Goal: Task Accomplishment & Management: Manage account settings

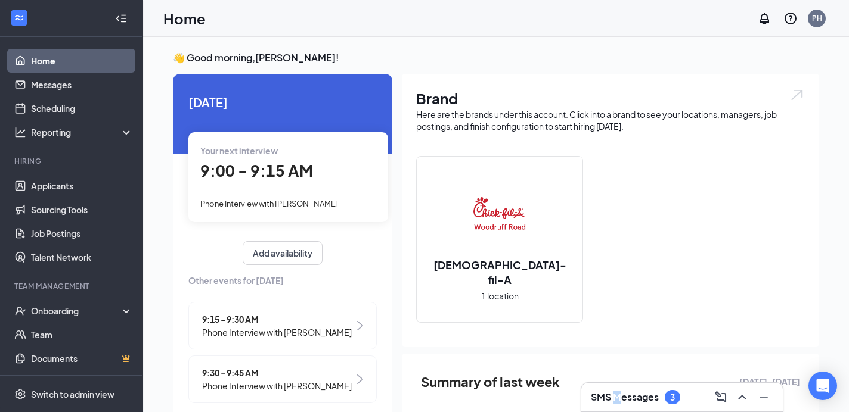
click at [617, 398] on h3 "SMS Messages" at bounding box center [625, 397] width 68 height 13
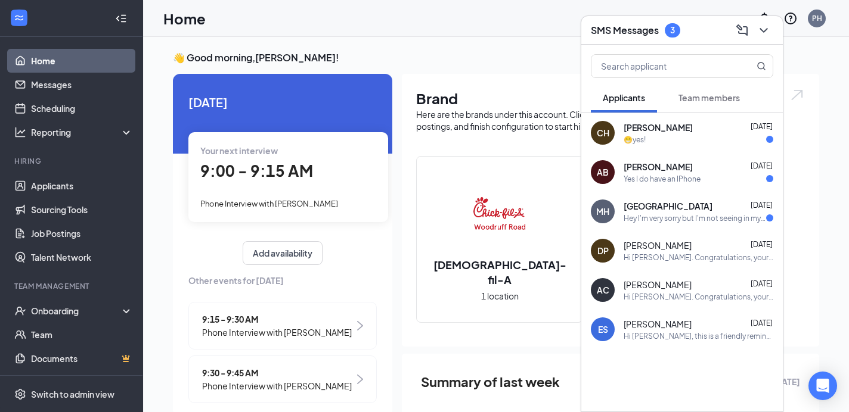
click at [681, 132] on span "[PERSON_NAME]" at bounding box center [657, 128] width 69 height 12
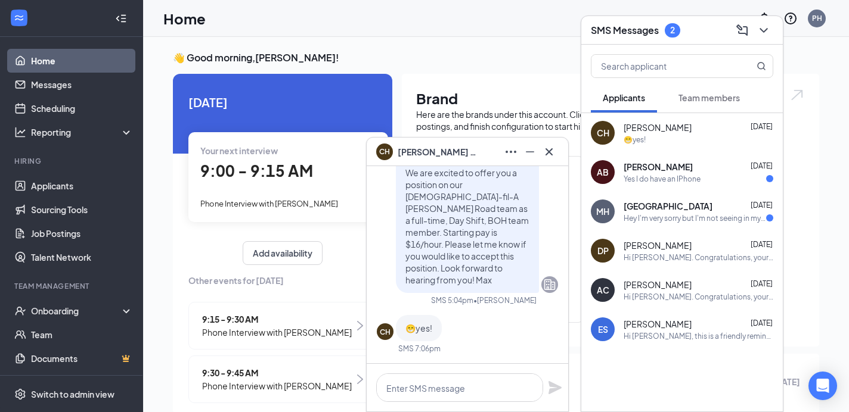
click at [673, 174] on div "Yes I do have an IPhone" at bounding box center [661, 179] width 77 height 10
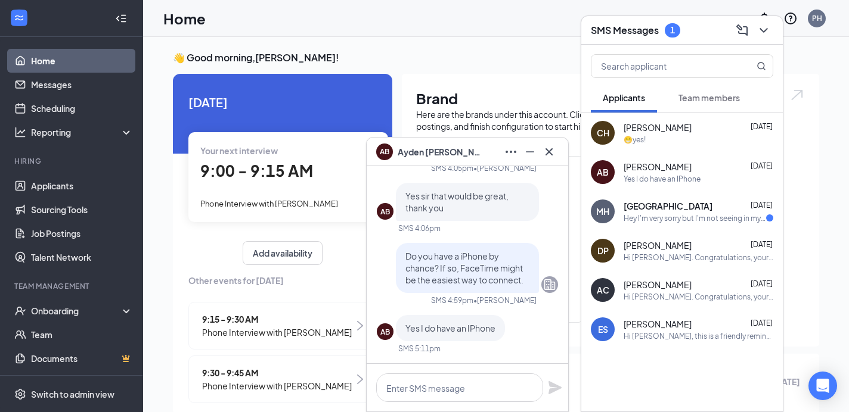
click at [666, 219] on div "Hey I'm very sorry but I'm not seeing in my logs where you called at all? Could…" at bounding box center [694, 218] width 142 height 10
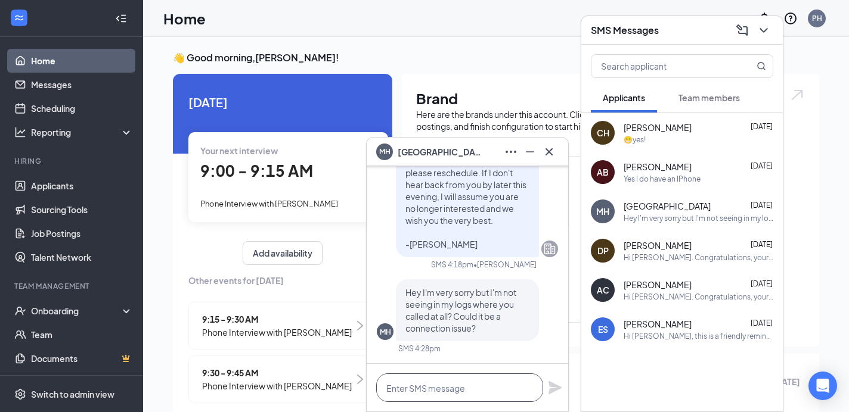
click at [387, 390] on textarea at bounding box center [459, 388] width 167 height 29
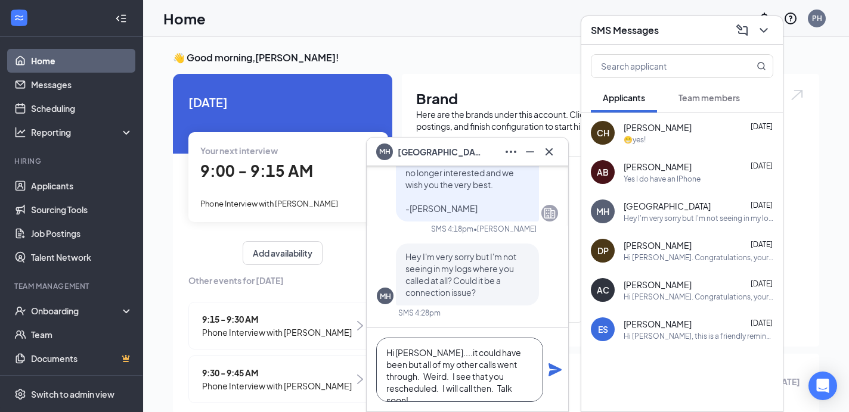
type textarea "Hi [PERSON_NAME]....it could have been but all of my other calls went through. …"
click at [557, 370] on icon "Plane" at bounding box center [554, 370] width 13 height 13
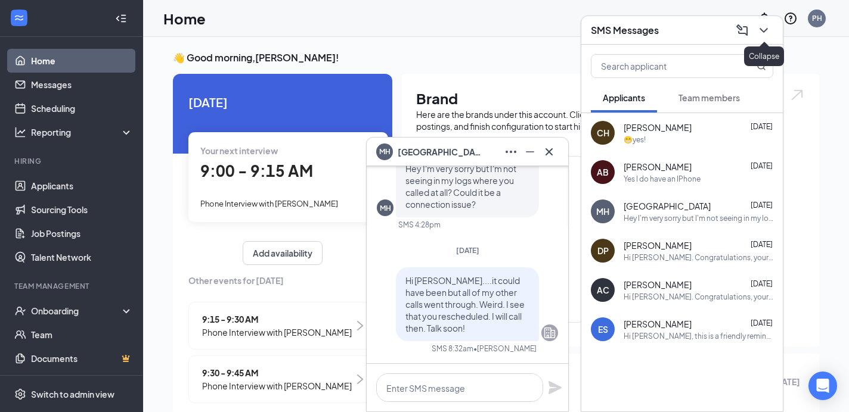
click at [761, 27] on icon "ChevronDown" at bounding box center [763, 30] width 14 height 14
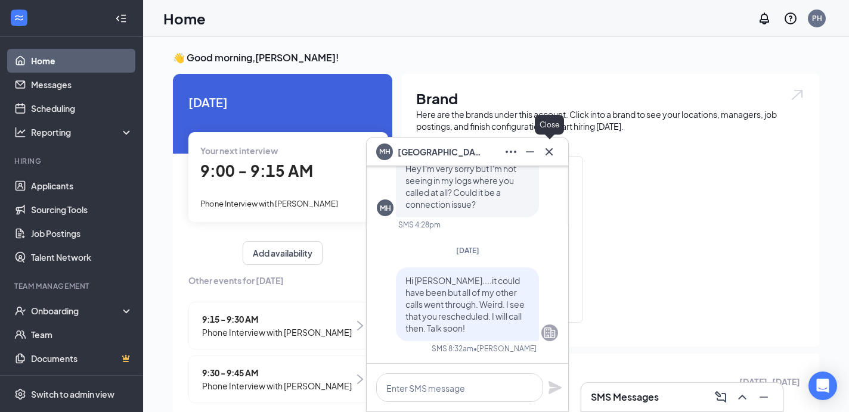
click at [554, 148] on icon "Cross" at bounding box center [549, 152] width 14 height 14
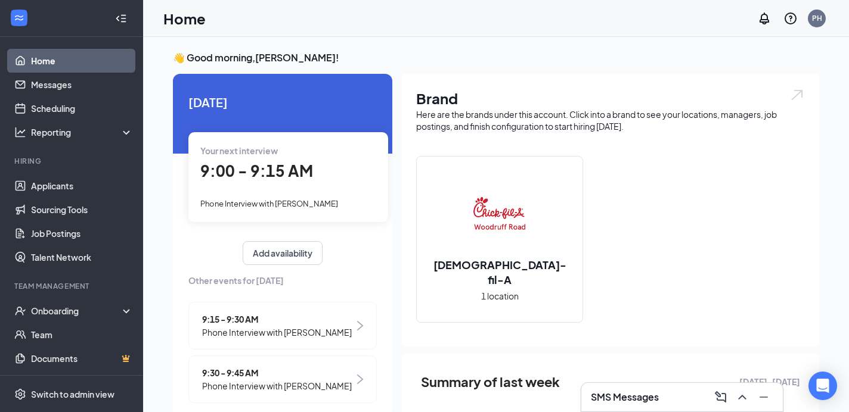
click at [224, 177] on span "9:00 - 9:15 AM" at bounding box center [256, 171] width 113 height 20
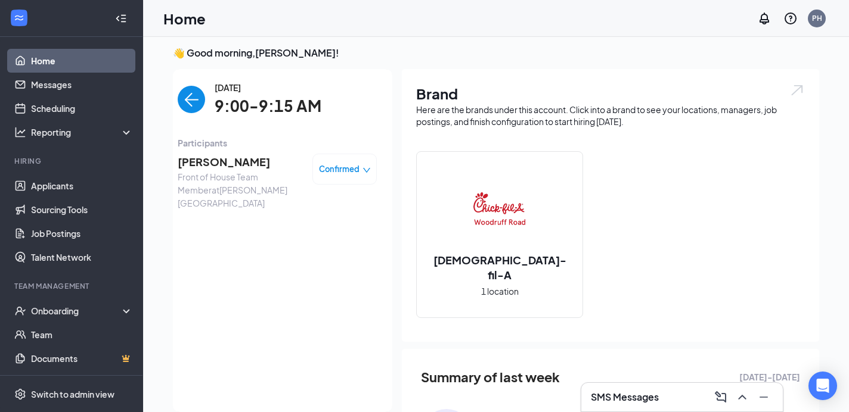
click at [196, 160] on span "[PERSON_NAME]" at bounding box center [240, 162] width 125 height 17
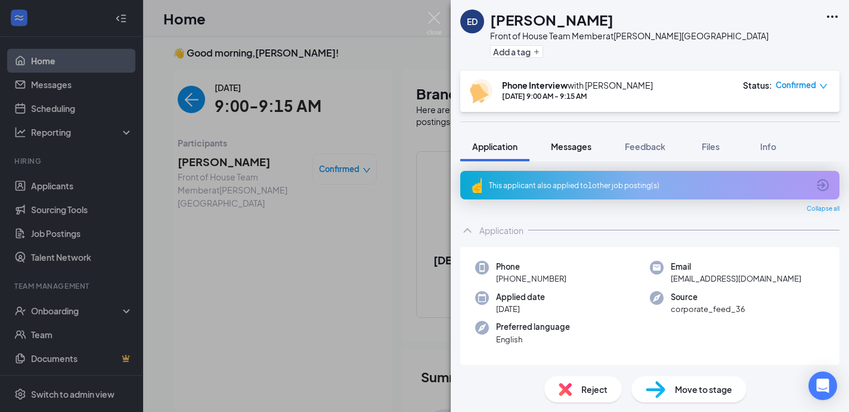
click at [576, 145] on span "Messages" at bounding box center [571, 146] width 41 height 11
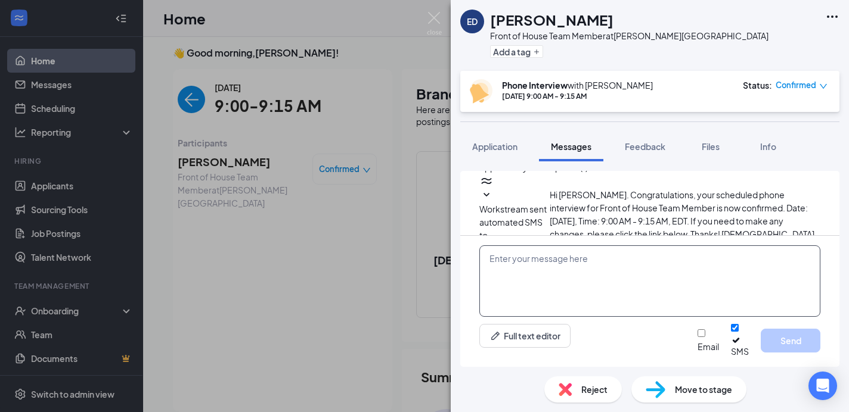
scroll to position [482, 0]
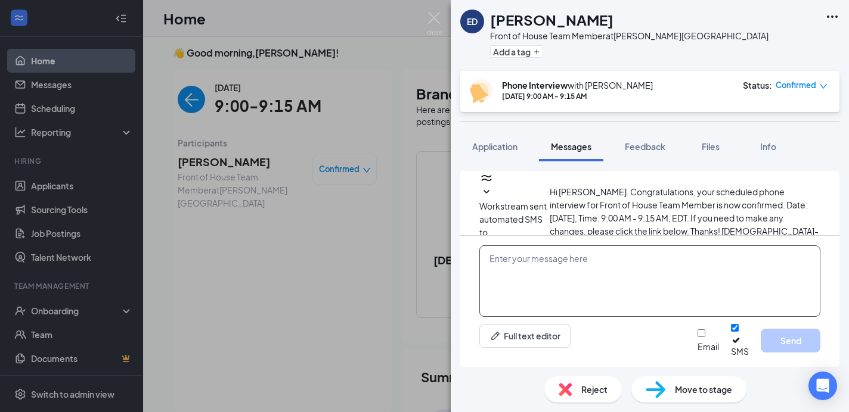
click at [510, 271] on textarea at bounding box center [649, 282] width 341 height 72
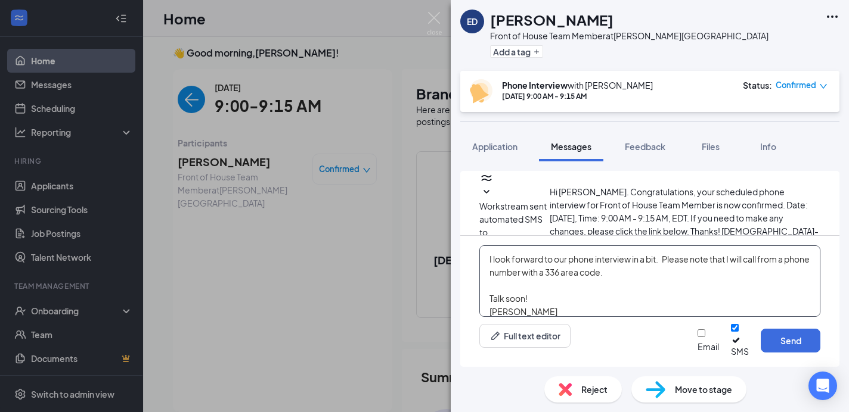
scroll to position [33, 0]
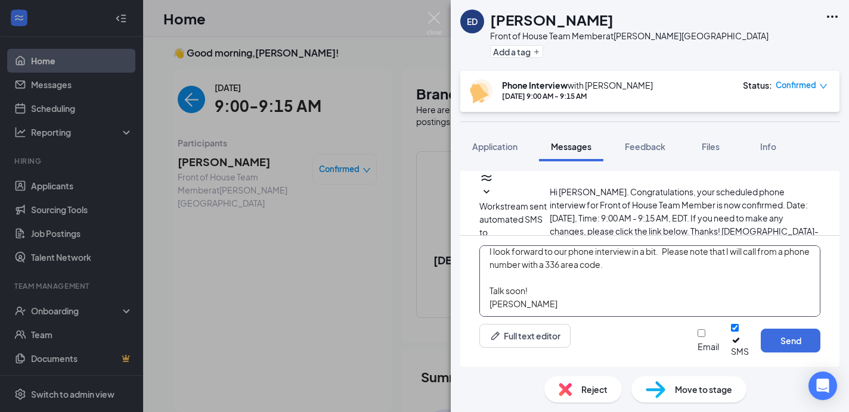
drag, startPoint x: 488, startPoint y: 268, endPoint x: 641, endPoint y: 322, distance: 163.3
click at [641, 317] on textarea "Good morning [PERSON_NAME], I look forward to our phone interview in a bit. Ple…" at bounding box center [649, 282] width 341 height 72
type textarea "Good morning [PERSON_NAME], I look forward to our phone interview in a bit. Ple…"
click at [797, 342] on button "Send" at bounding box center [791, 341] width 60 height 24
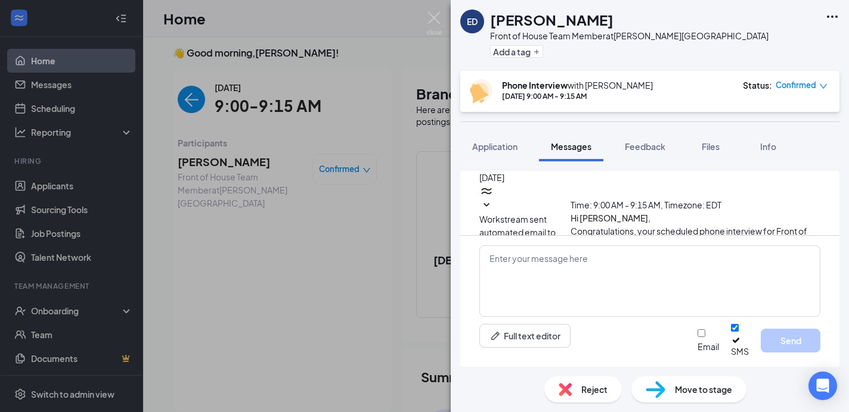
scroll to position [562, 0]
click at [433, 15] on img at bounding box center [434, 23] width 15 height 23
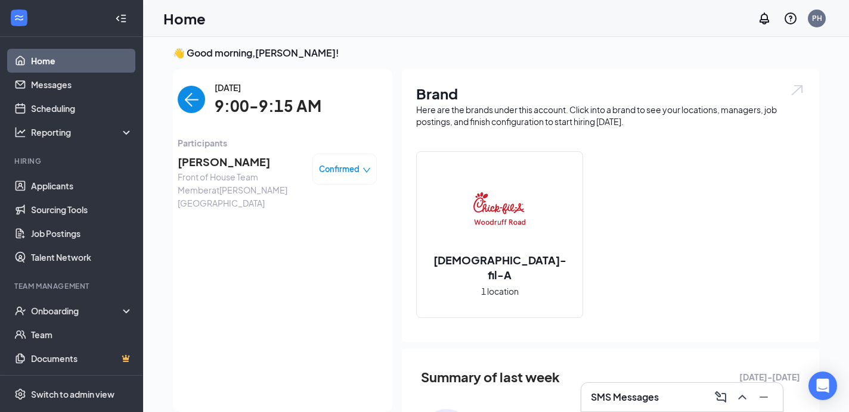
click at [191, 100] on img "back-button" at bounding box center [191, 99] width 27 height 27
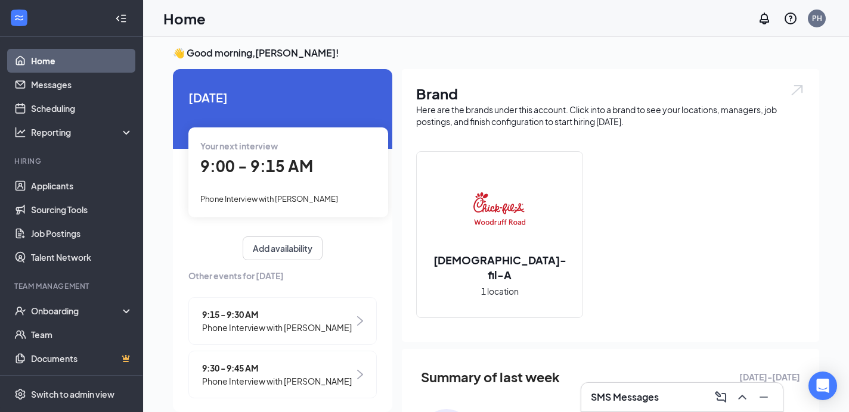
click at [237, 321] on span "Phone Interview with [PERSON_NAME]" at bounding box center [277, 327] width 150 height 13
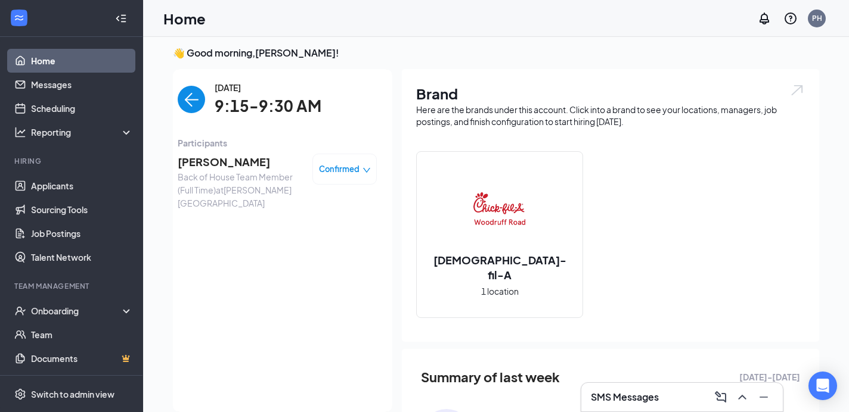
click at [206, 164] on span "[PERSON_NAME]" at bounding box center [240, 162] width 125 height 17
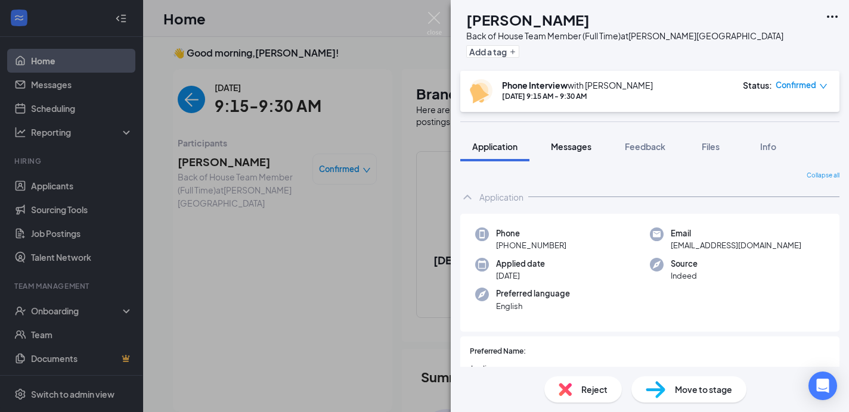
click at [566, 147] on span "Messages" at bounding box center [571, 146] width 41 height 11
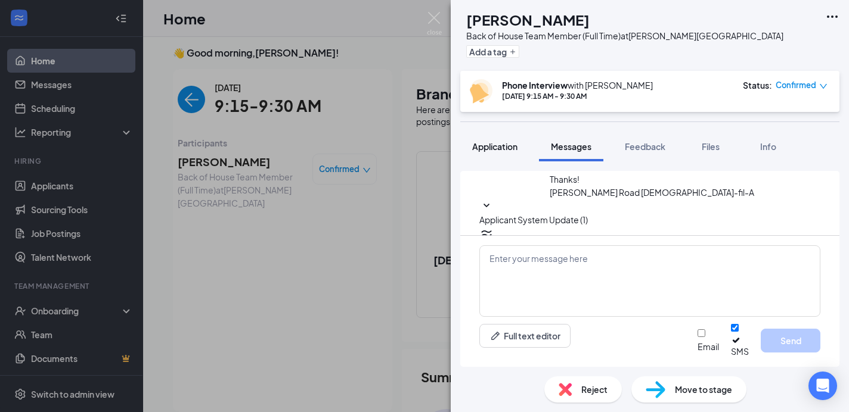
scroll to position [482, 0]
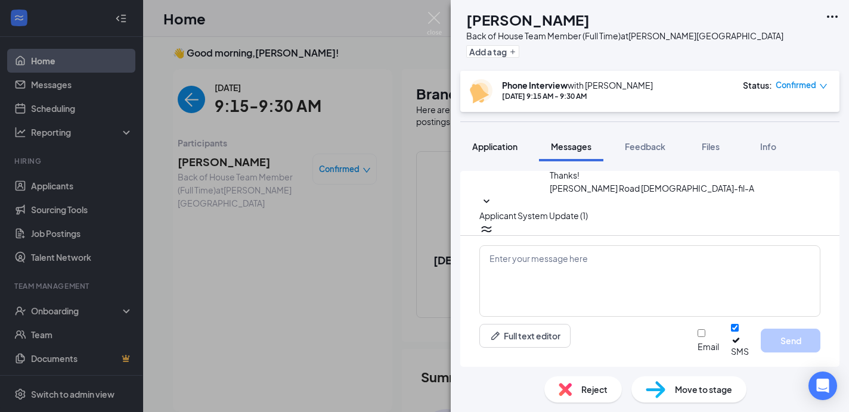
click at [492, 147] on span "Application" at bounding box center [494, 146] width 45 height 11
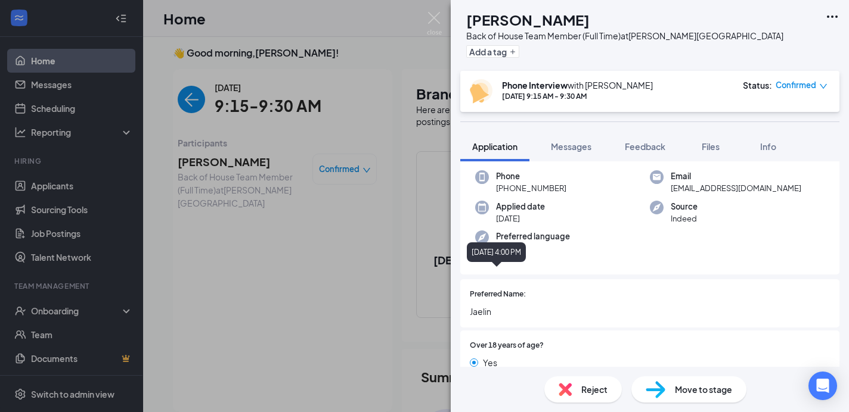
scroll to position [60, 0]
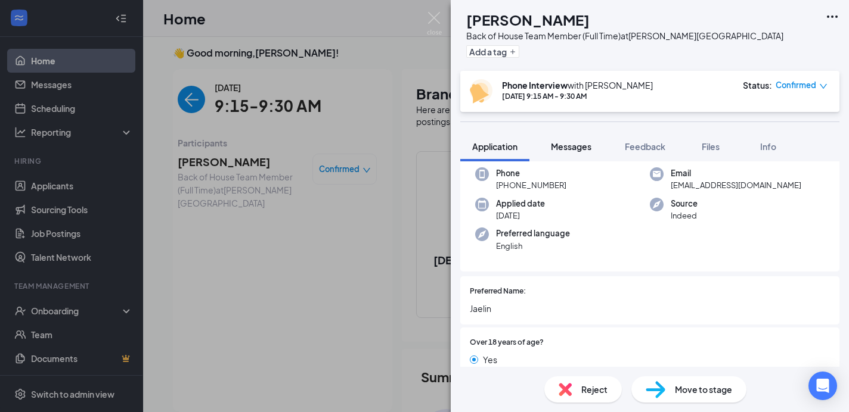
click at [570, 148] on span "Messages" at bounding box center [571, 146] width 41 height 11
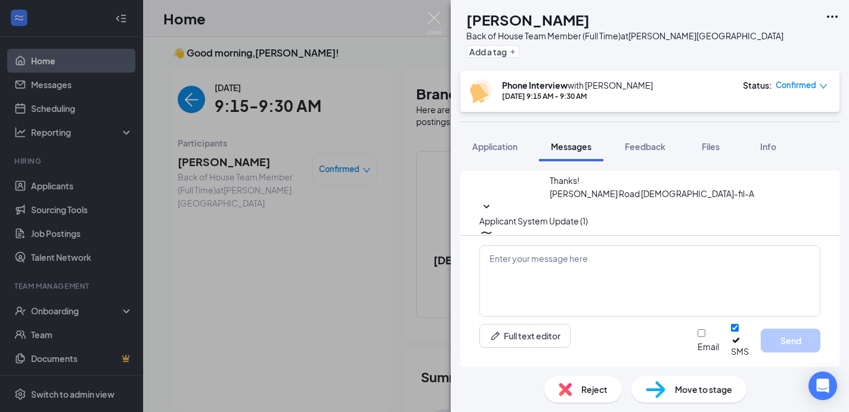
scroll to position [482, 0]
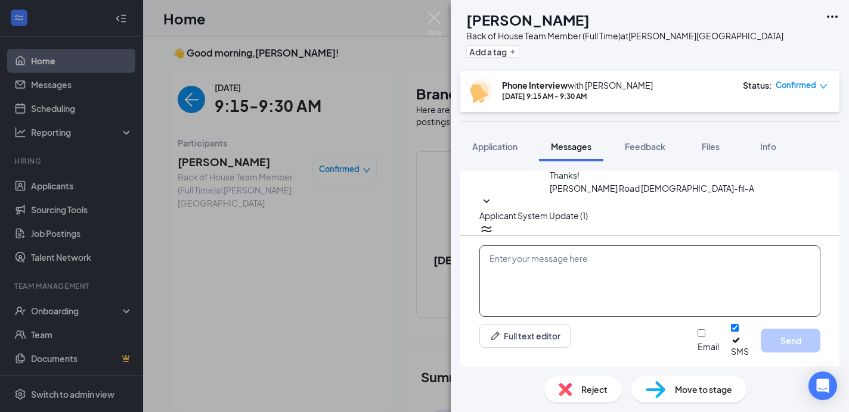
click at [503, 284] on textarea at bounding box center [649, 282] width 341 height 72
paste textarea "I look forward to our phone interview in a bit. Please note that I will call fr…"
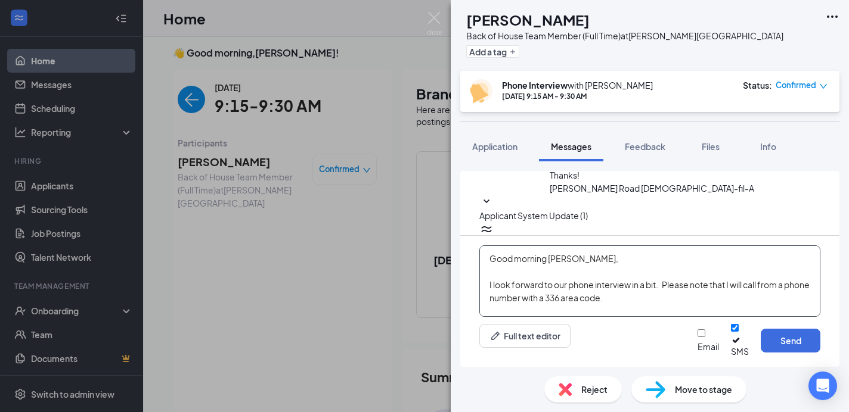
scroll to position [26, 0]
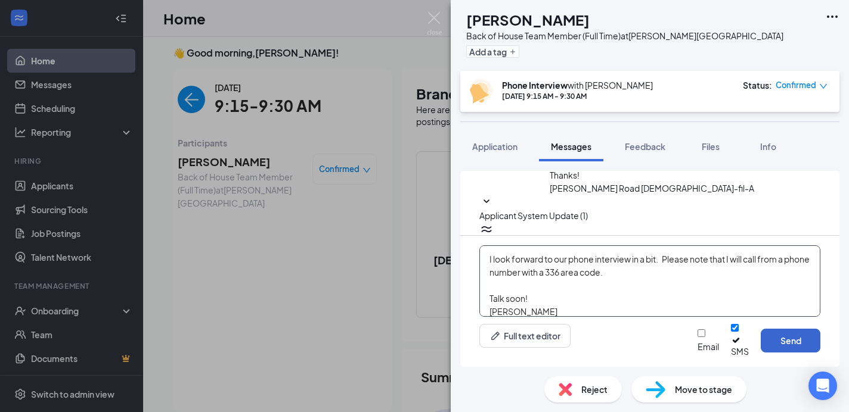
type textarea "Good morning [PERSON_NAME], I look forward to our phone interview in a bit. Ple…"
click at [801, 340] on button "Send" at bounding box center [791, 341] width 60 height 24
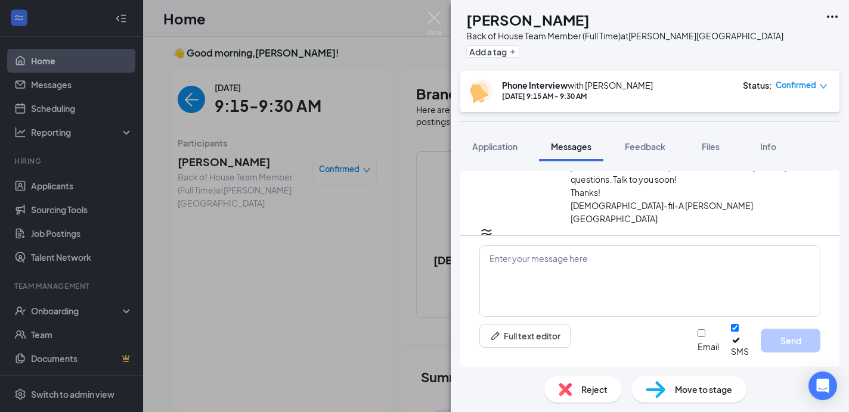
scroll to position [625, 0]
click at [435, 15] on img at bounding box center [434, 23] width 15 height 23
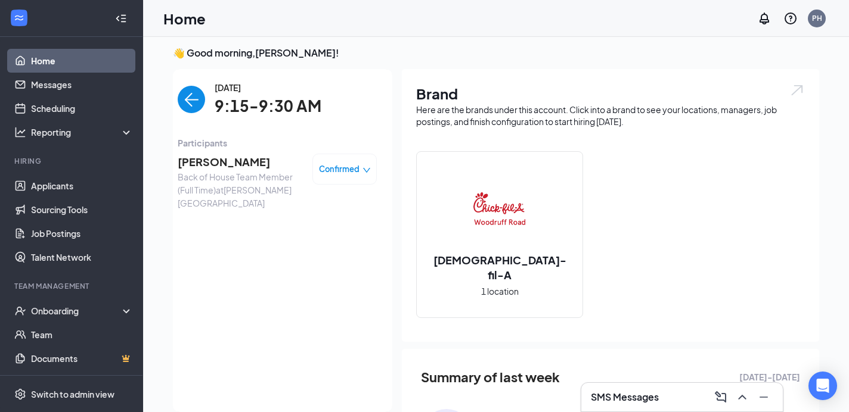
click at [188, 98] on img "back-button" at bounding box center [191, 99] width 27 height 27
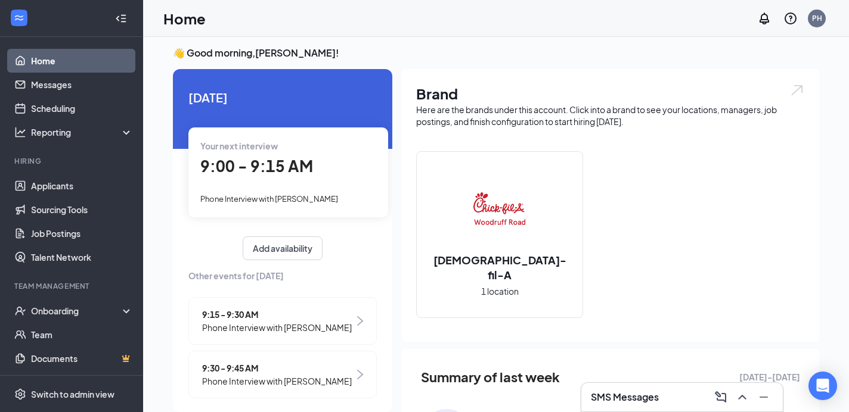
scroll to position [11, 0]
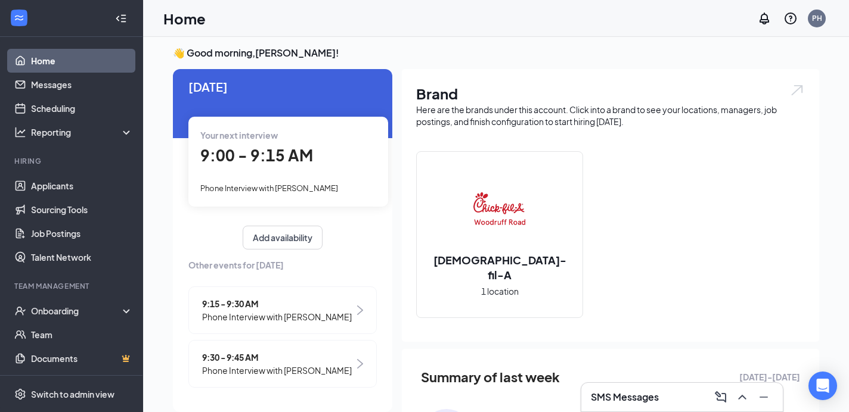
click at [247, 369] on span "Phone Interview with [PERSON_NAME]" at bounding box center [277, 370] width 150 height 13
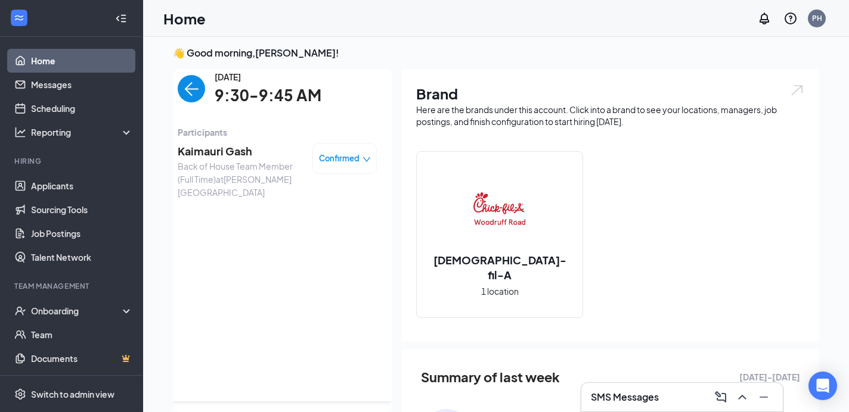
scroll to position [0, 0]
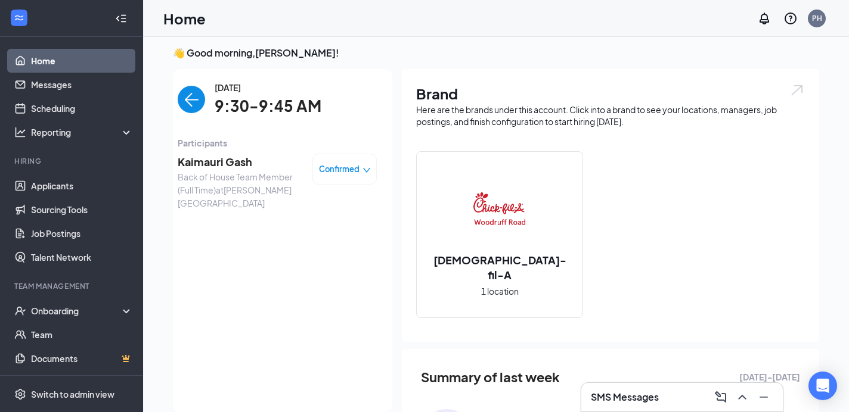
click at [215, 162] on span "Kaimauri Gash" at bounding box center [240, 162] width 125 height 17
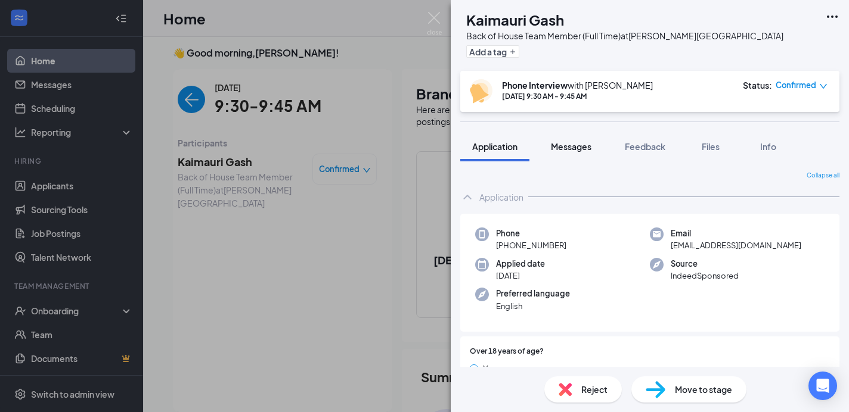
click at [570, 144] on span "Messages" at bounding box center [571, 146] width 41 height 11
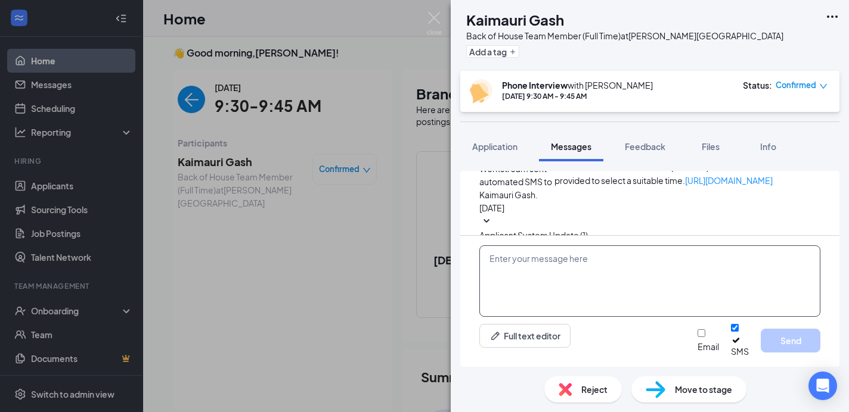
scroll to position [482, 0]
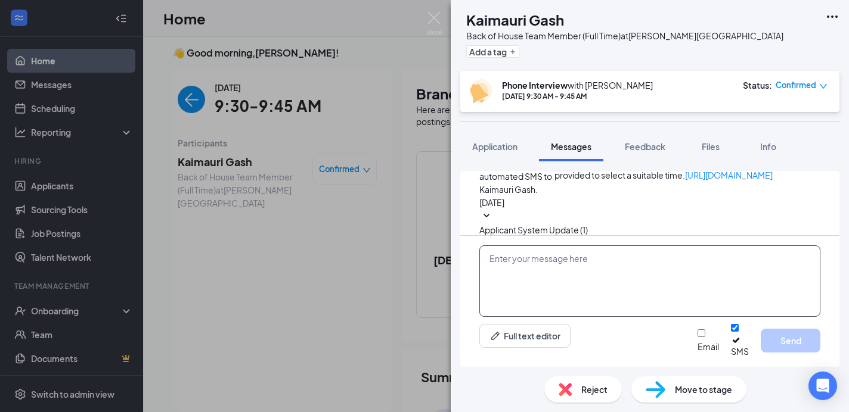
click at [499, 271] on textarea at bounding box center [649, 282] width 341 height 72
paste textarea "I look forward to our phone interview in a bit. Please note that I will call fr…"
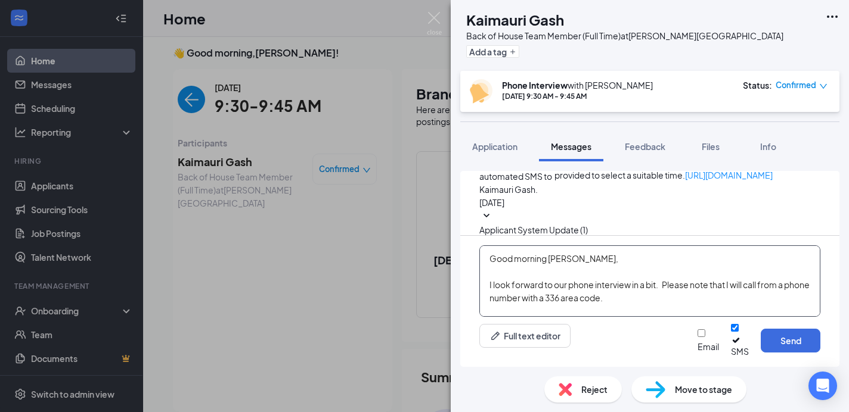
scroll to position [26, 0]
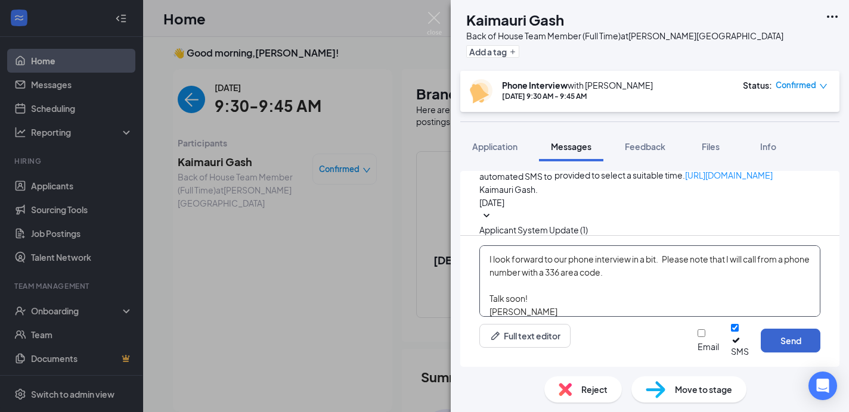
type textarea "Good morning [PERSON_NAME], I look forward to our phone interview in a bit. Ple…"
click at [784, 343] on button "Send" at bounding box center [791, 341] width 60 height 24
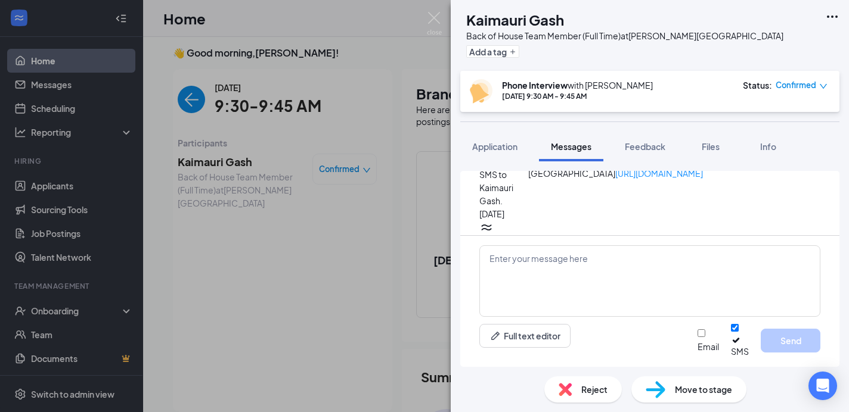
scroll to position [625, 0]
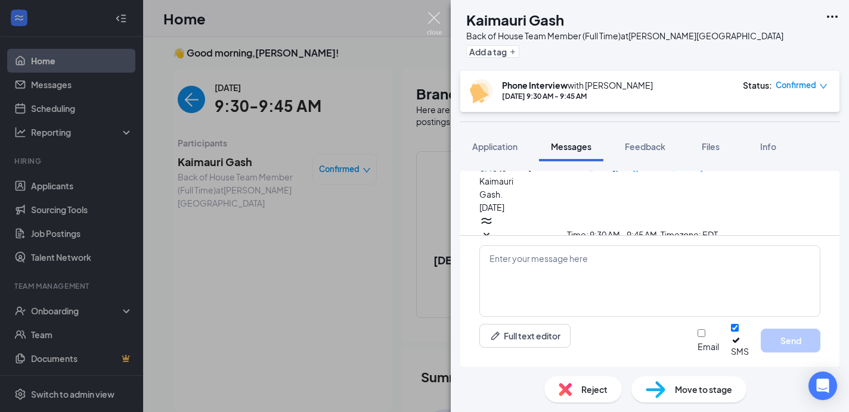
click at [436, 14] on img at bounding box center [434, 23] width 15 height 23
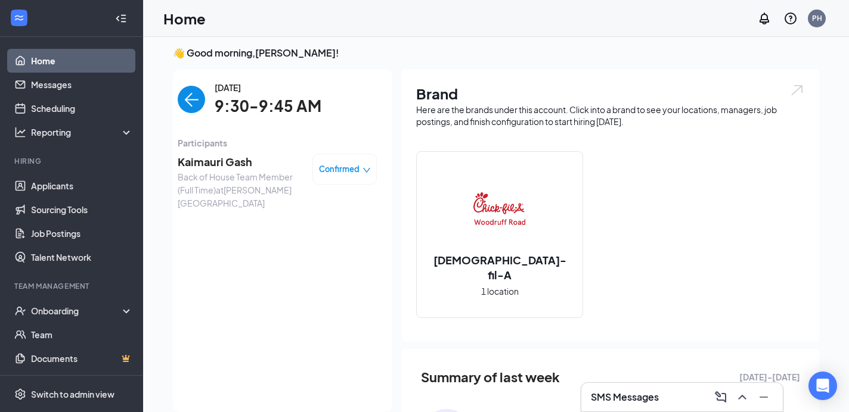
click at [188, 101] on img "back-button" at bounding box center [191, 99] width 27 height 27
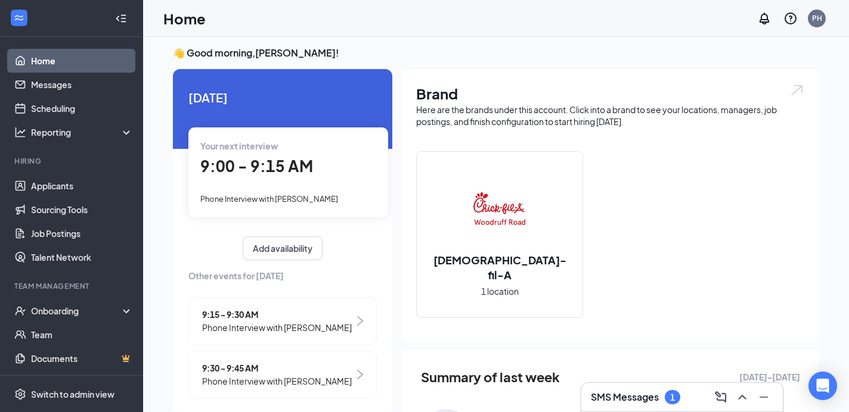
click at [622, 393] on h3 "SMS Messages" at bounding box center [625, 397] width 68 height 13
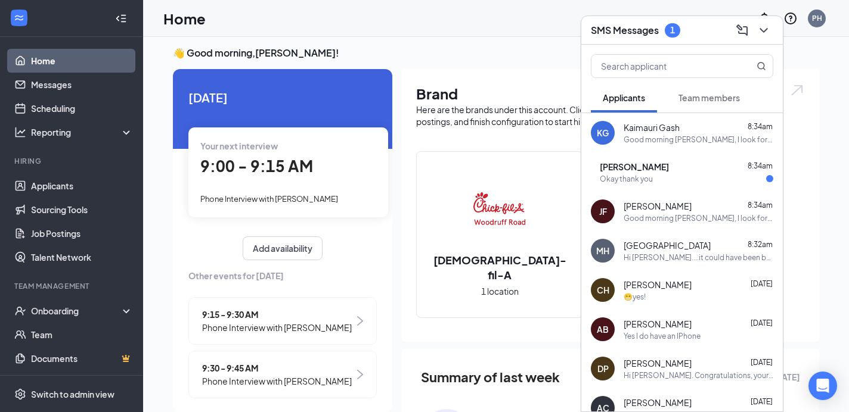
click at [645, 176] on div "Okay thank you" at bounding box center [626, 179] width 53 height 10
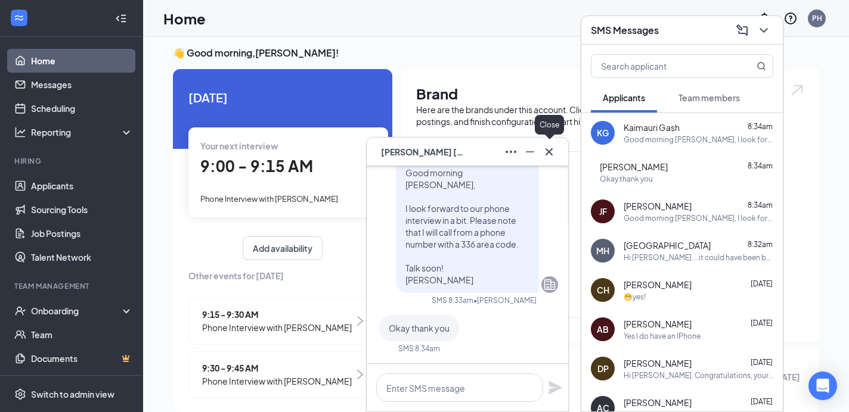
click at [550, 150] on icon "Cross" at bounding box center [548, 151] width 7 height 7
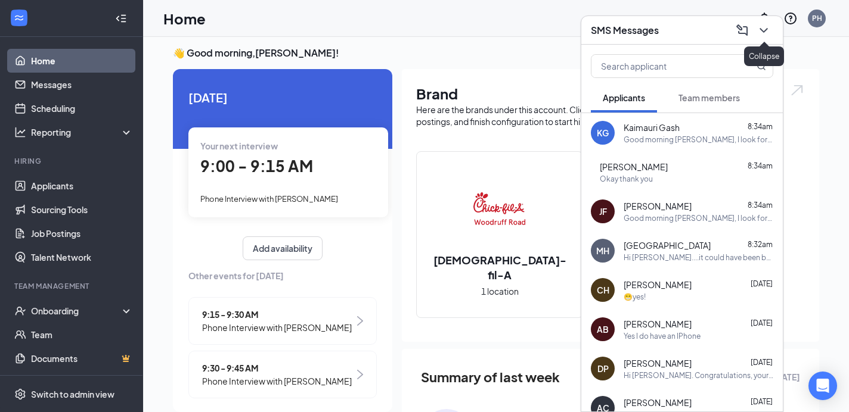
click at [765, 27] on icon "ChevronDown" at bounding box center [763, 30] width 14 height 14
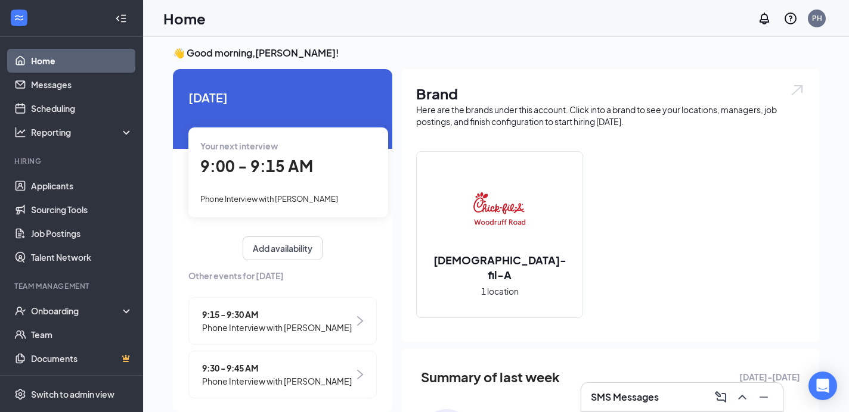
click at [232, 199] on span "Phone Interview with [PERSON_NAME]" at bounding box center [269, 199] width 138 height 10
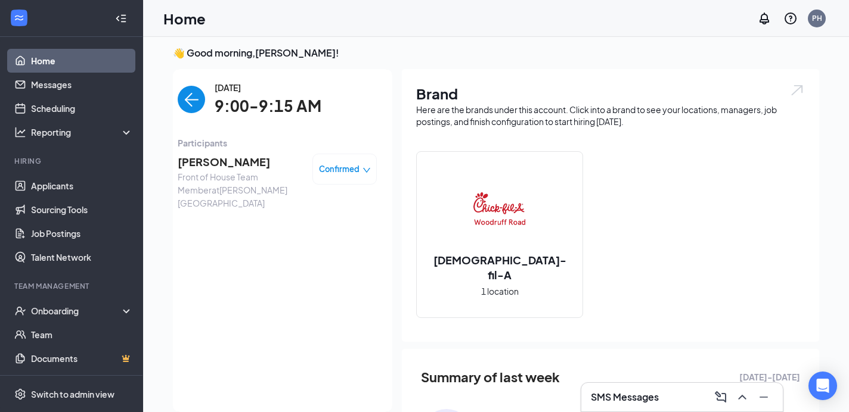
click at [204, 160] on span "[PERSON_NAME]" at bounding box center [240, 162] width 125 height 17
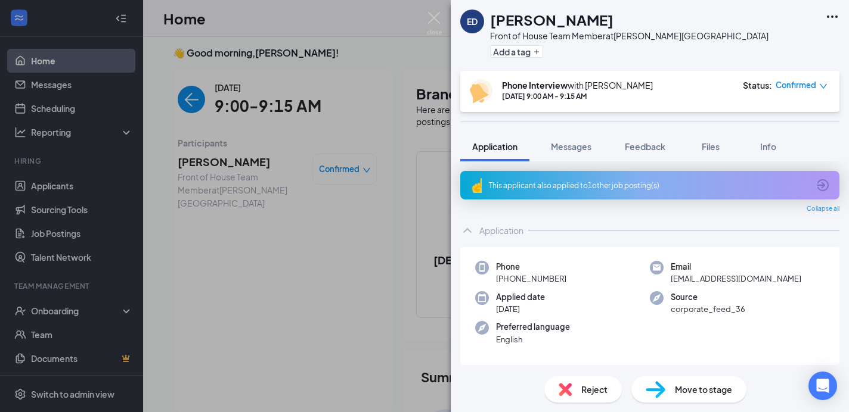
click at [821, 186] on icon "ArrowCircle" at bounding box center [822, 185] width 14 height 14
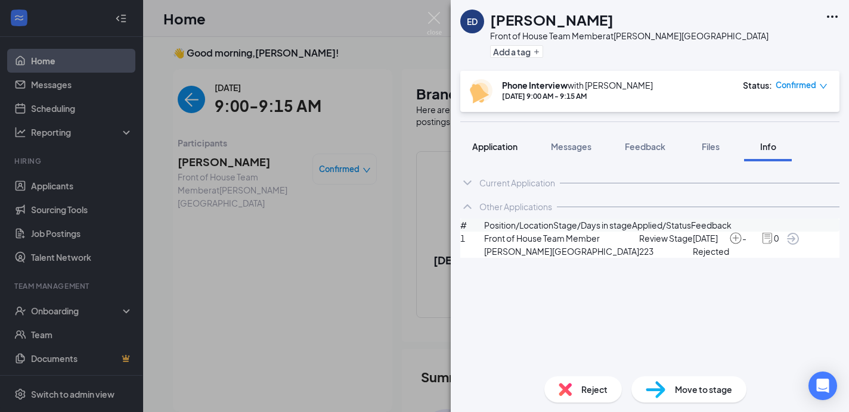
click at [497, 146] on span "Application" at bounding box center [494, 146] width 45 height 11
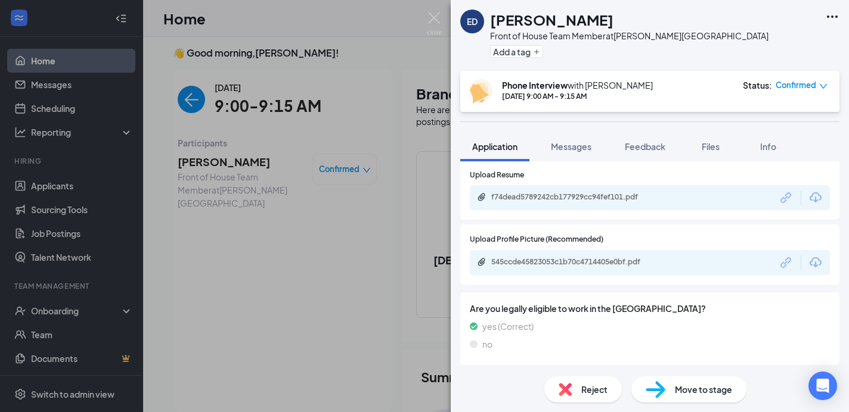
scroll to position [1304, 0]
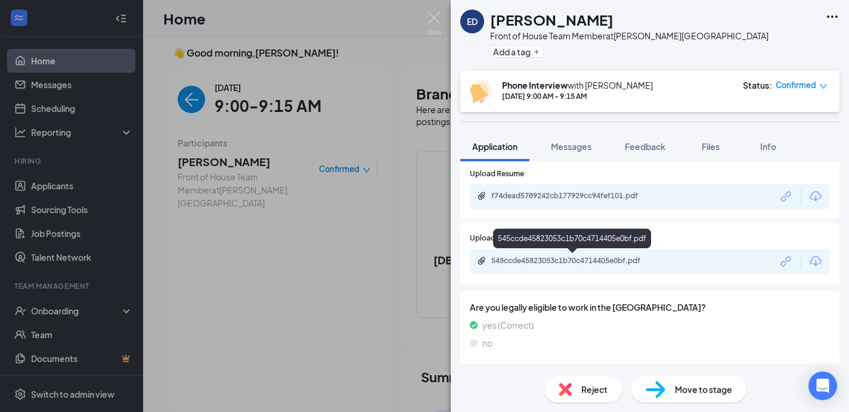
click at [541, 262] on div "545ccde45823053c1b70c4714405e0bf.pdf" at bounding box center [574, 261] width 167 height 10
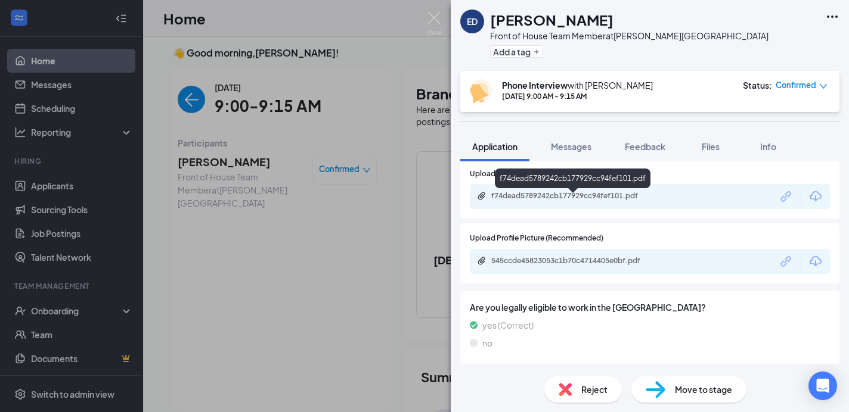
click at [531, 200] on div "f74dead5789242cb177929cc94fef101.pdf" at bounding box center [574, 196] width 167 height 10
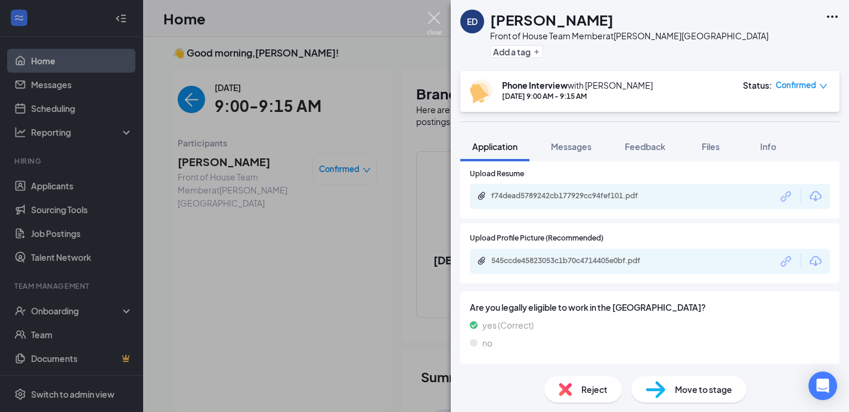
click at [434, 18] on img at bounding box center [434, 23] width 15 height 23
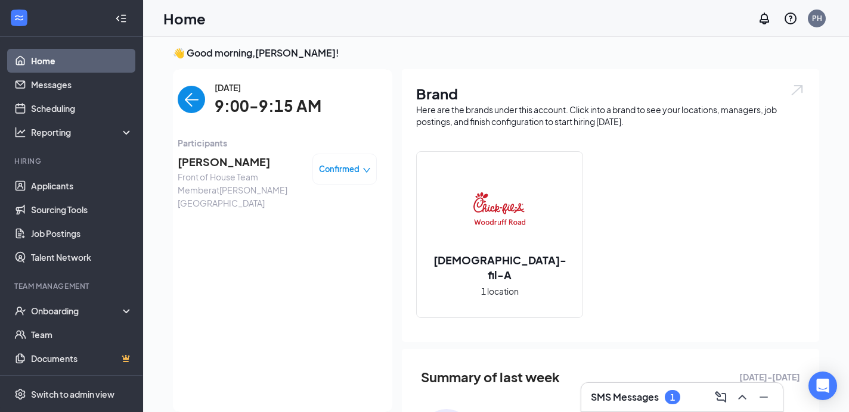
click at [616, 396] on h3 "SMS Messages" at bounding box center [625, 397] width 68 height 13
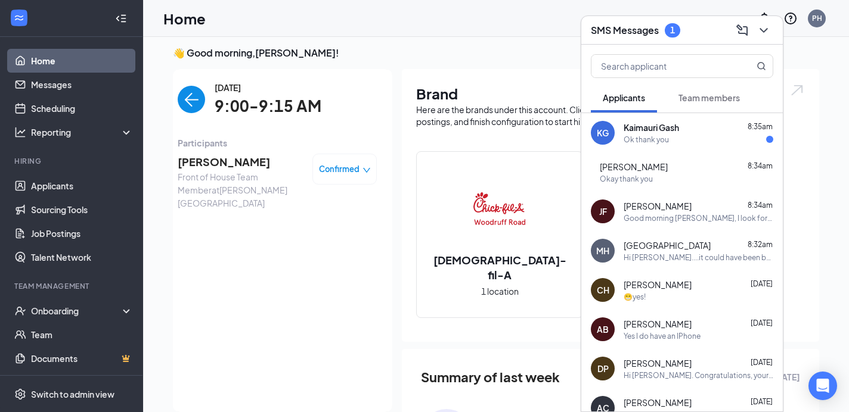
click at [642, 136] on div "Ok thank you" at bounding box center [645, 140] width 45 height 10
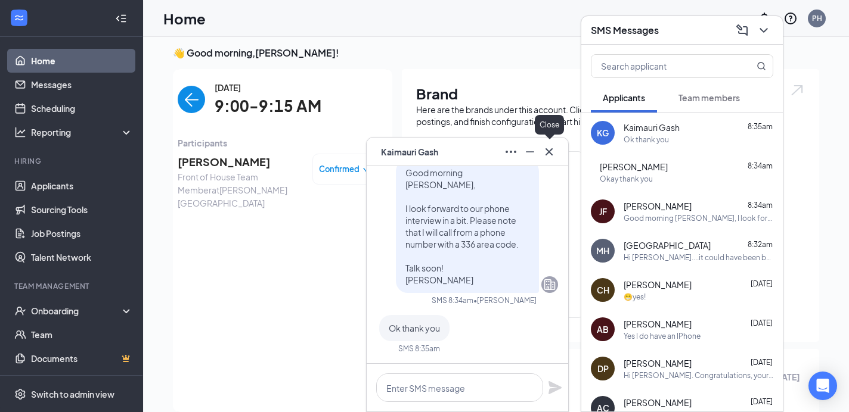
click at [546, 147] on icon "Cross" at bounding box center [549, 152] width 14 height 14
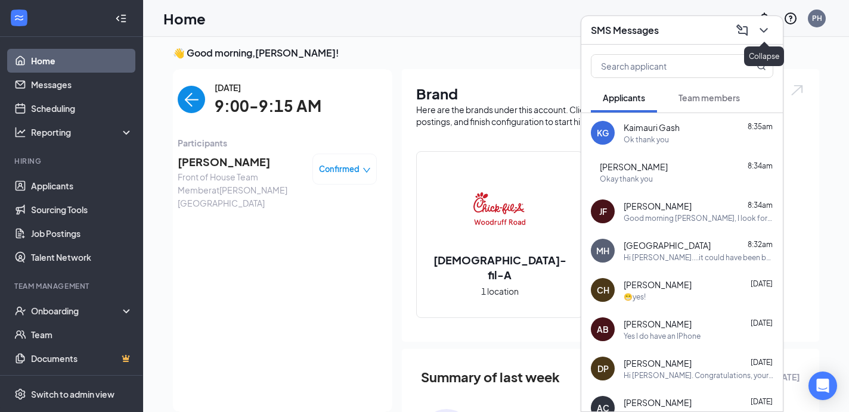
click at [767, 27] on icon "ChevronDown" at bounding box center [763, 30] width 14 height 14
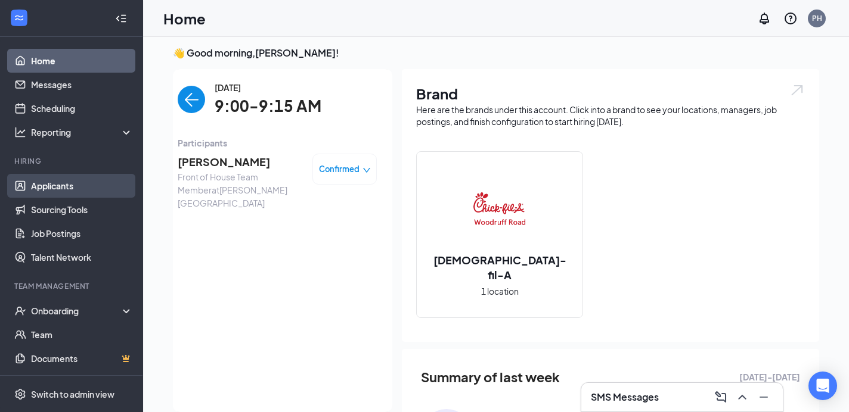
click at [54, 186] on link "Applicants" at bounding box center [82, 186] width 102 height 24
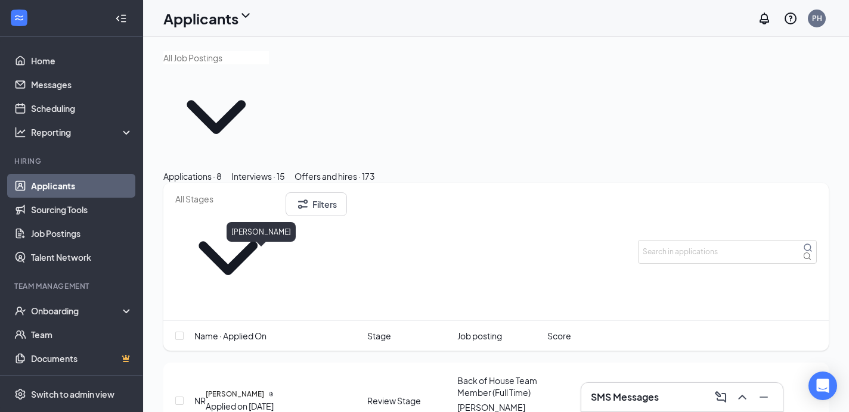
click at [251, 389] on h5 "[PERSON_NAME]" at bounding box center [235, 394] width 58 height 11
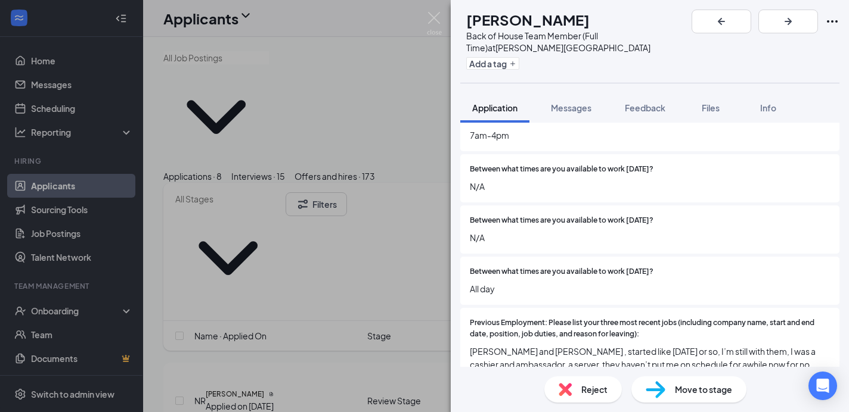
scroll to position [539, 0]
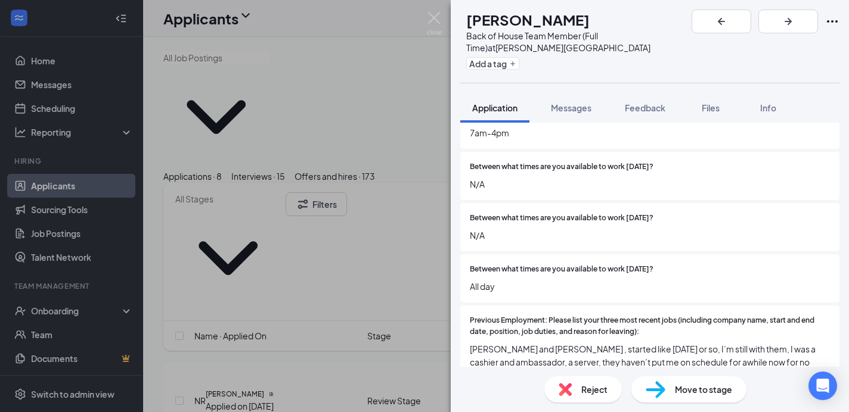
click at [592, 393] on span "Reject" at bounding box center [594, 389] width 26 height 13
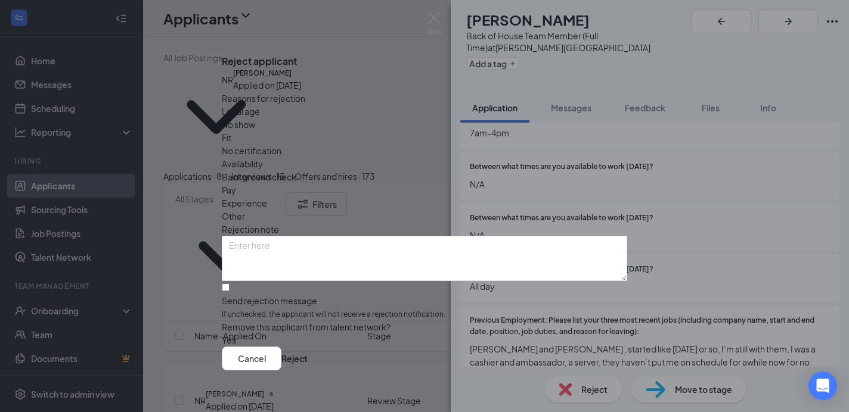
click at [263, 157] on span "Availability" at bounding box center [242, 163] width 41 height 13
click at [260, 236] on textarea at bounding box center [424, 258] width 405 height 45
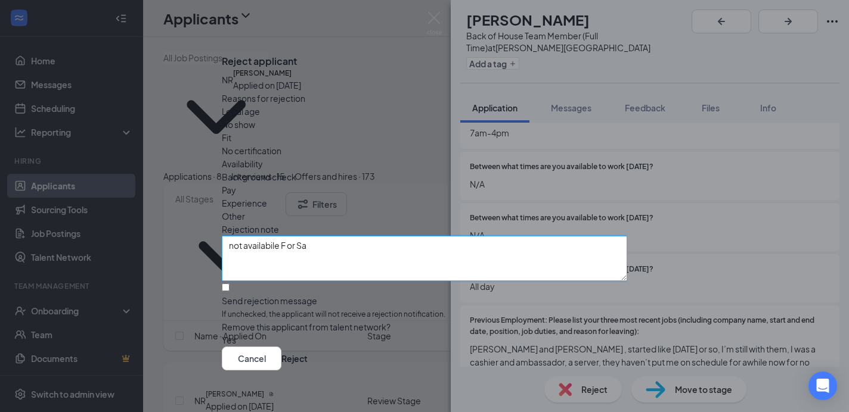
type textarea "not availabile F or Sa"
click at [229, 284] on input "Send rejection message If unchecked, the applicant will not receive a rejection…" at bounding box center [226, 288] width 8 height 8
checkbox input "true"
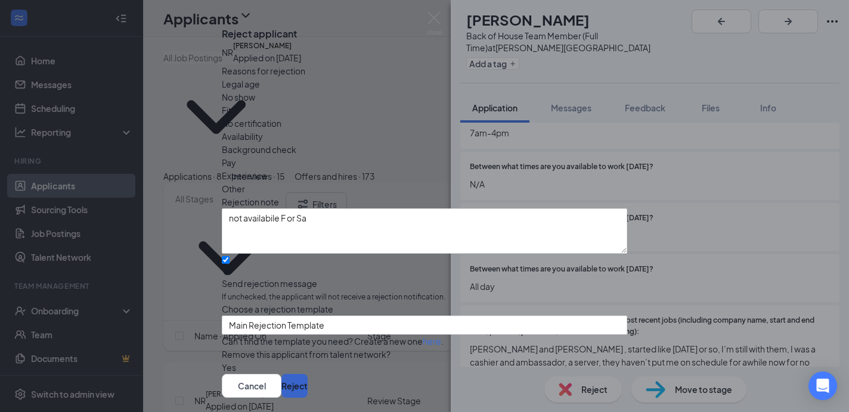
click at [308, 374] on button "Reject" at bounding box center [294, 386] width 26 height 24
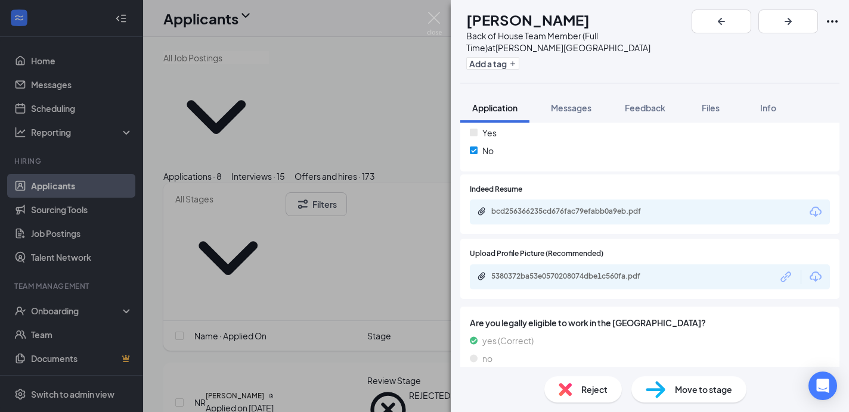
scroll to position [1101, 0]
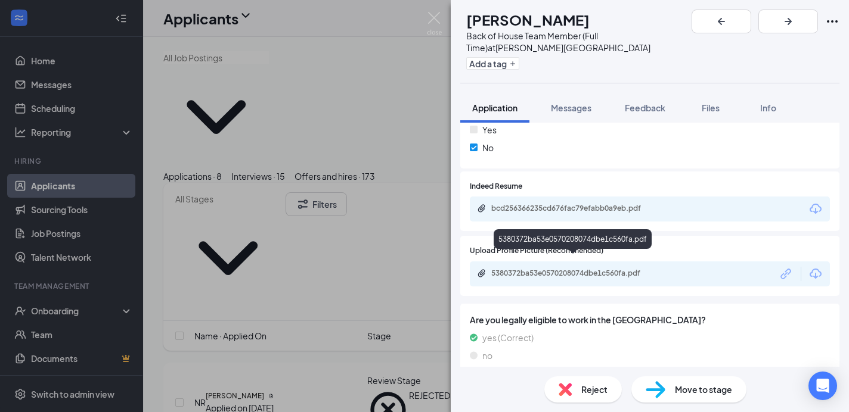
click at [541, 269] on div "5380372ba53e0570208074dbe1c560fa.pdf" at bounding box center [574, 274] width 167 height 10
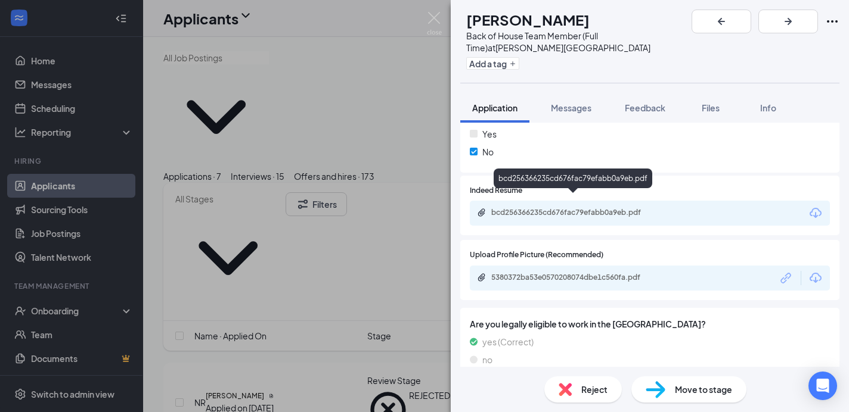
click at [516, 208] on div "bcd256366235cd676fac79efabb0a9eb.pdf" at bounding box center [574, 213] width 167 height 10
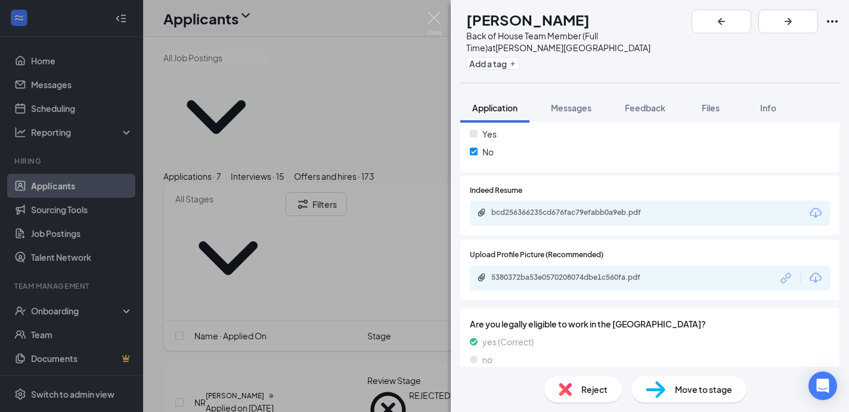
click at [598, 393] on span "Reject" at bounding box center [594, 389] width 26 height 13
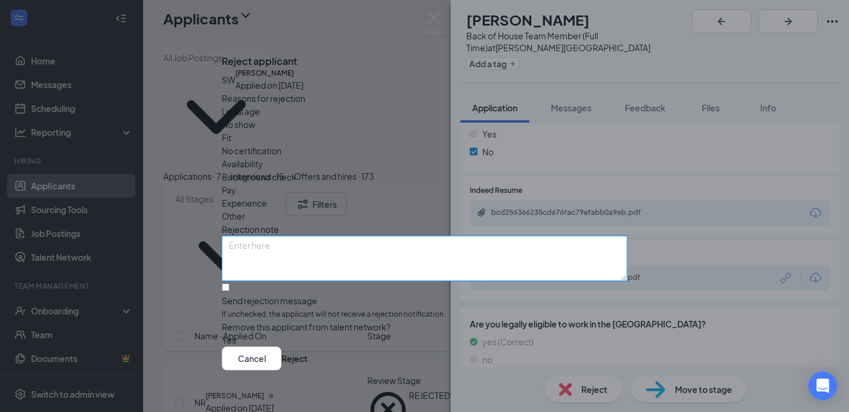
click at [243, 236] on textarea at bounding box center [424, 258] width 405 height 45
type textarea "no picture/still in HS"
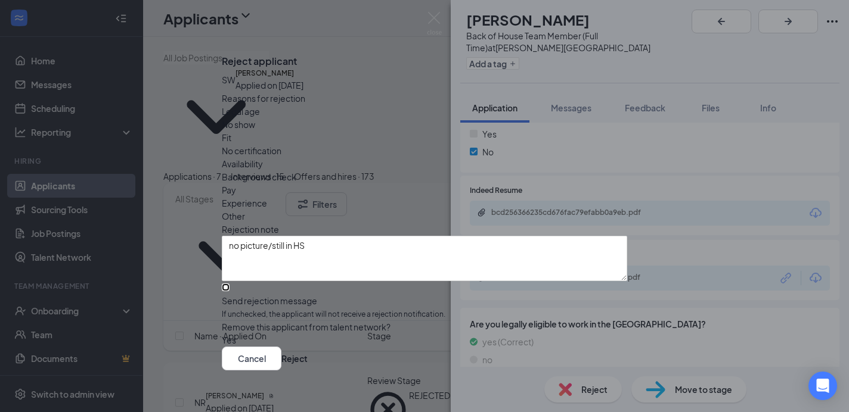
click at [229, 284] on input "Send rejection message If unchecked, the applicant will not receive a rejection…" at bounding box center [226, 288] width 8 height 8
checkbox input "true"
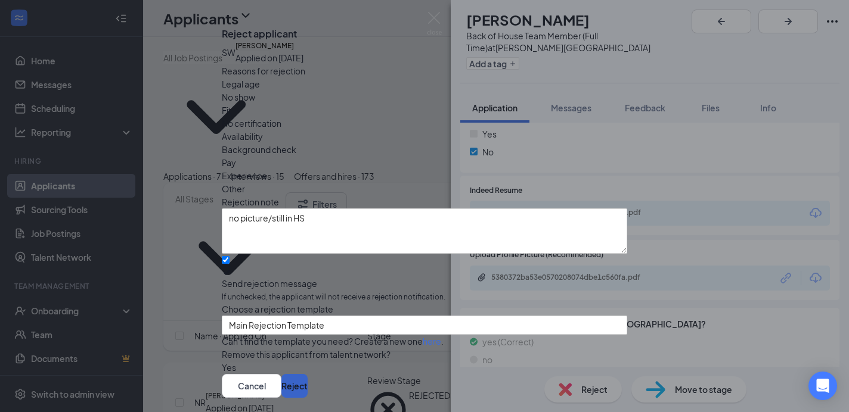
click at [308, 374] on button "Reject" at bounding box center [294, 386] width 26 height 24
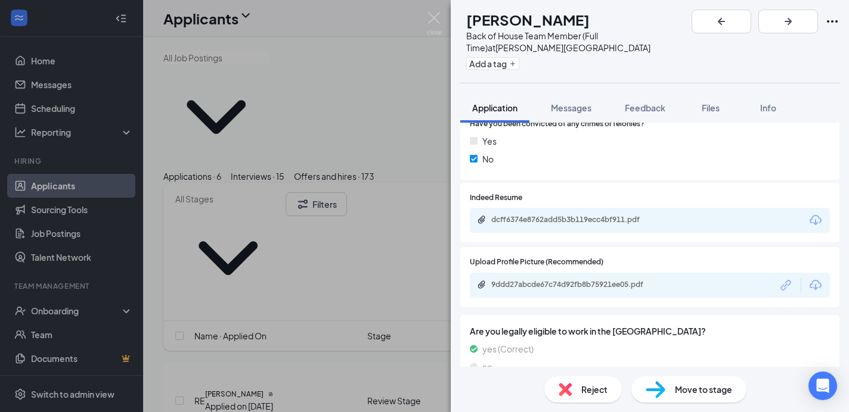
scroll to position [1088, 0]
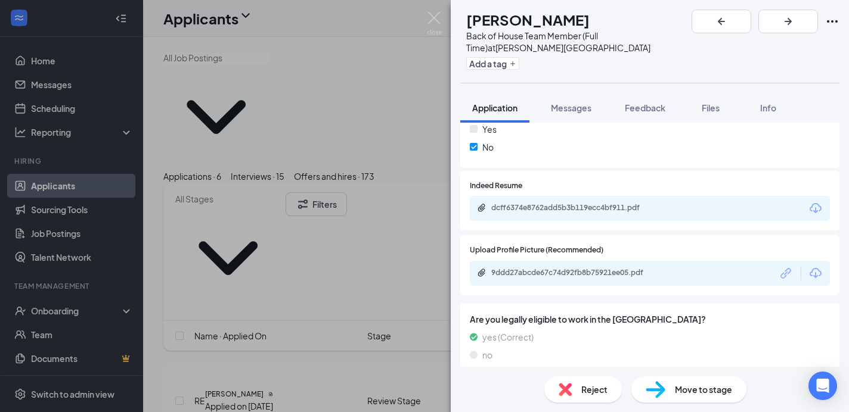
click at [567, 268] on div "9ddd27abcde67c74d92fb8b75921ee05.pdf" at bounding box center [650, 273] width 360 height 25
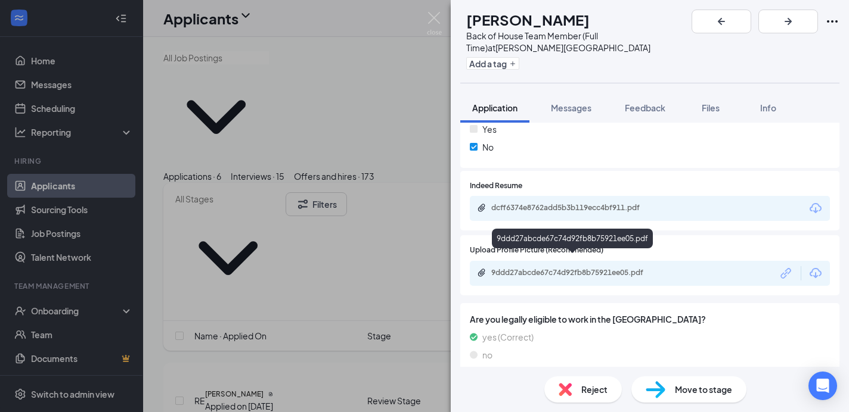
click at [564, 268] on div "9ddd27abcde67c74d92fb8b75921ee05.pdf" at bounding box center [574, 273] width 167 height 10
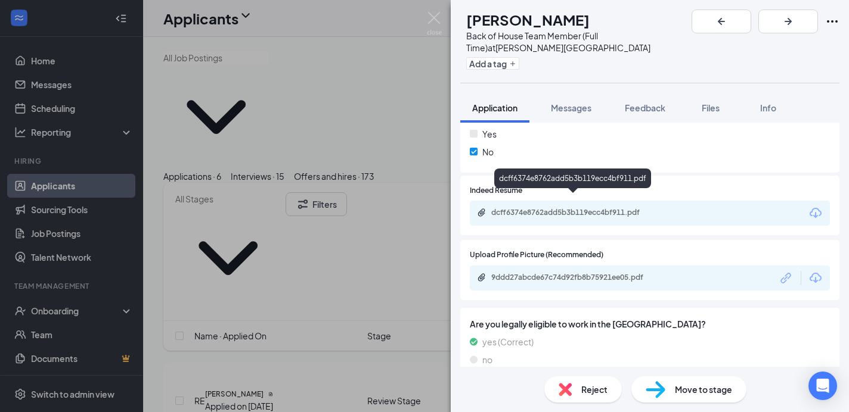
click at [530, 208] on div "dcff6374e8762add5b3b119ecc4bf911.pdf" at bounding box center [574, 213] width 167 height 10
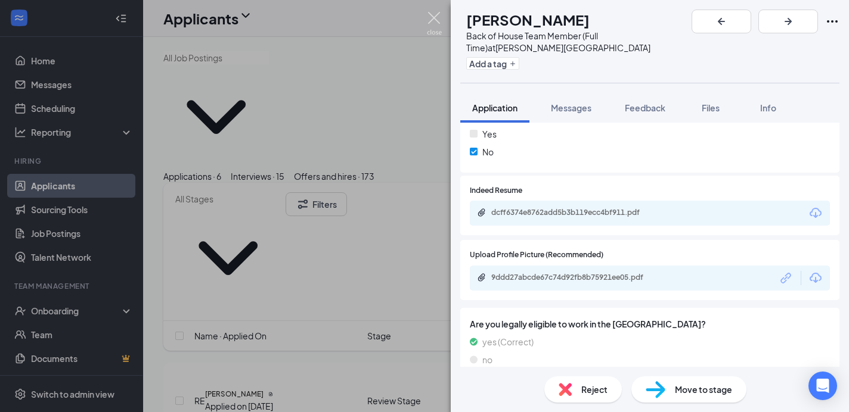
click at [433, 17] on img at bounding box center [434, 23] width 15 height 23
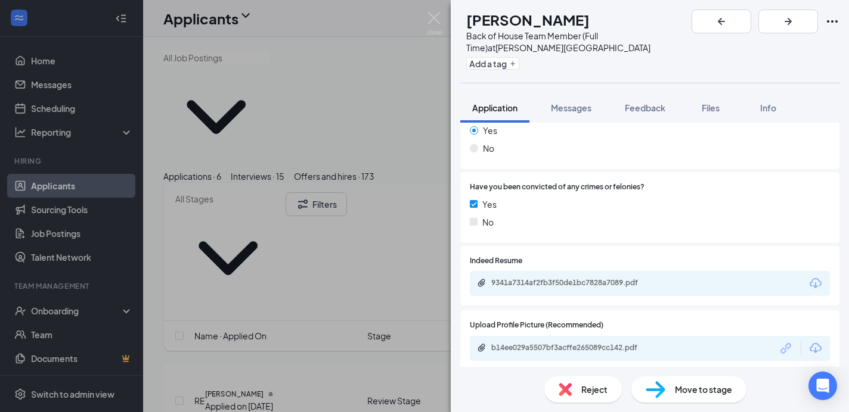
scroll to position [1070, 0]
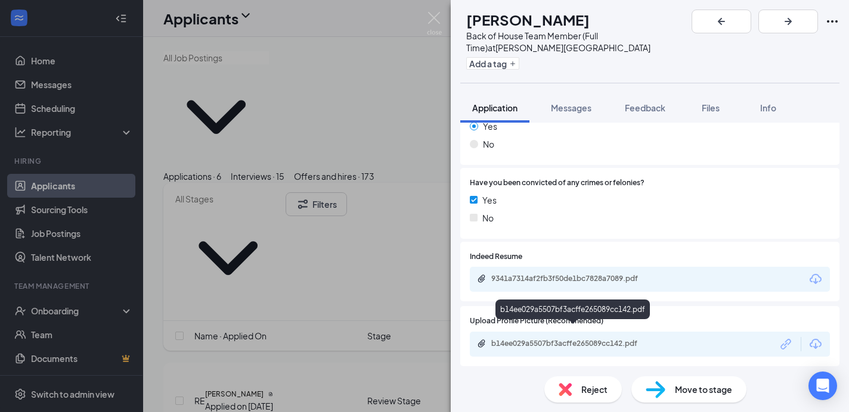
click at [568, 339] on div "b14ee029a5507bf3acffe265089cc142.pdf" at bounding box center [574, 344] width 167 height 10
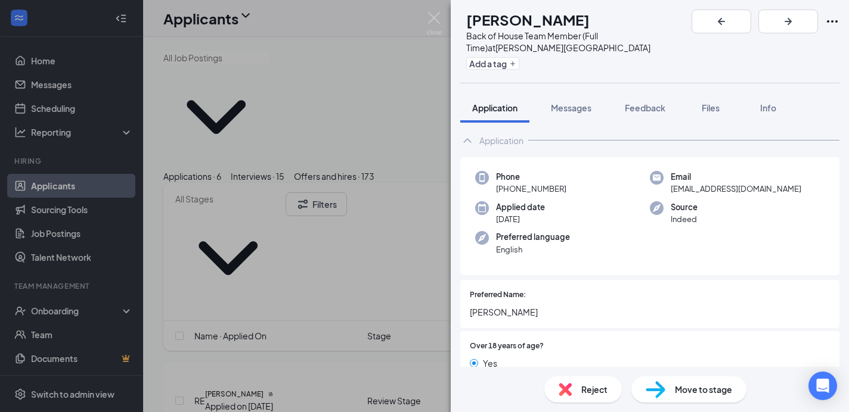
scroll to position [0, 0]
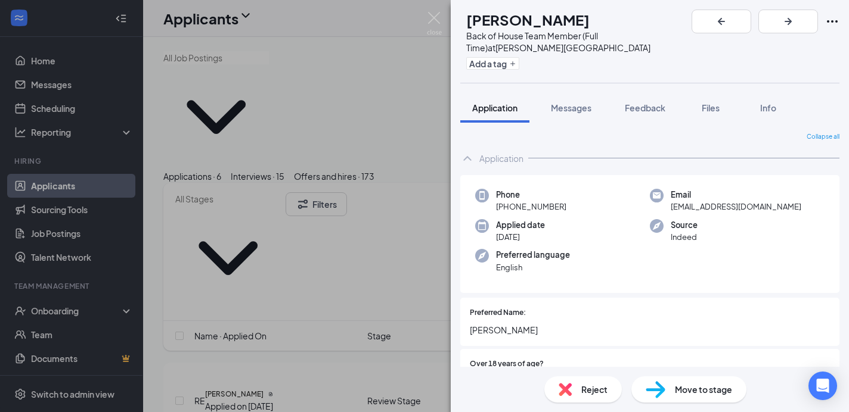
click at [596, 394] on span "Reject" at bounding box center [594, 389] width 26 height 13
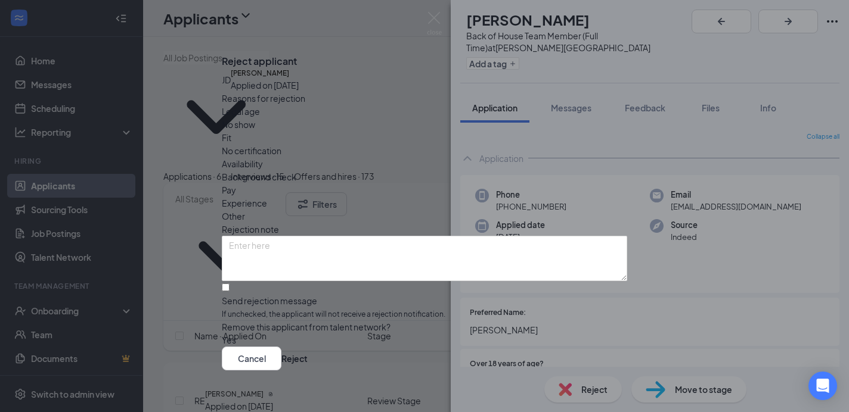
click at [245, 210] on span "Other" at bounding box center [233, 216] width 23 height 13
click at [252, 236] on textarea at bounding box center [424, 258] width 405 height 45
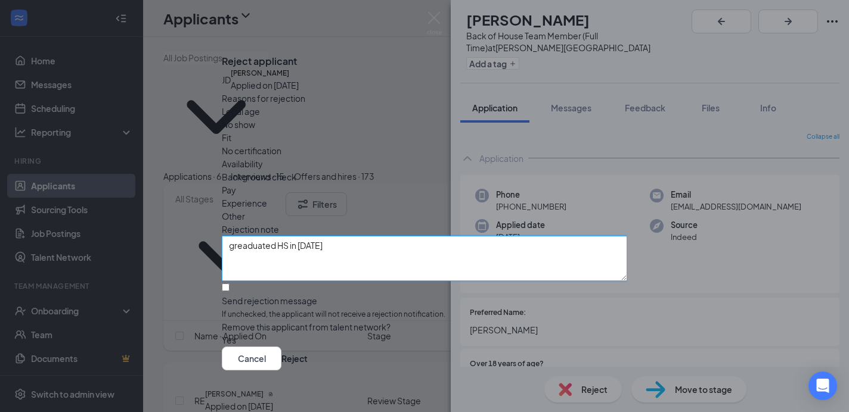
type textarea "greaduated HS in [DATE]"
click at [229, 284] on input "Send rejection message If unchecked, the applicant will not receive a rejection…" at bounding box center [226, 288] width 8 height 8
checkbox input "true"
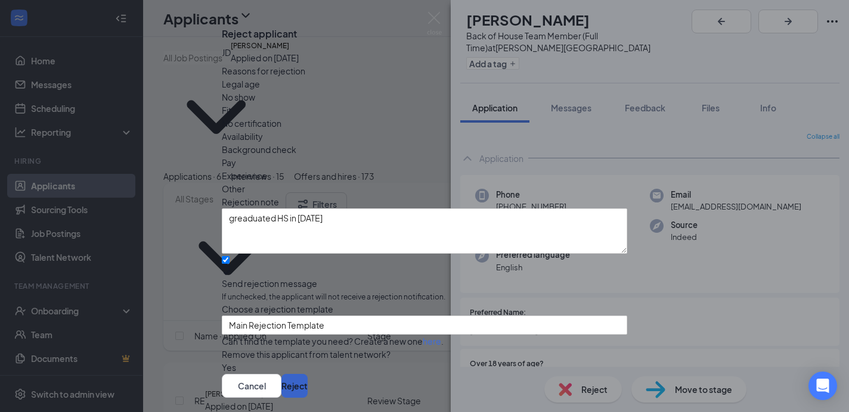
click at [308, 374] on button "Reject" at bounding box center [294, 386] width 26 height 24
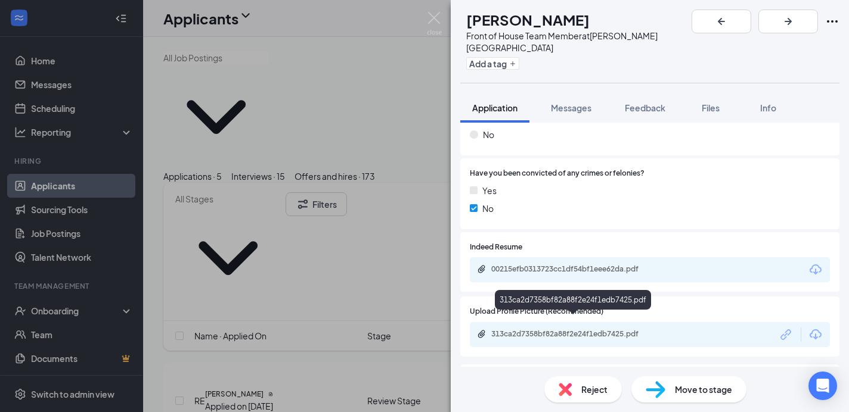
scroll to position [1044, 0]
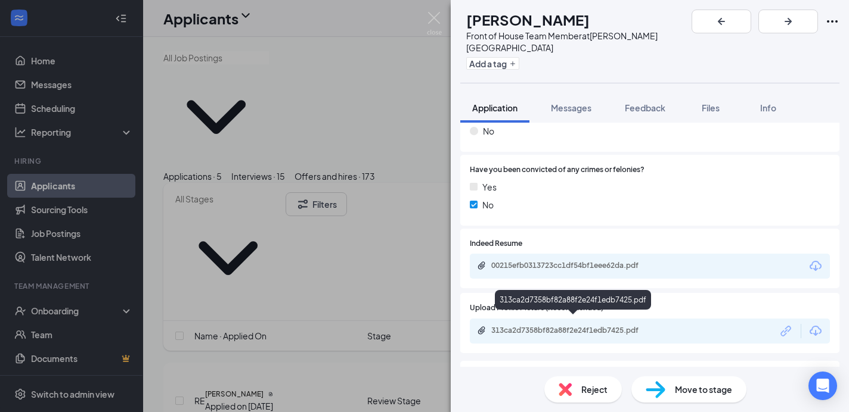
click at [600, 326] on div "313ca2d7358bf82a88f2e24f1edb7425.pdf" at bounding box center [574, 331] width 167 height 10
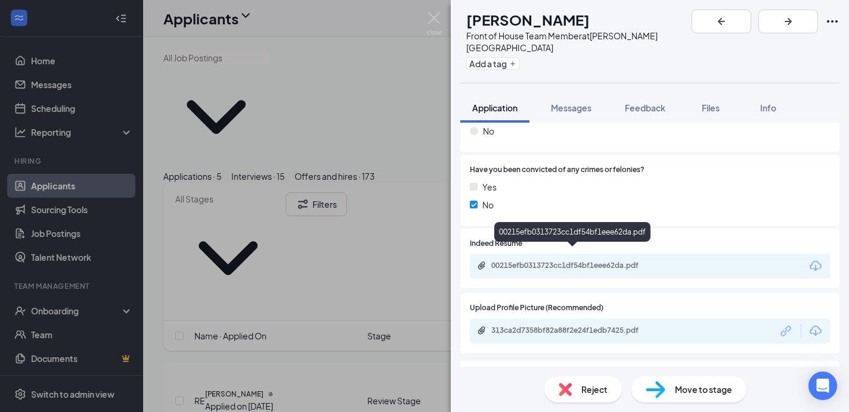
click at [508, 261] on div "00215efb0313723cc1df54bf1eee62da.pdf" at bounding box center [574, 266] width 167 height 10
click at [599, 392] on span "Reject" at bounding box center [594, 389] width 26 height 13
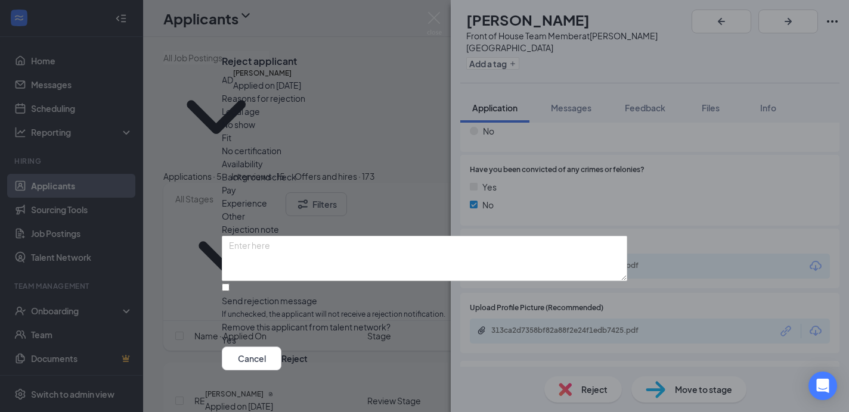
click at [263, 157] on span "Availability" at bounding box center [242, 163] width 41 height 13
click at [245, 210] on span "Other" at bounding box center [233, 216] width 23 height 13
click at [263, 157] on span "Availability" at bounding box center [242, 163] width 41 height 13
click at [255, 236] on textarea at bounding box center [424, 258] width 405 height 45
type textarea "s"
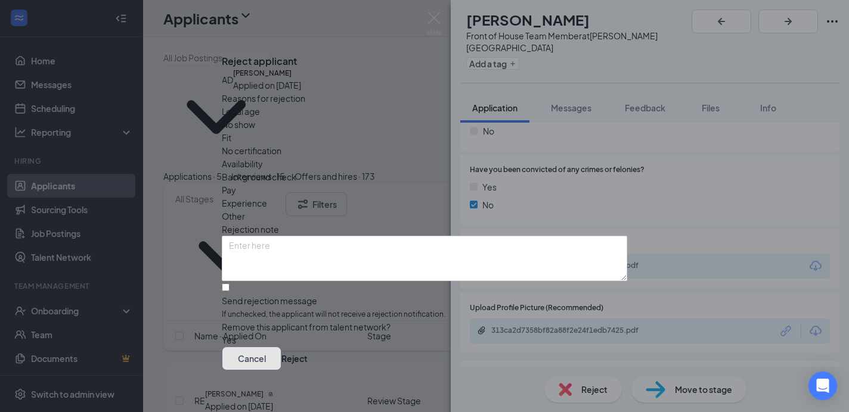
click at [281, 353] on button "Cancel" at bounding box center [252, 359] width 60 height 24
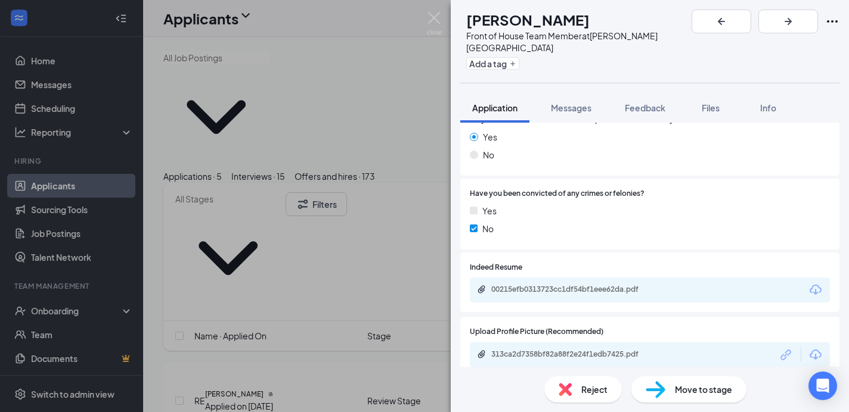
scroll to position [1022, 0]
click at [589, 389] on span "Reject" at bounding box center [594, 389] width 26 height 13
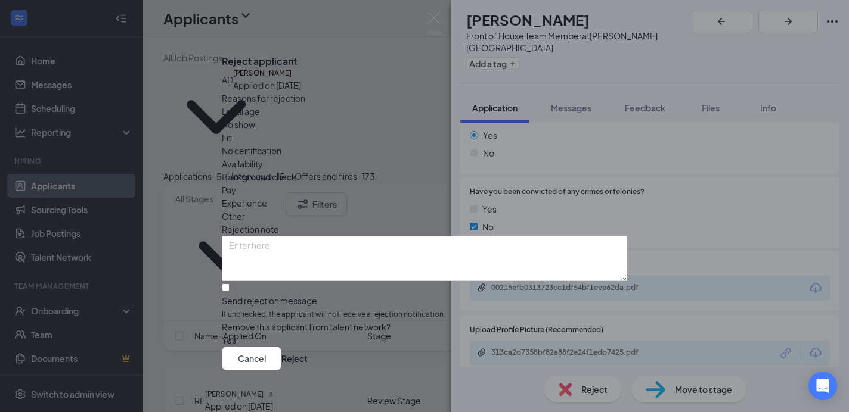
click at [263, 157] on span "Availability" at bounding box center [242, 163] width 41 height 13
click at [255, 236] on textarea at bounding box center [424, 258] width 405 height 45
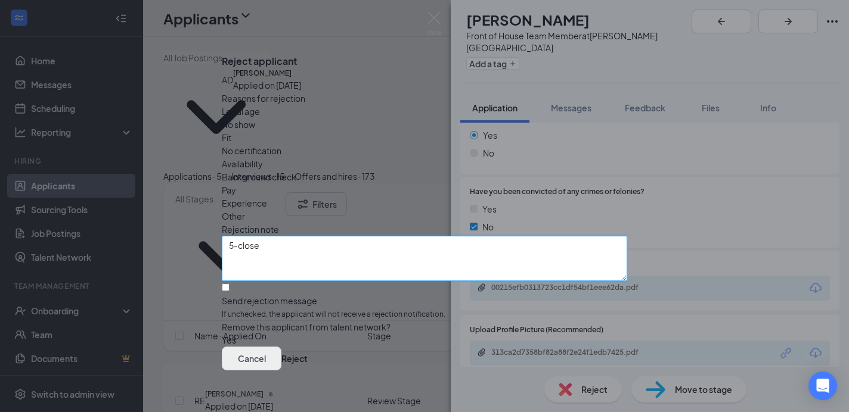
type textarea "5-close"
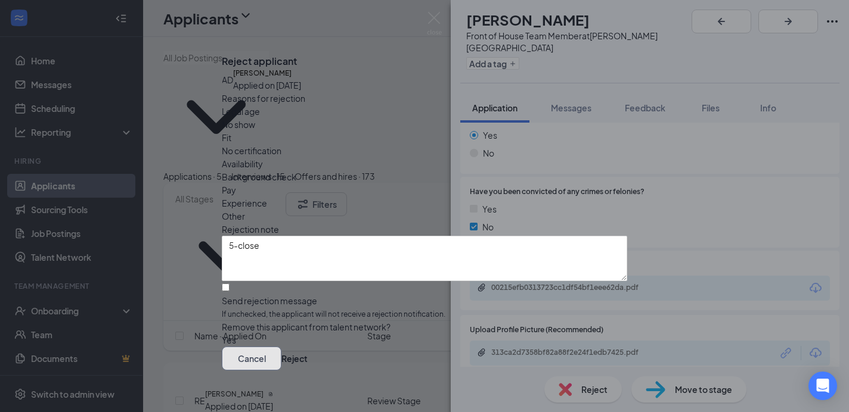
click at [281, 354] on button "Cancel" at bounding box center [252, 359] width 60 height 24
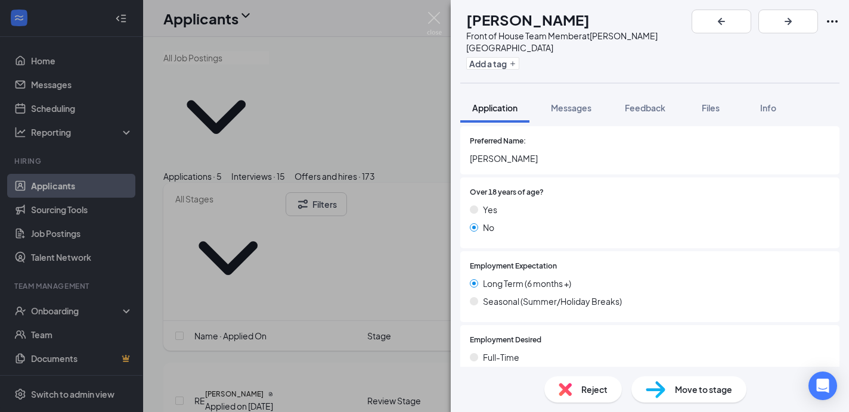
scroll to position [100, 0]
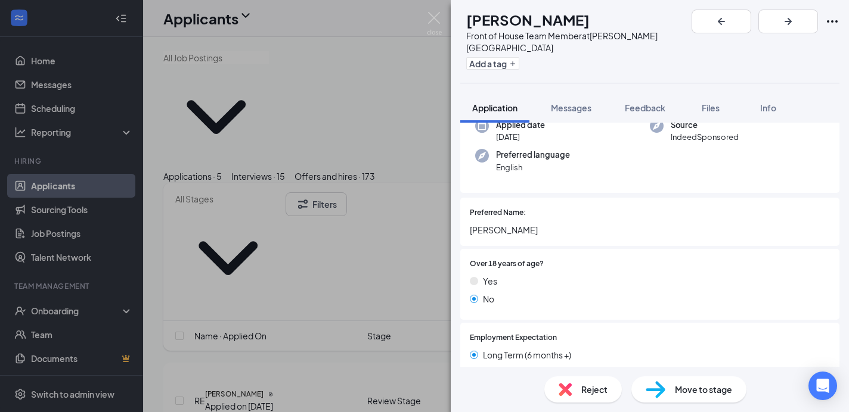
click at [585, 390] on span "Reject" at bounding box center [594, 389] width 26 height 13
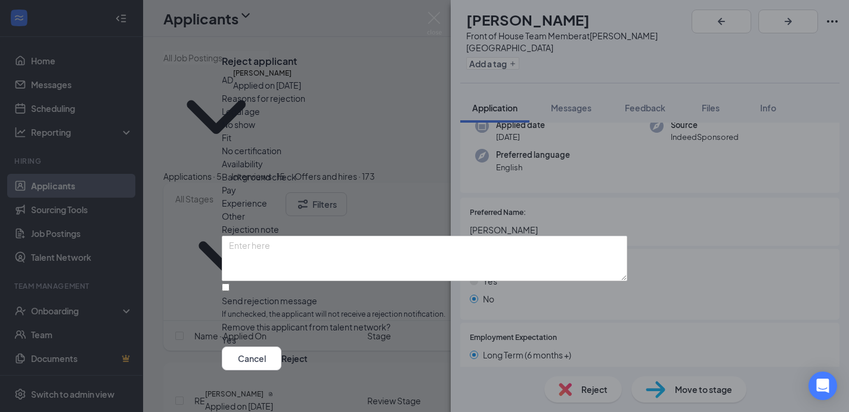
click at [245, 210] on span "Other" at bounding box center [233, 216] width 23 height 13
click at [272, 236] on textarea at bounding box center [424, 258] width 405 height 45
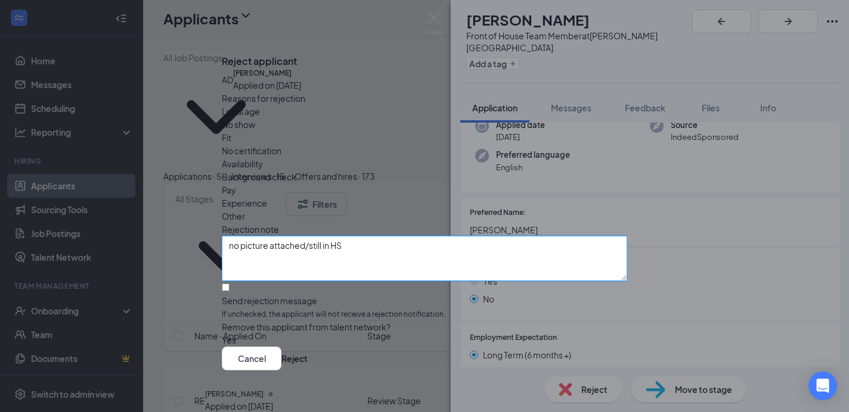
type textarea "no picture attached/still in HS"
click at [229, 284] on input "Send rejection message If unchecked, the applicant will not receive a rejection…" at bounding box center [226, 288] width 8 height 8
checkbox input "true"
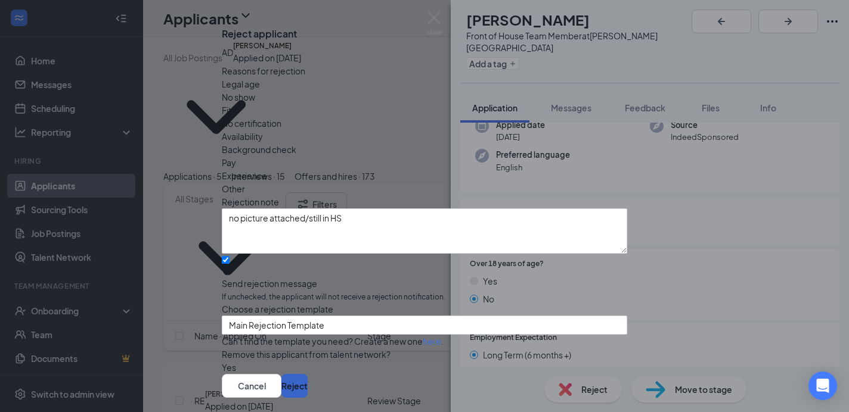
click at [308, 374] on button "Reject" at bounding box center [294, 386] width 26 height 24
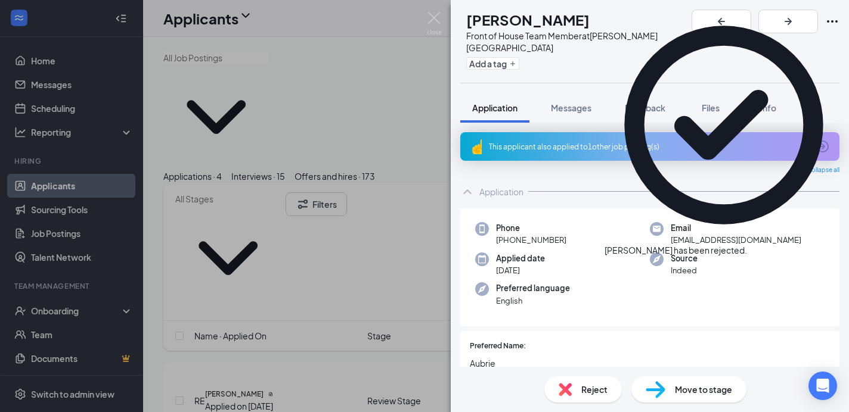
click at [824, 141] on icon "ArrowCircle" at bounding box center [823, 147] width 12 height 12
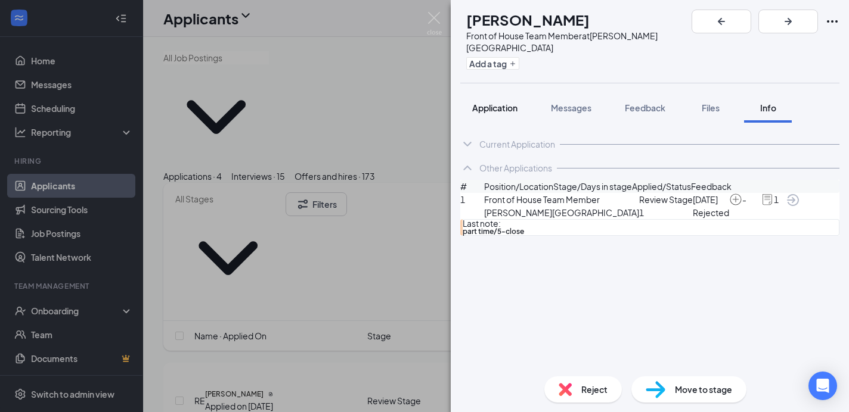
click at [494, 103] on span "Application" at bounding box center [494, 108] width 45 height 11
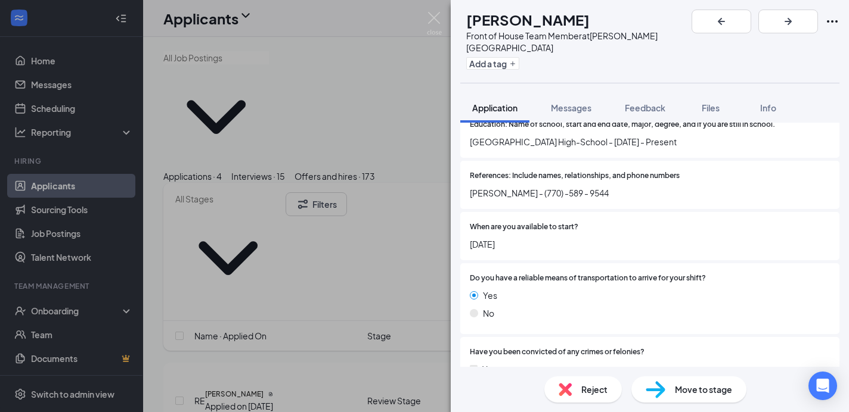
scroll to position [883, 0]
click at [588, 389] on span "Reject" at bounding box center [594, 389] width 26 height 13
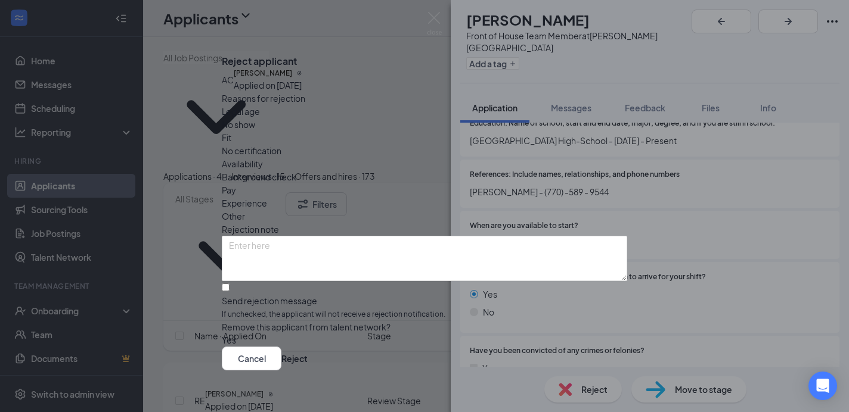
click at [263, 157] on span "Availability" at bounding box center [242, 163] width 41 height 13
click at [265, 236] on textarea at bounding box center [424, 258] width 405 height 45
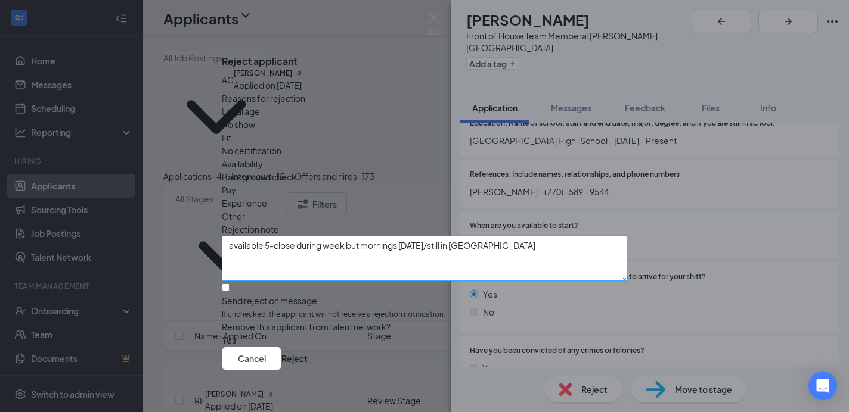
type textarea "available 5-close during week but mornings [DATE]/still in [GEOGRAPHIC_DATA]"
click at [229, 284] on input "Send rejection message If unchecked, the applicant will not receive a rejection…" at bounding box center [226, 288] width 8 height 8
checkbox input "true"
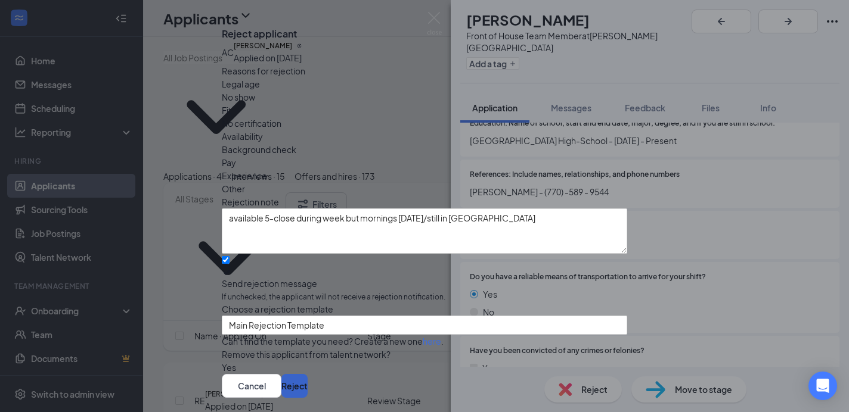
click at [308, 374] on button "Reject" at bounding box center [294, 386] width 26 height 24
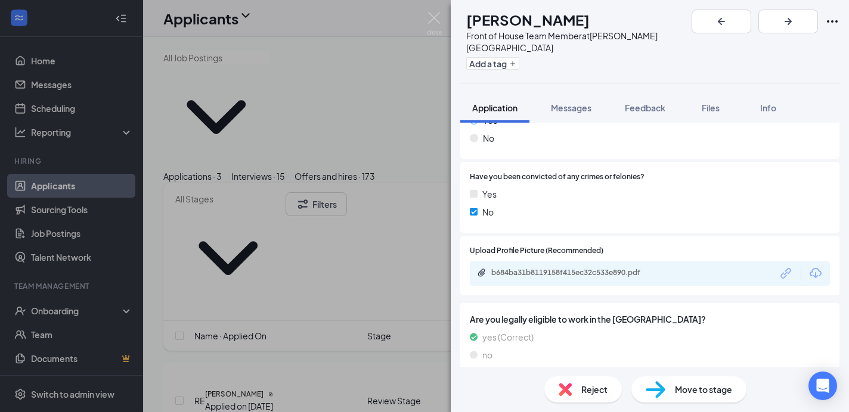
scroll to position [1023, 0]
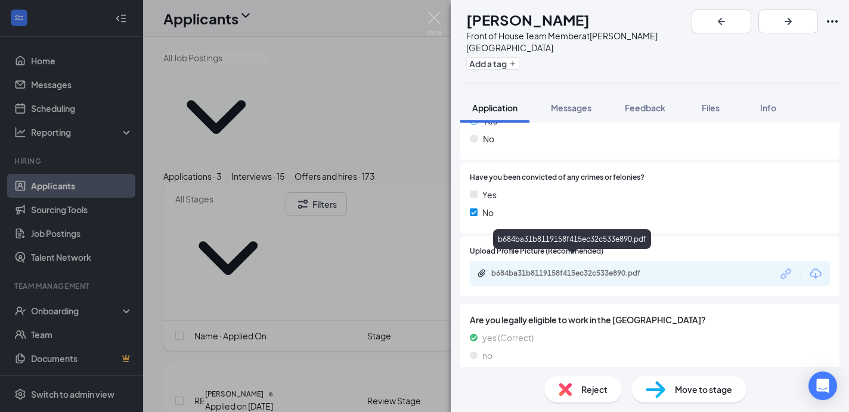
click at [544, 269] on div "b684ba31b8119158f415ec32c533e890.pdf" at bounding box center [574, 274] width 167 height 10
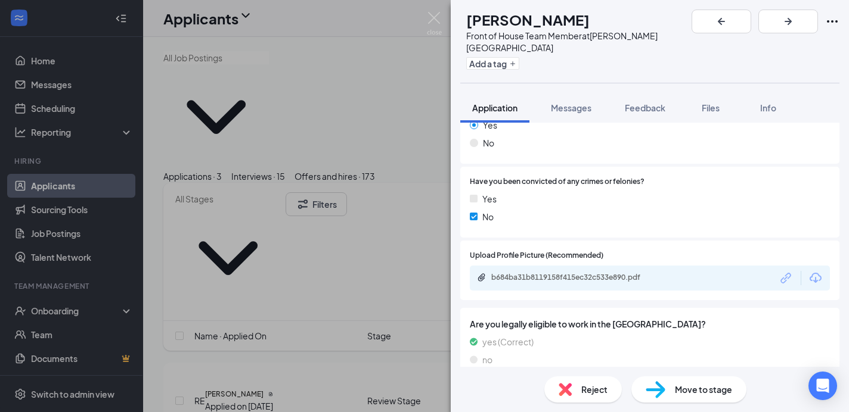
click at [593, 389] on span "Reject" at bounding box center [594, 389] width 26 height 13
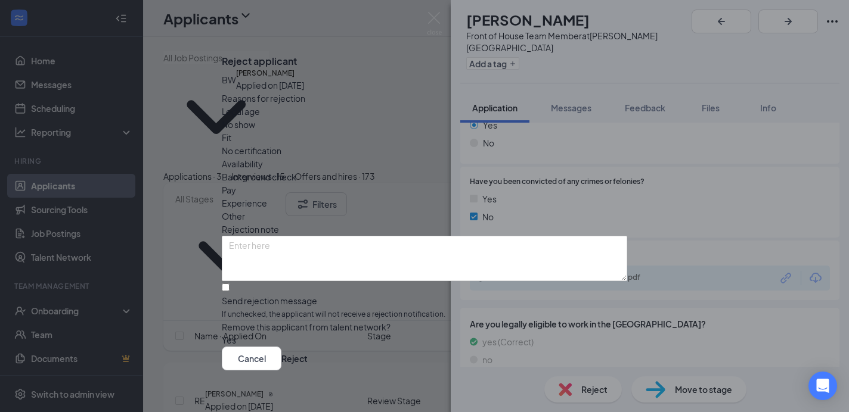
click at [263, 157] on span "Availability" at bounding box center [242, 163] width 41 height 13
click at [252, 236] on textarea at bounding box center [424, 258] width 405 height 45
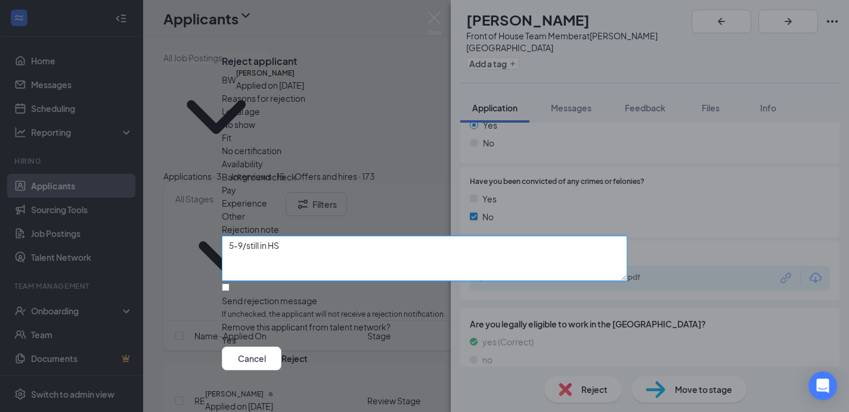
type textarea "5-9/still in HS"
click at [229, 284] on input "Send rejection message If unchecked, the applicant will not receive a rejection…" at bounding box center [226, 288] width 8 height 8
checkbox input "true"
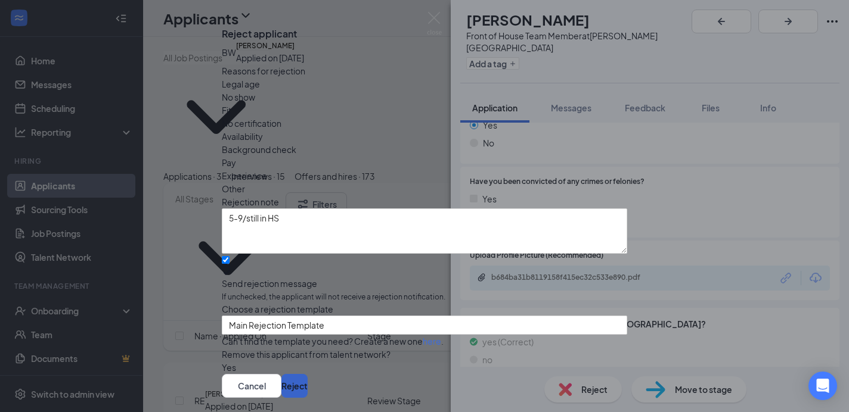
click at [308, 374] on button "Reject" at bounding box center [294, 386] width 26 height 24
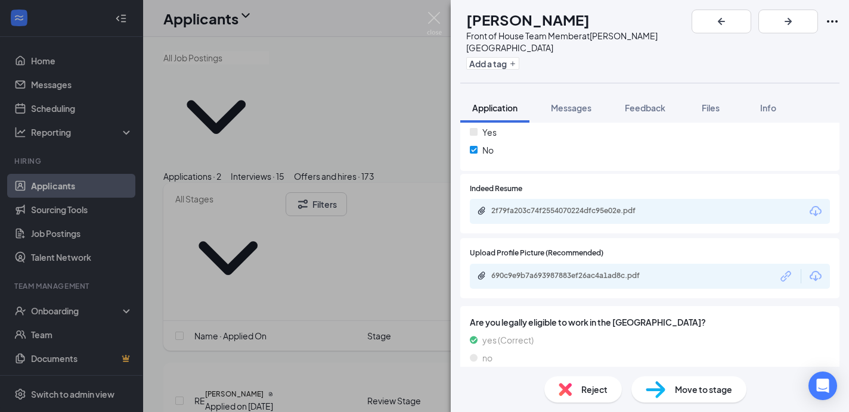
scroll to position [1087, 0]
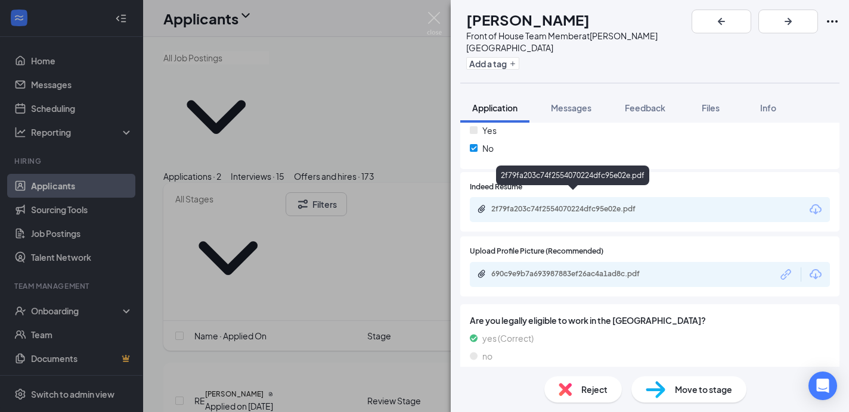
click at [539, 197] on div "2f79fa203c74f2554070224dfc95e02e.pdf" at bounding box center [650, 209] width 360 height 25
click at [539, 204] on div "2f79fa203c74f2554070224dfc95e02e.pdf" at bounding box center [574, 209] width 167 height 10
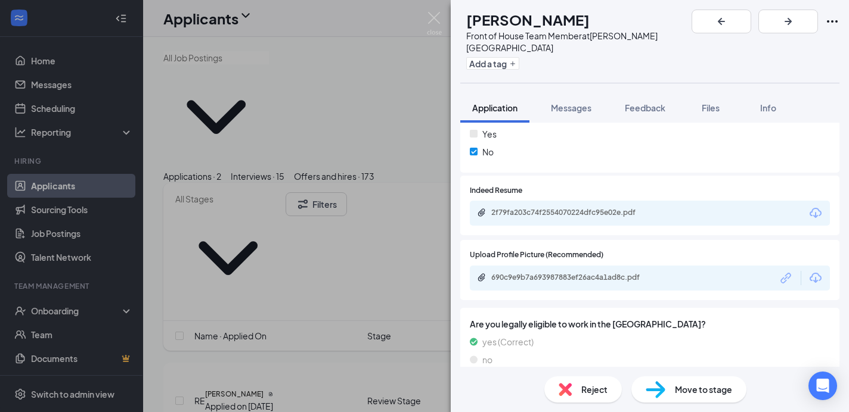
click at [594, 390] on span "Reject" at bounding box center [594, 389] width 26 height 13
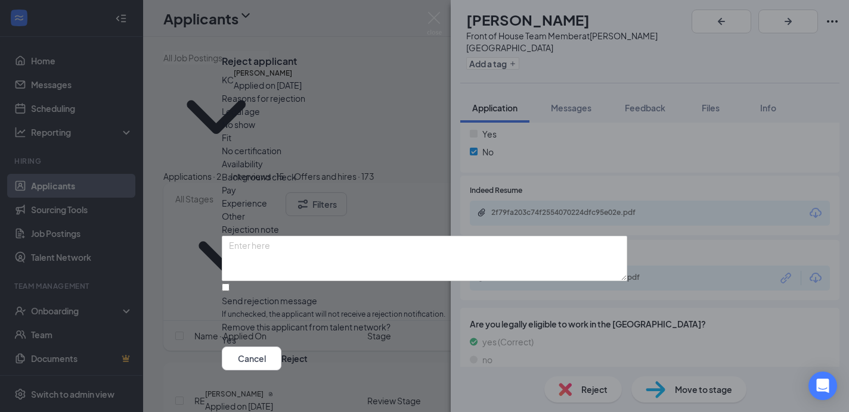
click at [245, 210] on span "Other" at bounding box center [233, 216] width 23 height 13
click at [267, 236] on textarea at bounding box center [424, 258] width 405 height 45
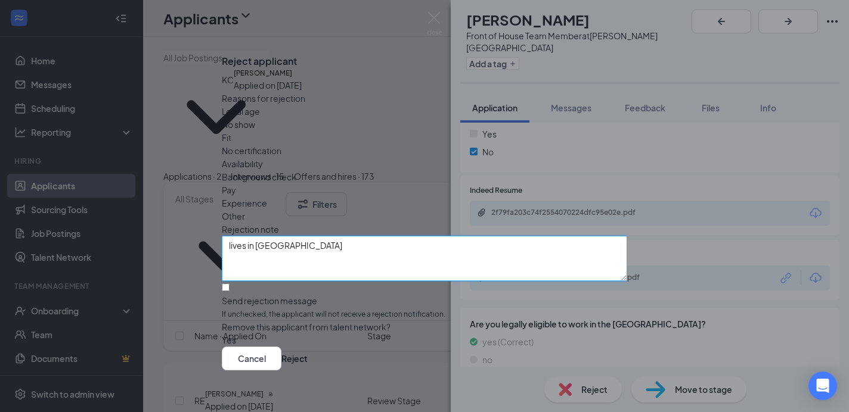
type textarea "lives in [GEOGRAPHIC_DATA]"
click at [229, 284] on input "Send rejection message If unchecked, the applicant will not receive a rejection…" at bounding box center [226, 288] width 8 height 8
checkbox input "true"
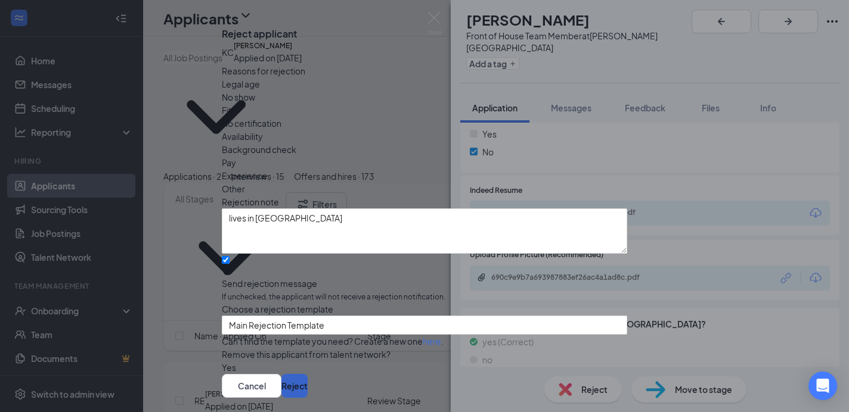
click at [308, 374] on button "Reject" at bounding box center [294, 386] width 26 height 24
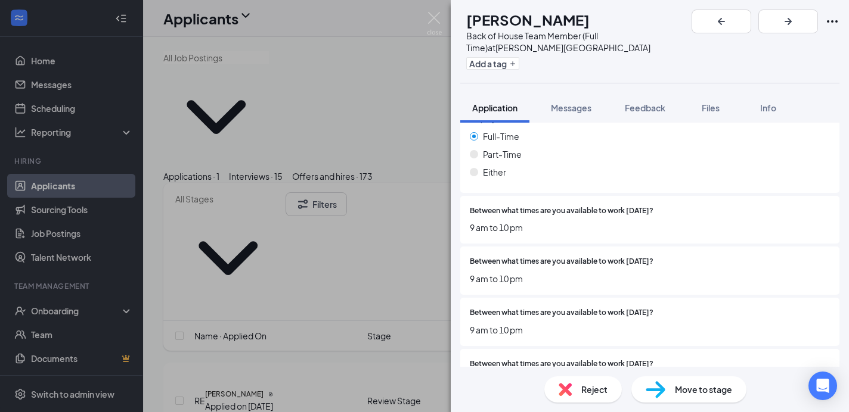
scroll to position [402, 0]
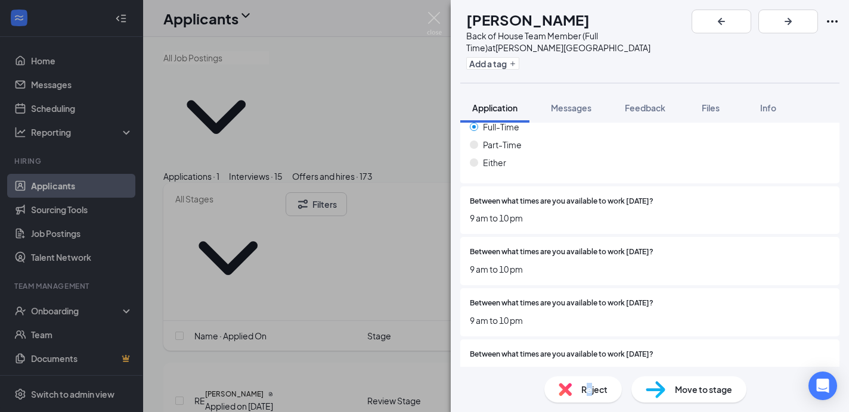
click at [589, 386] on span "Reject" at bounding box center [594, 389] width 26 height 13
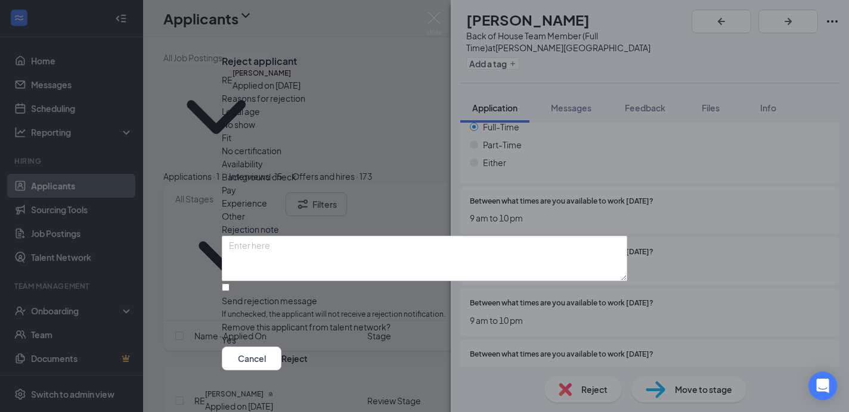
click at [245, 210] on span "Other" at bounding box center [233, 216] width 23 height 13
click at [256, 236] on textarea at bounding box center [424, 258] width 405 height 45
type textarea "picture attached"
click at [229, 284] on input "Send rejection message If unchecked, the applicant will not receive a rejection…" at bounding box center [226, 288] width 8 height 8
checkbox input "true"
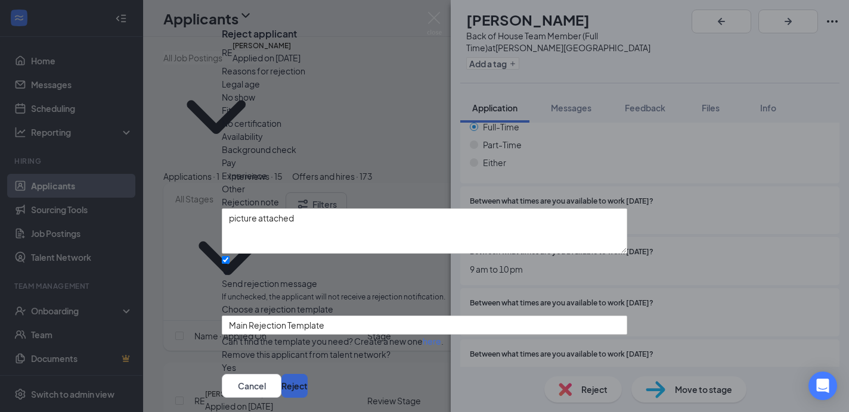
click at [308, 374] on button "Reject" at bounding box center [294, 386] width 26 height 24
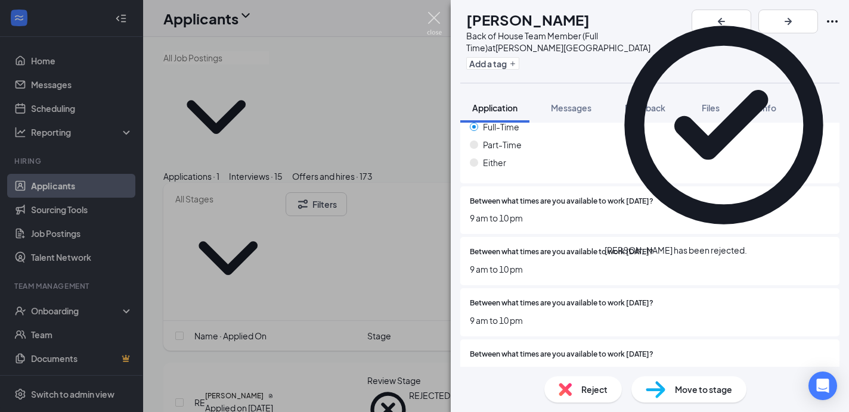
click at [434, 15] on img at bounding box center [434, 23] width 15 height 23
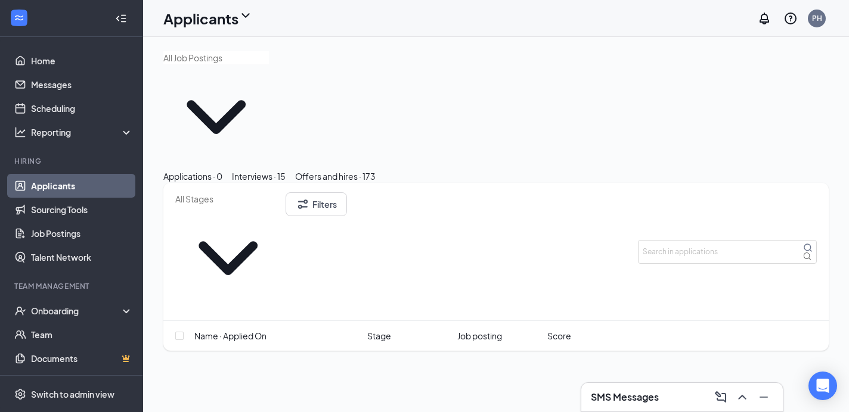
click at [286, 170] on div "Interviews · 15" at bounding box center [259, 176] width 54 height 13
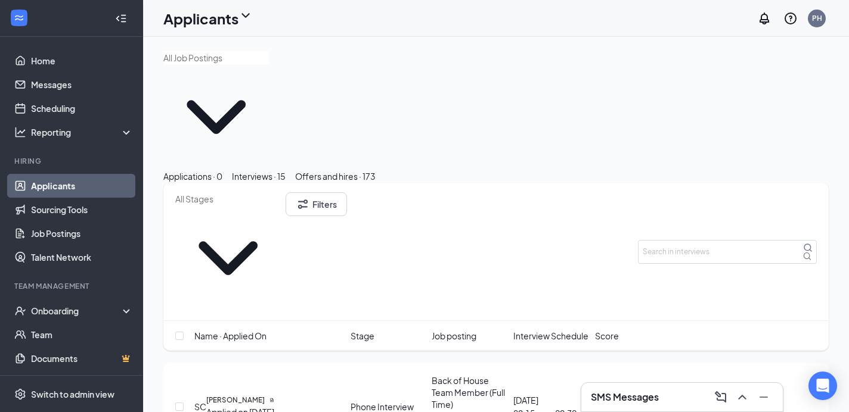
click at [531, 330] on span "Interview Schedule" at bounding box center [550, 336] width 75 height 13
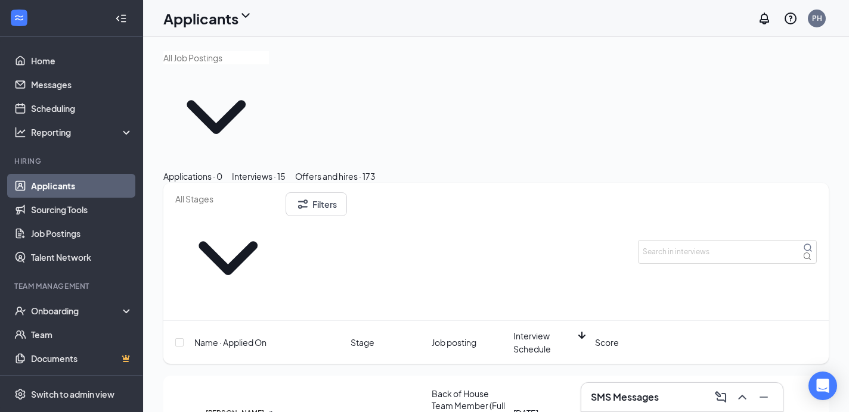
click at [531, 330] on span "Interview Schedule" at bounding box center [544, 343] width 63 height 26
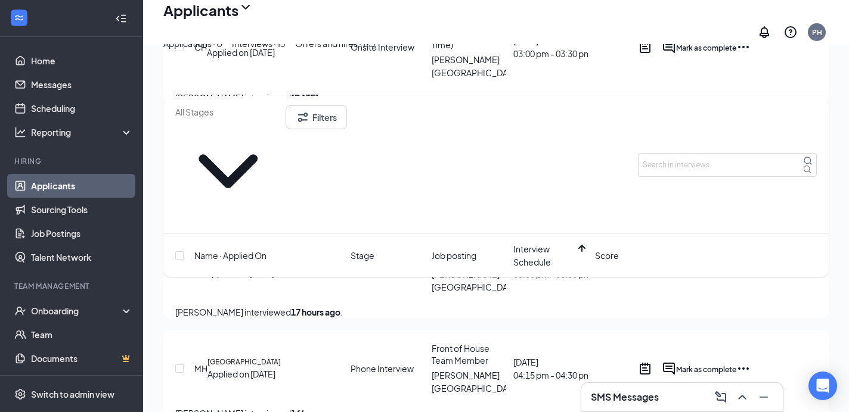
scroll to position [446, 0]
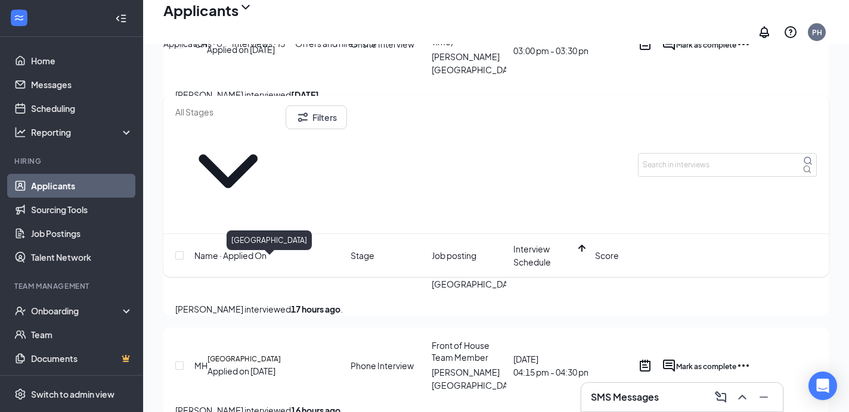
click at [266, 354] on h5 "[GEOGRAPHIC_DATA]" at bounding box center [243, 359] width 73 height 11
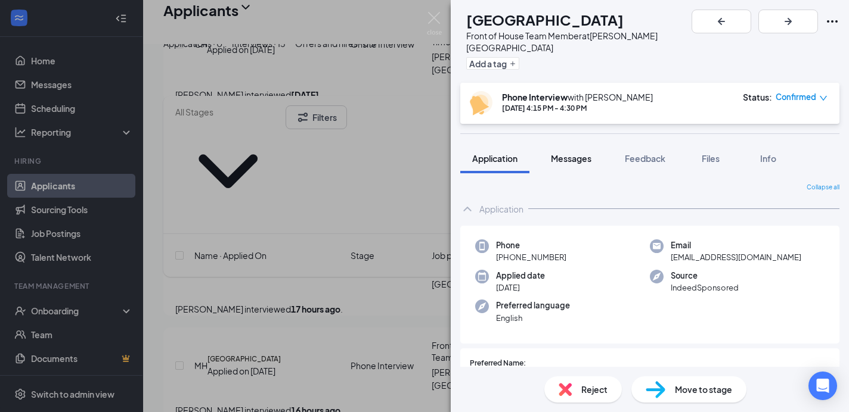
click at [571, 153] on div "Messages" at bounding box center [571, 159] width 41 height 12
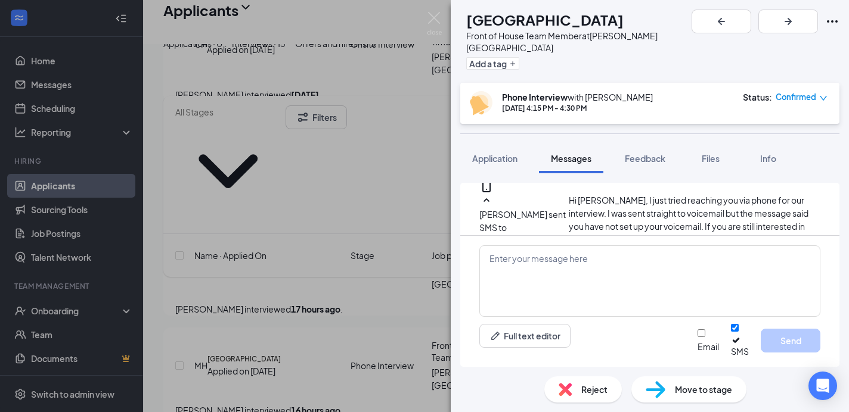
scroll to position [820, 0]
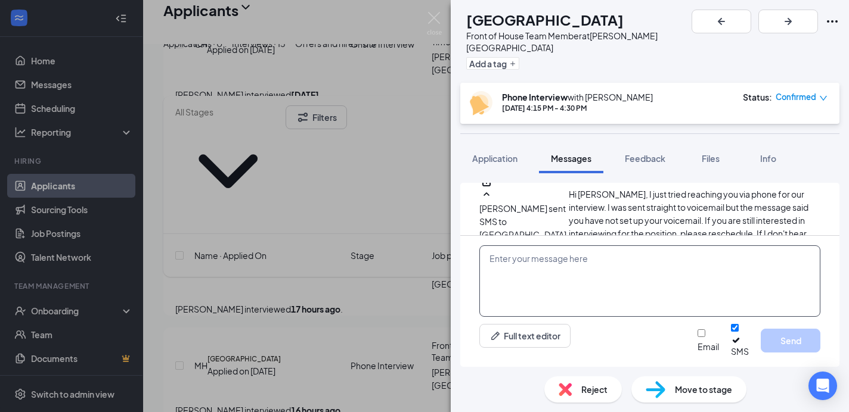
click at [499, 275] on textarea at bounding box center [649, 282] width 341 height 72
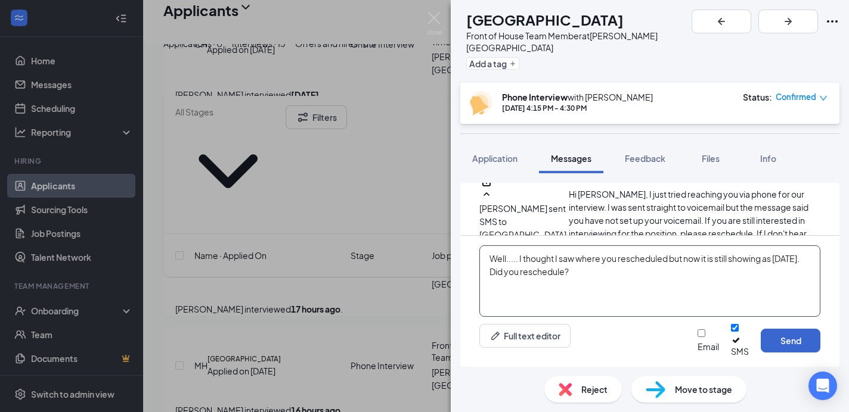
type textarea "Well..... I thought I saw where you rescheduled but now it is still showing as …"
click at [786, 349] on button "Send" at bounding box center [791, 341] width 60 height 24
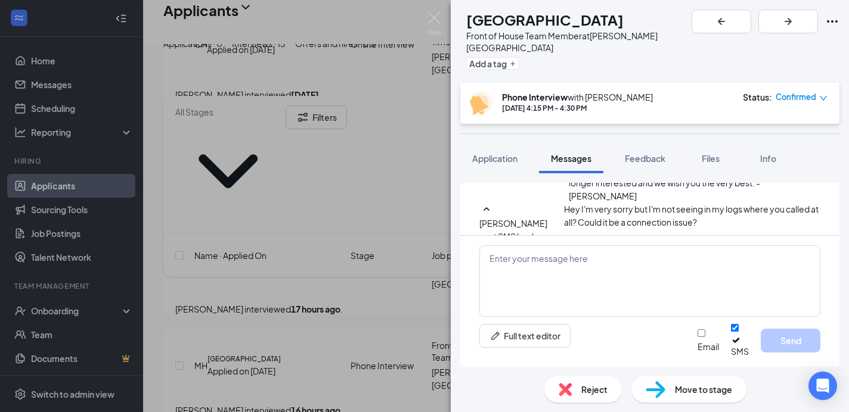
scroll to position [898, 0]
click at [433, 19] on img at bounding box center [434, 23] width 15 height 23
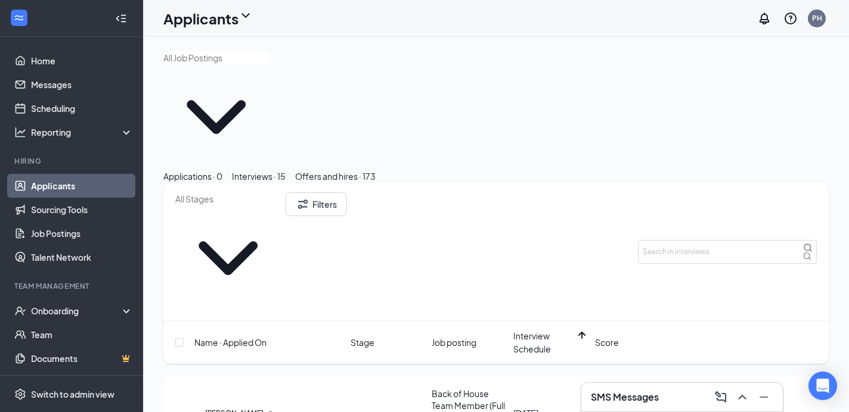
click at [46, 187] on link "Applicants" at bounding box center [82, 186] width 102 height 24
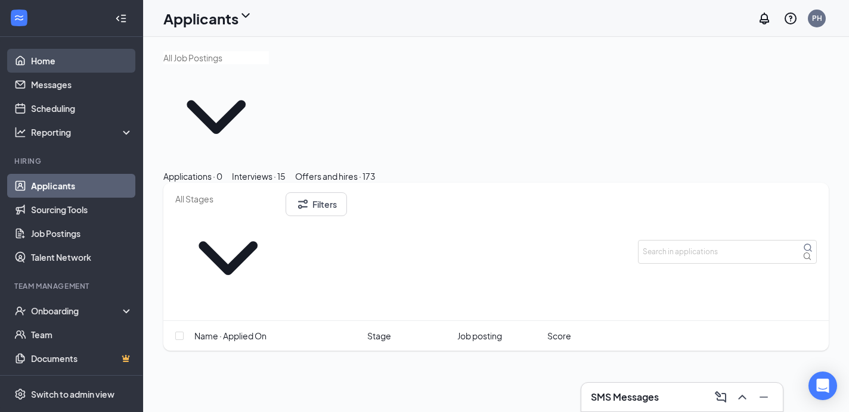
click at [42, 60] on link "Home" at bounding box center [82, 61] width 102 height 24
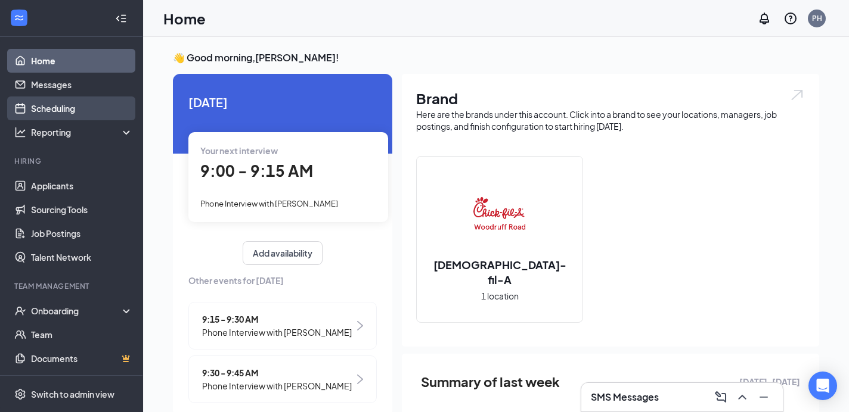
click at [48, 109] on link "Scheduling" at bounding box center [82, 109] width 102 height 24
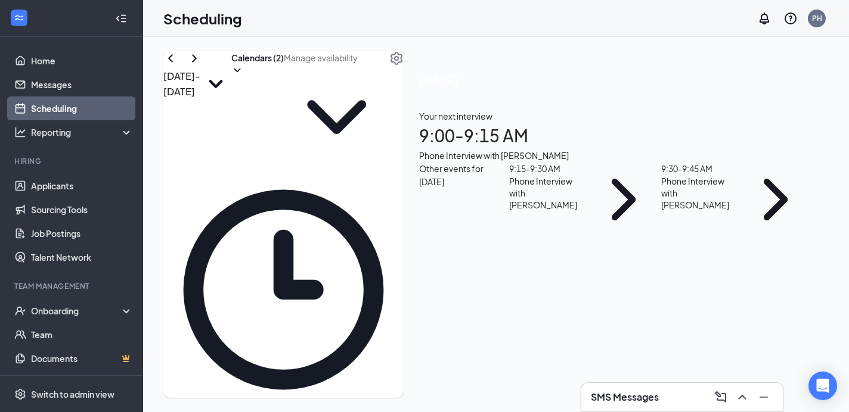
scroll to position [1142, 0]
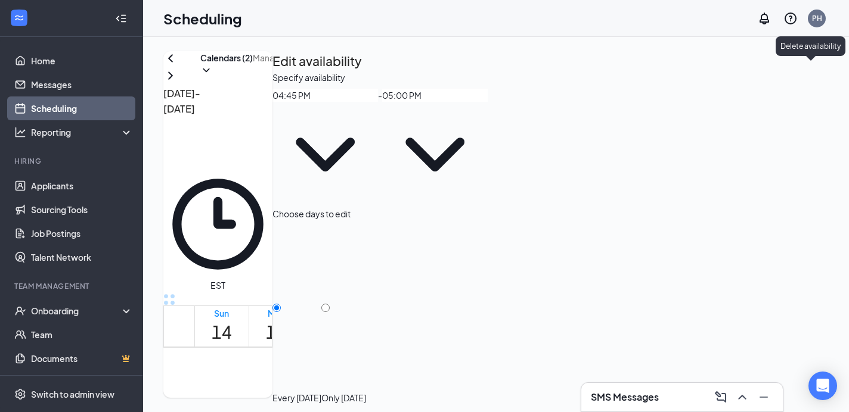
click at [285, 72] on icon "TrashOutline" at bounding box center [279, 78] width 11 height 12
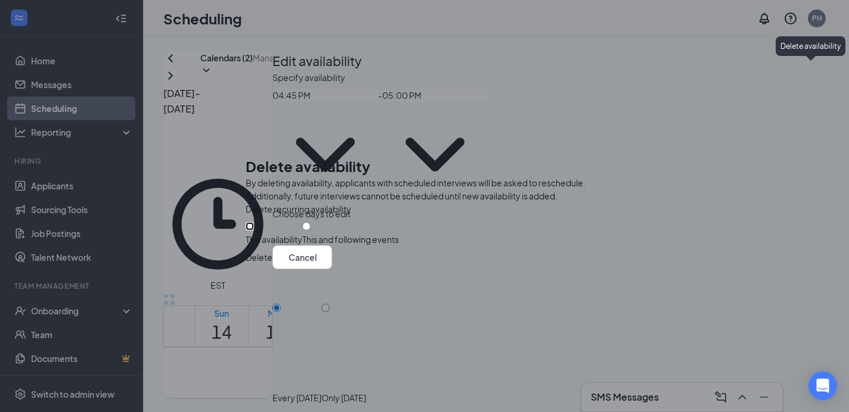
click at [254, 224] on input "This availability" at bounding box center [250, 226] width 8 height 8
radio input "true"
click at [272, 269] on button "Delete" at bounding box center [259, 258] width 27 height 24
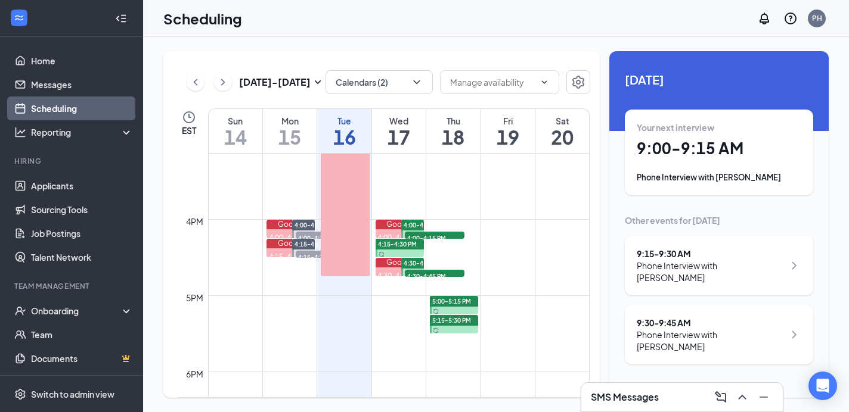
scroll to position [1156, 0]
click at [438, 303] on span "5:00-5:15 PM" at bounding box center [451, 300] width 39 height 8
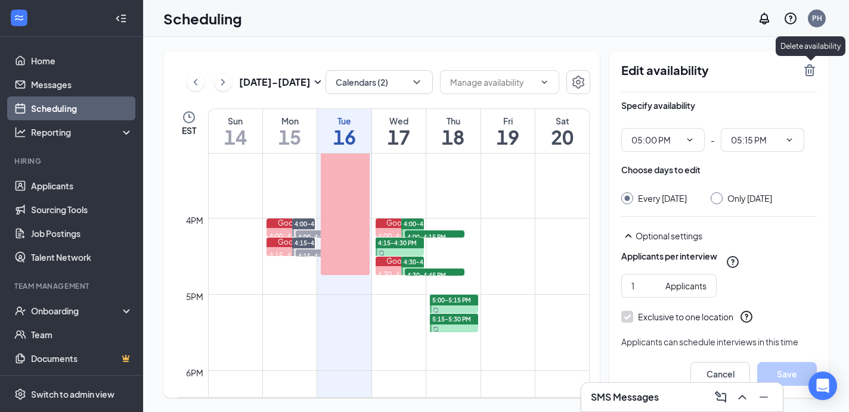
click at [809, 69] on icon "TrashOutline" at bounding box center [809, 70] width 14 height 14
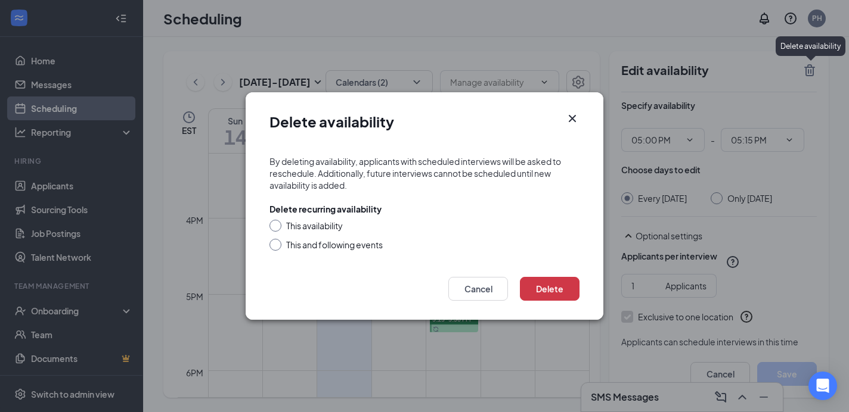
click at [272, 223] on input "This availability" at bounding box center [273, 224] width 8 height 8
radio input "true"
click at [550, 293] on button "Delete" at bounding box center [550, 289] width 60 height 24
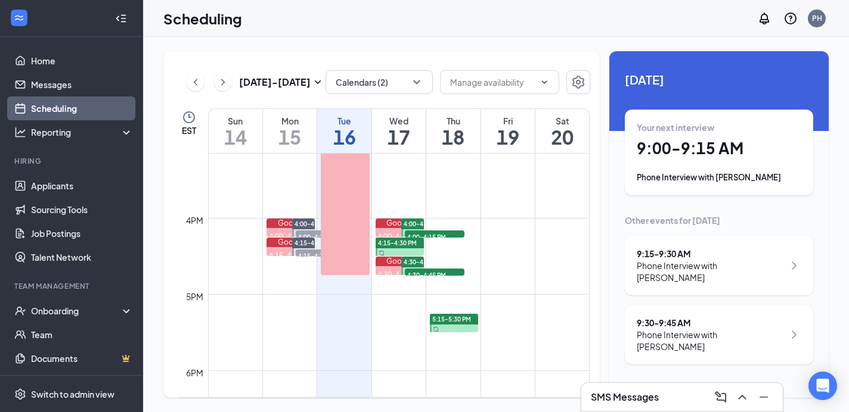
click at [445, 327] on div at bounding box center [454, 323] width 48 height 18
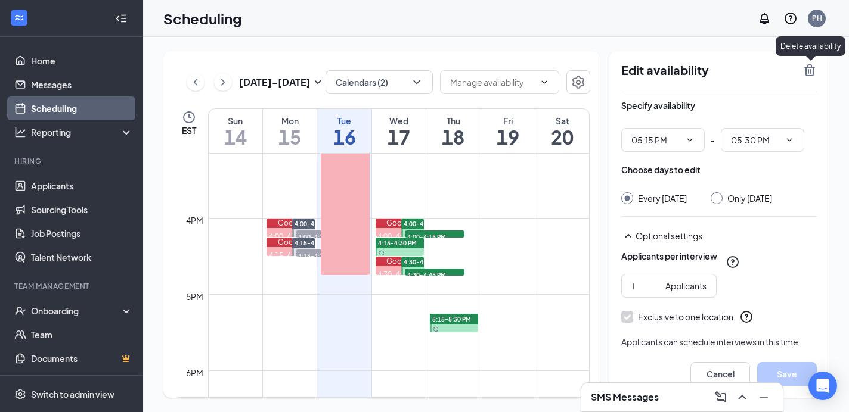
click at [811, 68] on icon "TrashOutline" at bounding box center [809, 70] width 14 height 14
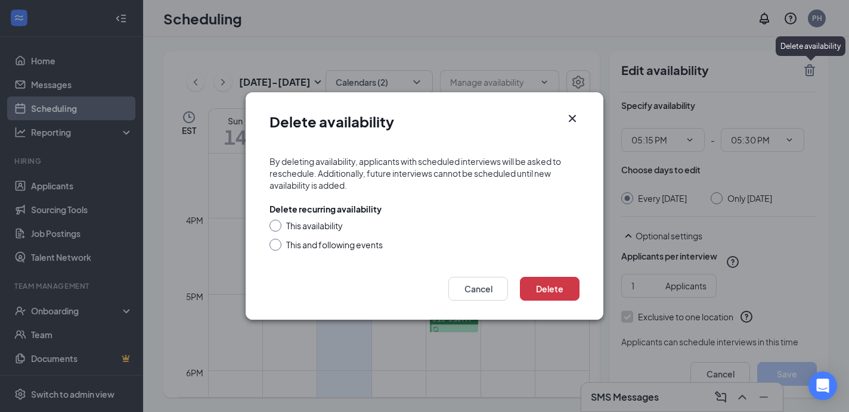
click at [272, 225] on input "This availability" at bounding box center [273, 224] width 8 height 8
radio input "true"
click at [549, 288] on button "Delete" at bounding box center [550, 289] width 60 height 24
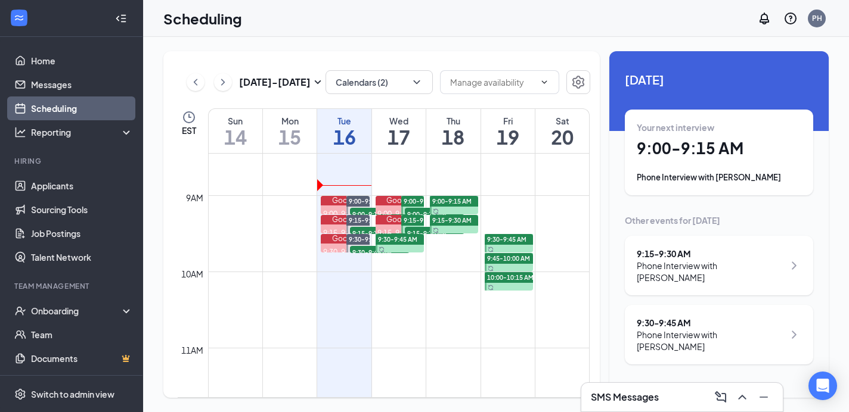
scroll to position [649, 0]
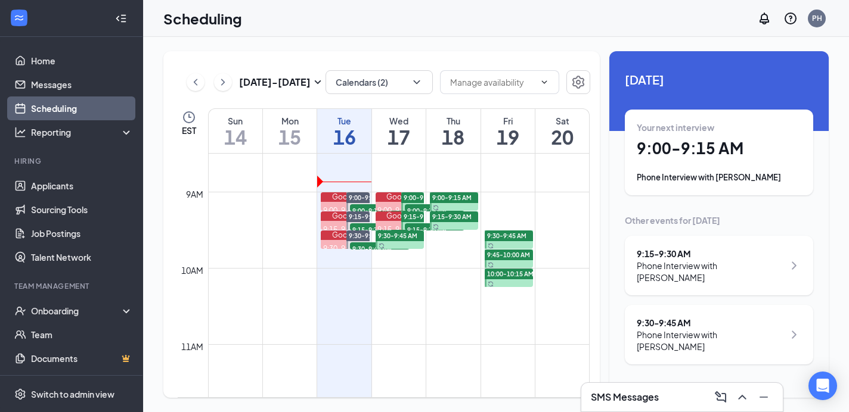
click at [517, 283] on div at bounding box center [509, 278] width 48 height 18
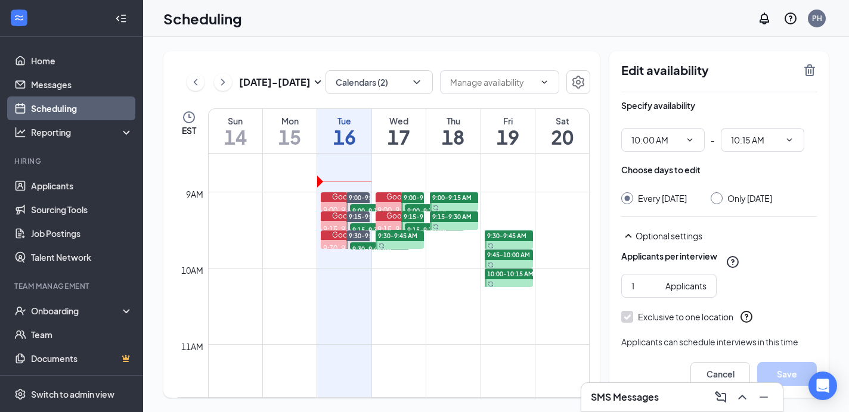
type input "10:00 AM"
type input "10:15 AM"
click at [806, 67] on icon "TrashOutline" at bounding box center [809, 70] width 11 height 12
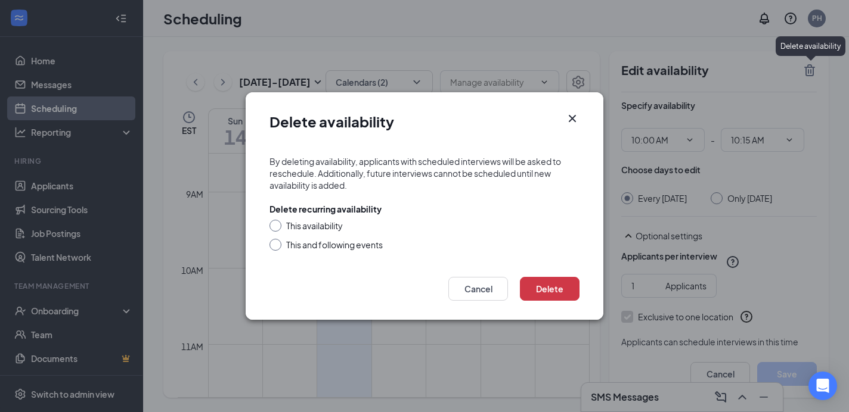
click at [274, 224] on input "This availability" at bounding box center [273, 224] width 8 height 8
radio input "true"
click at [548, 282] on button "Delete" at bounding box center [550, 289] width 60 height 24
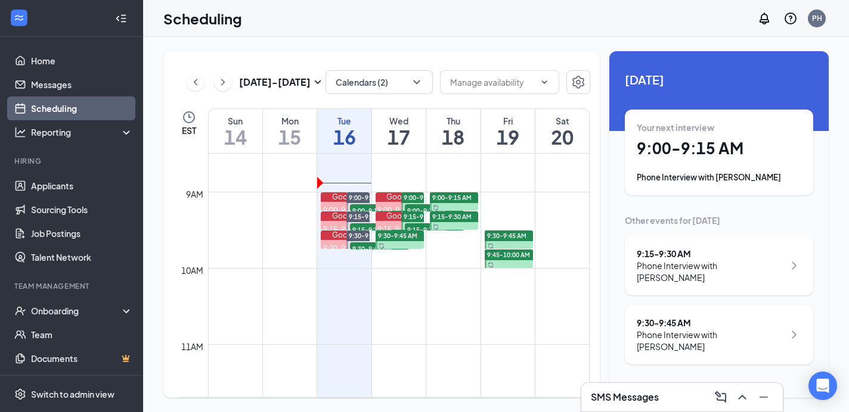
click at [500, 219] on td at bounding box center [398, 220] width 381 height 19
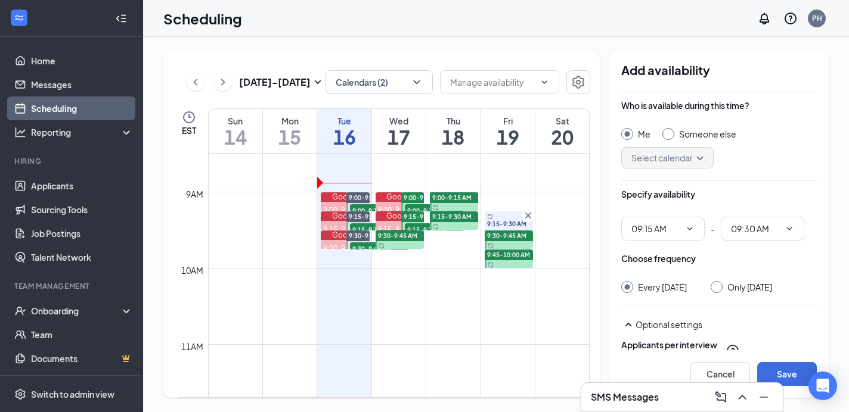
click at [716, 288] on input "Only Friday, Sep 19" at bounding box center [714, 285] width 8 height 8
radio input "true"
radio input "false"
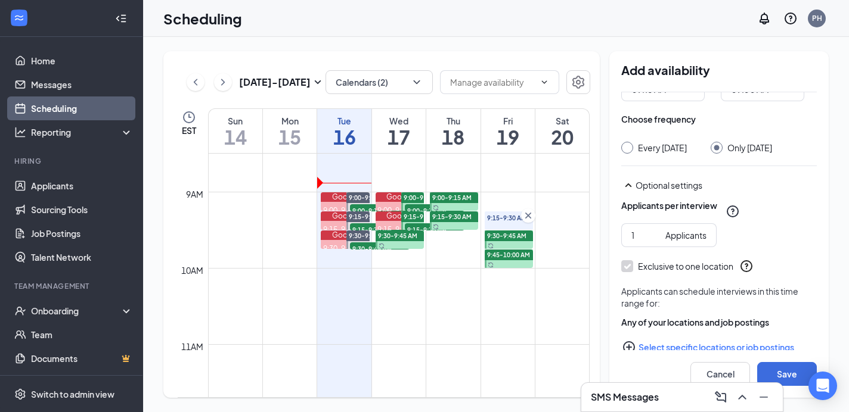
scroll to position [160, 0]
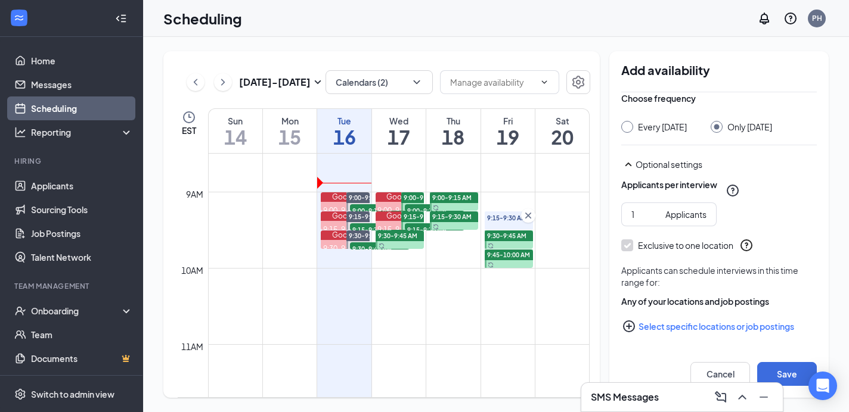
click at [679, 325] on button "Select specific locations or job postings" at bounding box center [719, 327] width 196 height 24
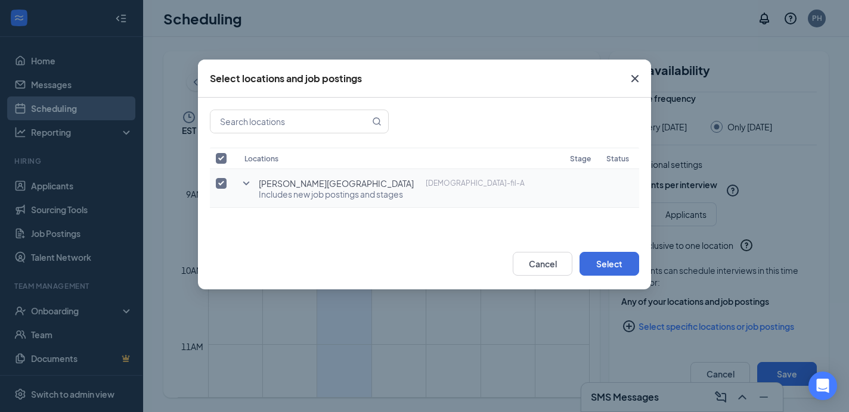
click at [247, 181] on icon "SmallChevronDown" at bounding box center [246, 183] width 14 height 14
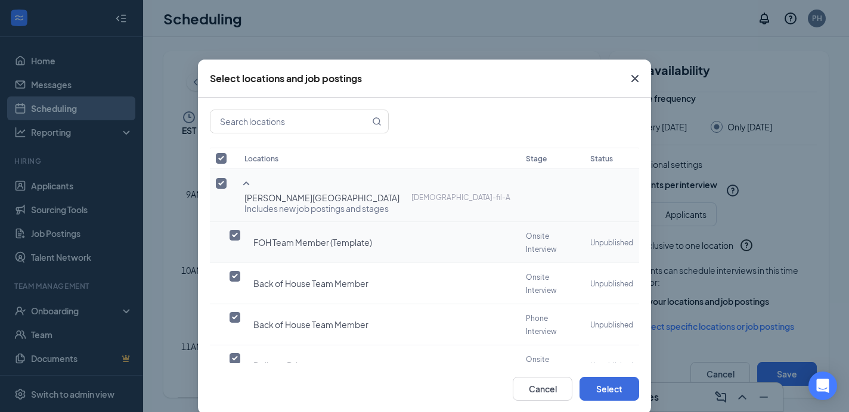
click at [230, 230] on input "checkbox" at bounding box center [234, 235] width 11 height 11
checkbox input "true"
checkbox input "false"
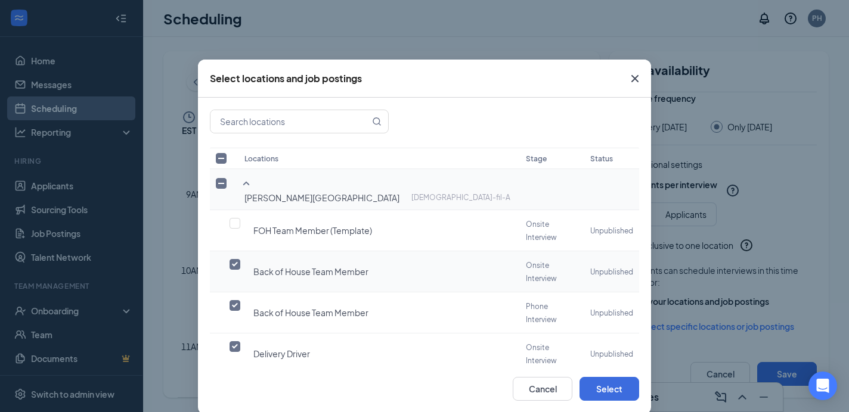
click at [230, 259] on input "checkbox" at bounding box center [234, 264] width 11 height 11
checkbox input "false"
click at [233, 342] on input "checkbox" at bounding box center [234, 347] width 11 height 11
checkbox input "false"
click at [235, 383] on input "checkbox" at bounding box center [234, 388] width 11 height 11
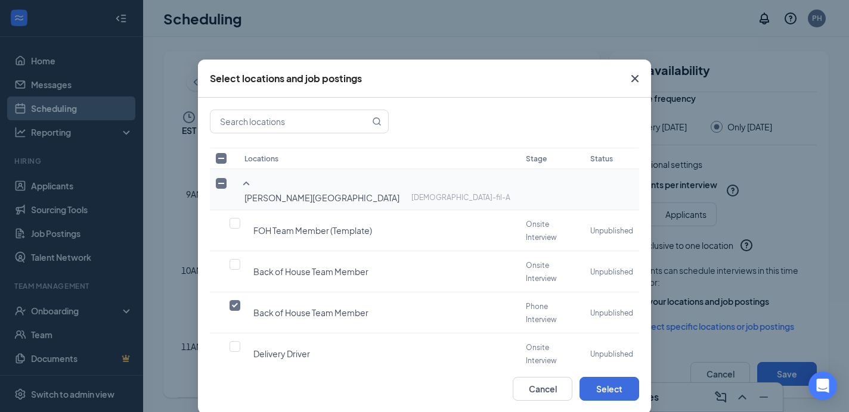
checkbox input "false"
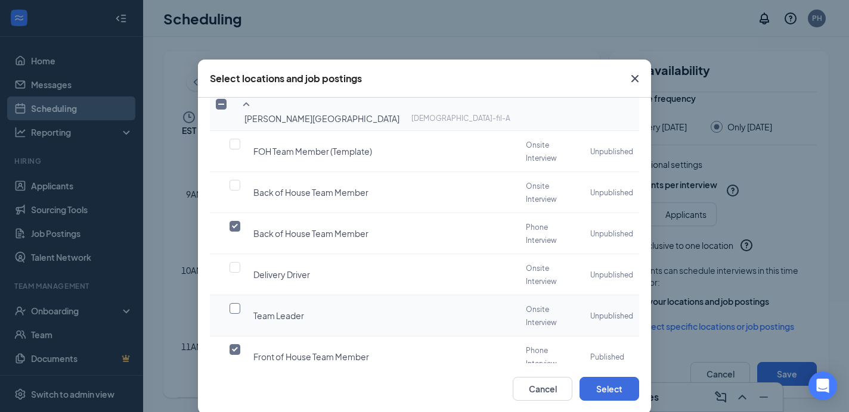
scroll to position [91, 0]
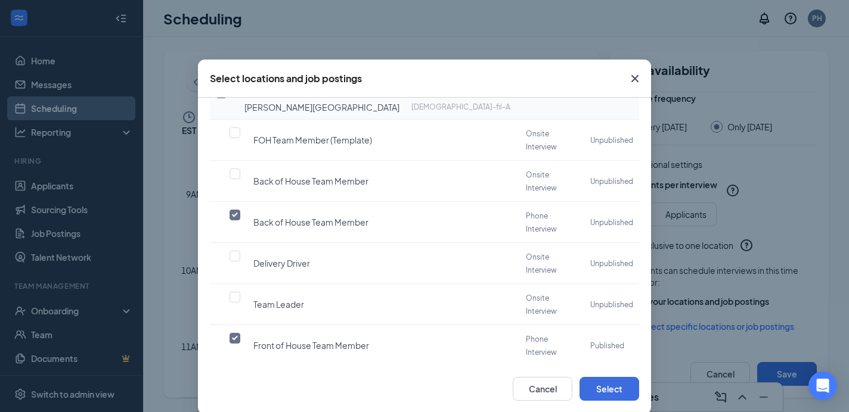
click at [232, 374] on input "checkbox" at bounding box center [234, 379] width 11 height 11
checkbox input "false"
click at [609, 388] on button "Select" at bounding box center [609, 389] width 60 height 24
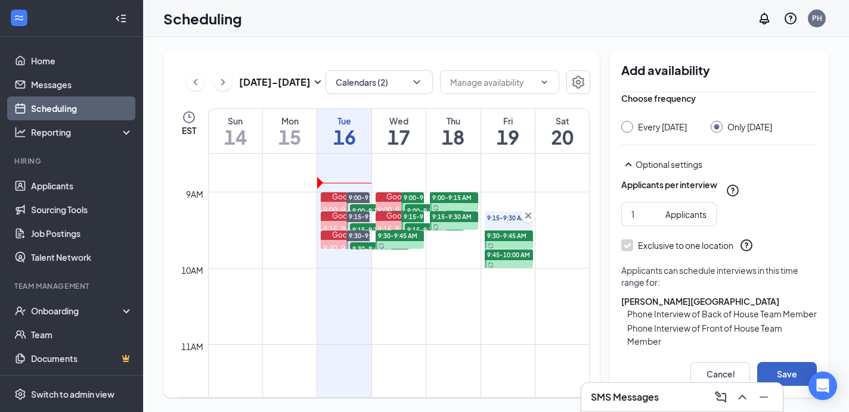
click at [782, 369] on button "Save" at bounding box center [787, 374] width 60 height 24
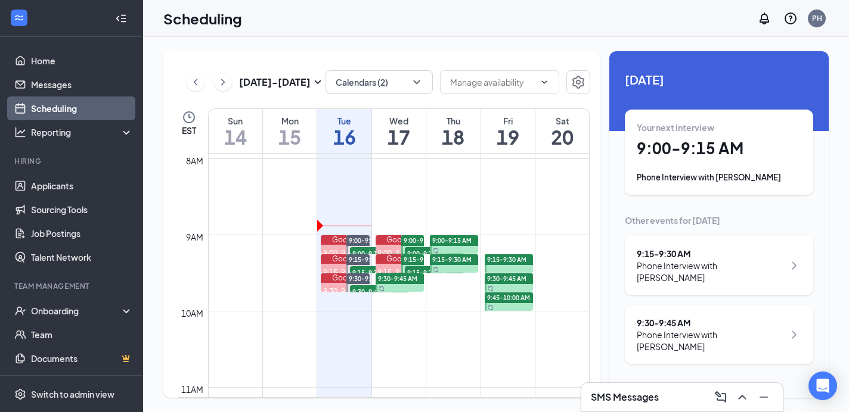
scroll to position [586, 0]
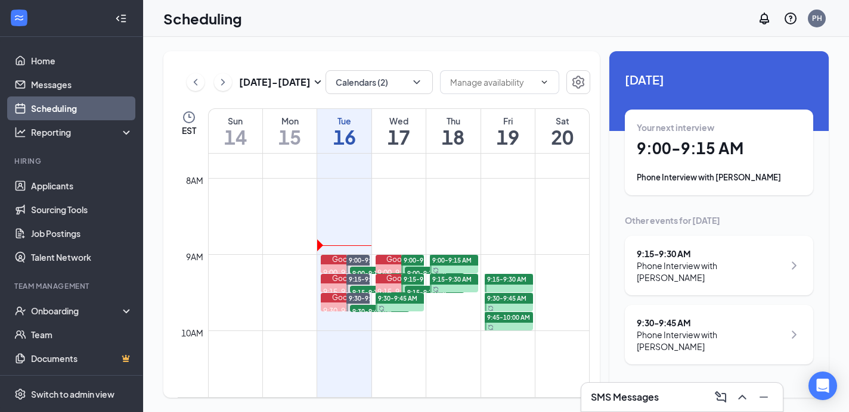
click at [508, 327] on div at bounding box center [509, 321] width 48 height 18
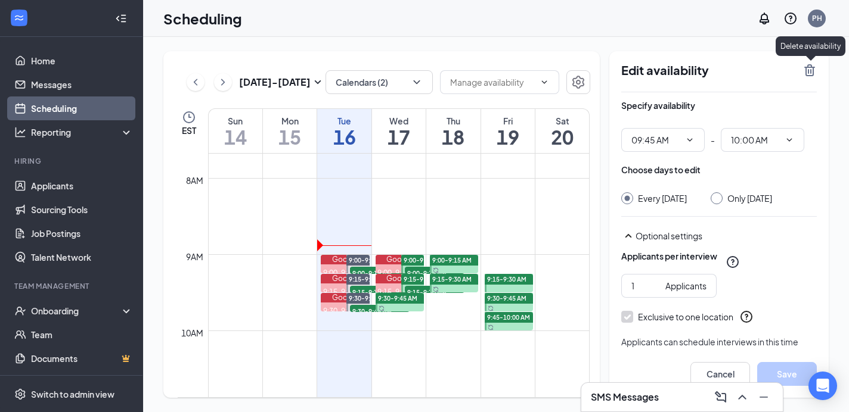
click at [811, 67] on icon "TrashOutline" at bounding box center [809, 70] width 11 height 12
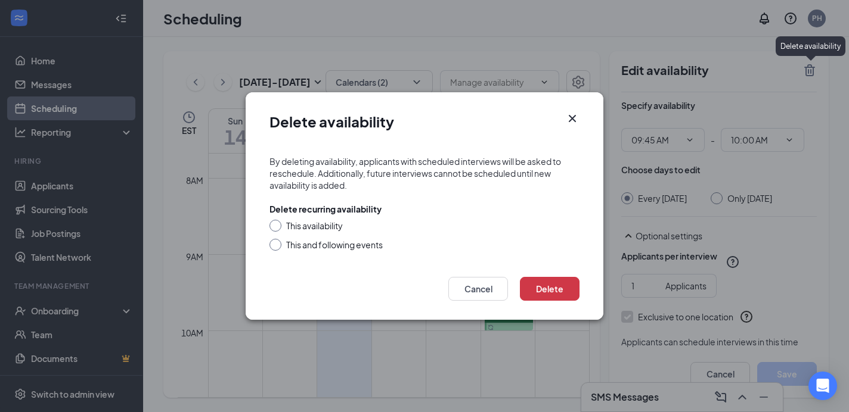
click at [273, 225] on input "This availability" at bounding box center [273, 224] width 8 height 8
radio input "true"
click at [548, 288] on button "Delete" at bounding box center [550, 289] width 60 height 24
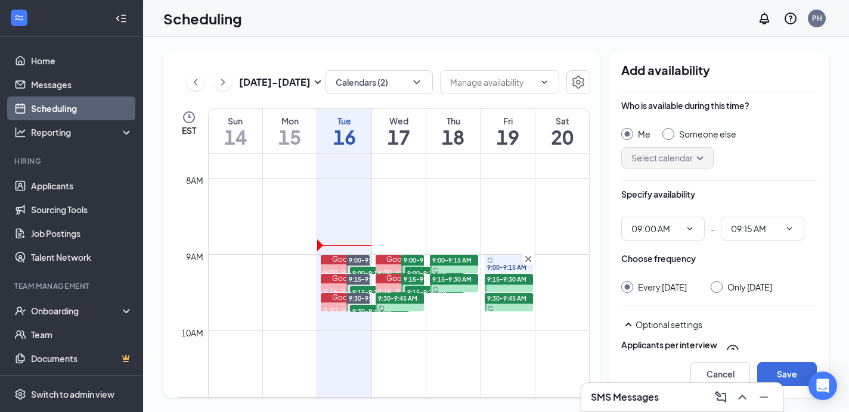
click at [718, 284] on div at bounding box center [716, 287] width 12 height 12
click at [713, 287] on input "Only Friday, Sep 19" at bounding box center [714, 285] width 8 height 8
radio input "true"
radio input "false"
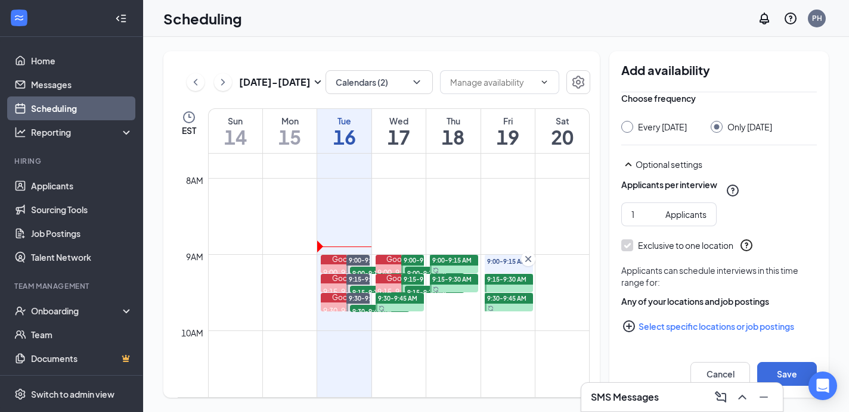
click at [686, 327] on button "Select specific locations or job postings" at bounding box center [719, 327] width 196 height 24
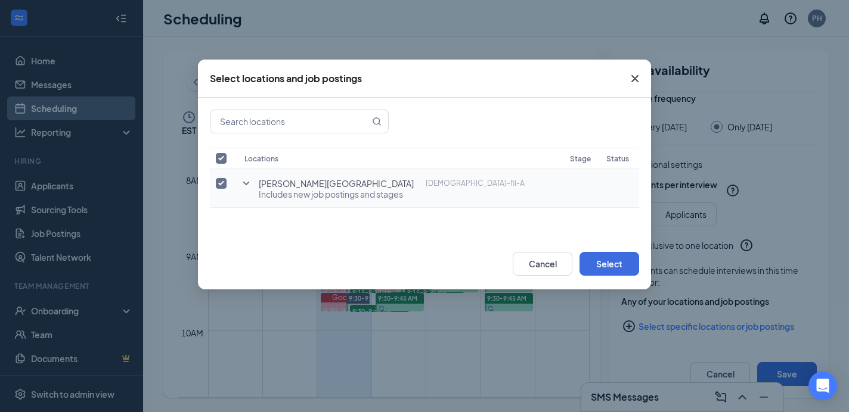
click at [245, 181] on icon "SmallChevronDown" at bounding box center [246, 183] width 14 height 14
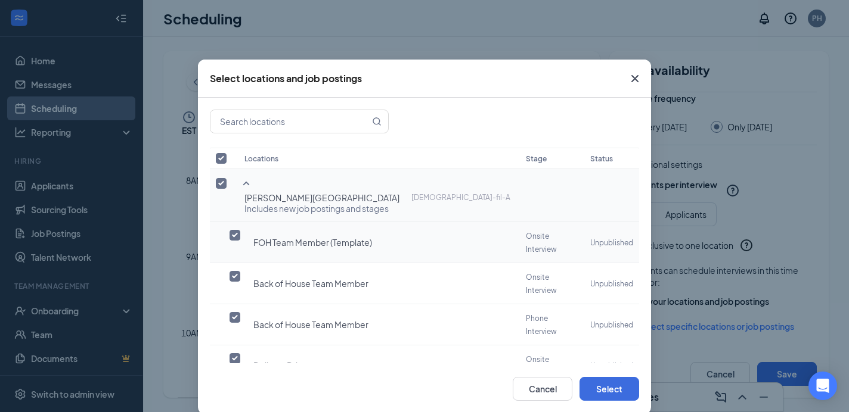
click at [229, 222] on td at bounding box center [224, 242] width 29 height 41
click at [237, 271] on input "checkbox" at bounding box center [234, 276] width 11 height 11
checkbox input "true"
checkbox input "false"
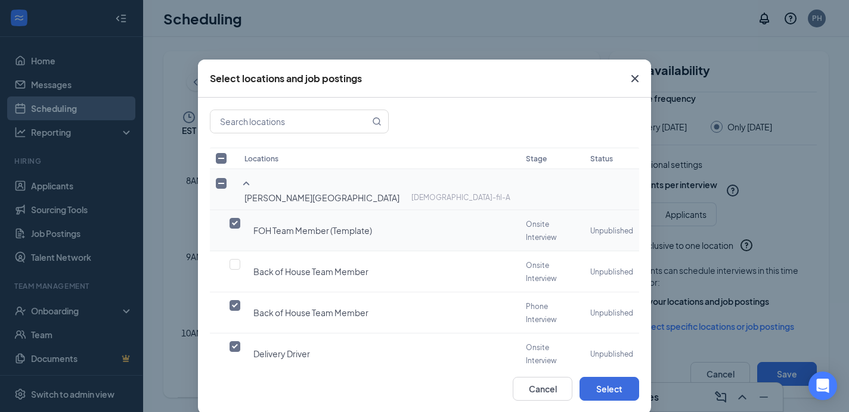
click at [235, 218] on input "checkbox" at bounding box center [234, 223] width 11 height 11
checkbox input "false"
click at [234, 342] on input "checkbox" at bounding box center [234, 347] width 11 height 11
checkbox input "false"
click at [237, 383] on input "checkbox" at bounding box center [234, 388] width 11 height 11
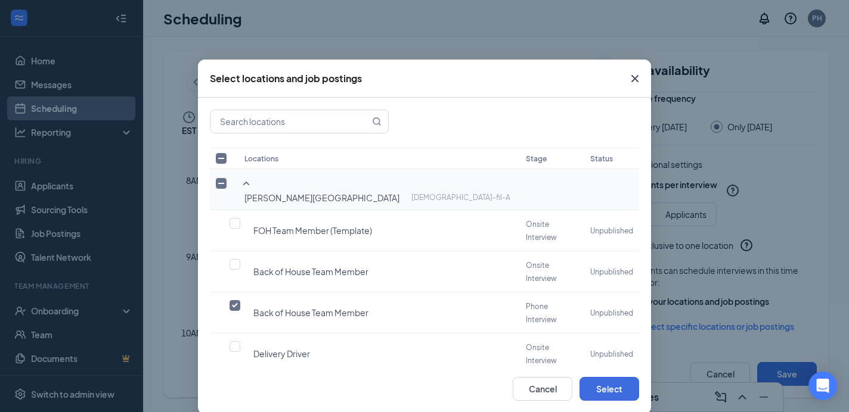
checkbox input "false"
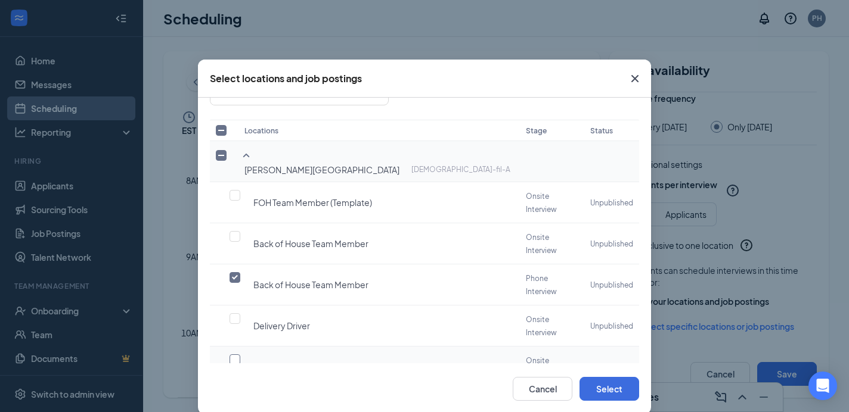
scroll to position [91, 0]
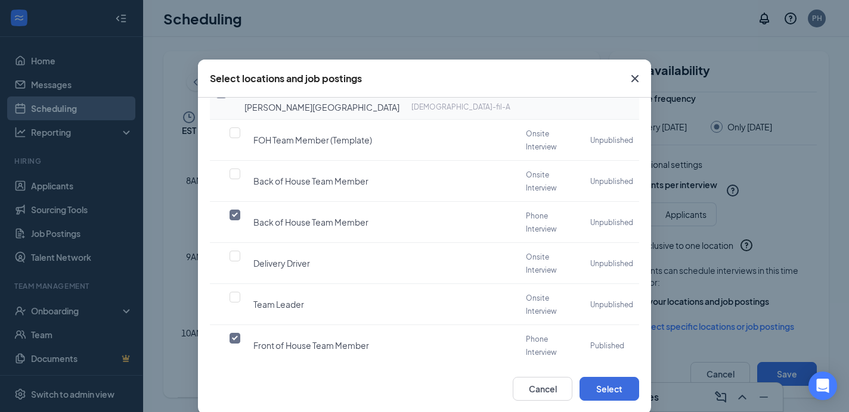
click at [238, 374] on input "checkbox" at bounding box center [234, 379] width 11 height 11
checkbox input "false"
click at [619, 396] on button "Select" at bounding box center [609, 389] width 60 height 24
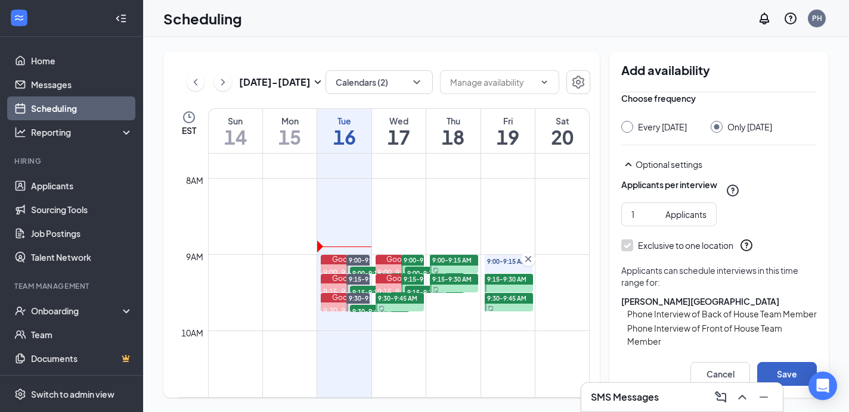
click at [787, 372] on button "Save" at bounding box center [787, 374] width 60 height 24
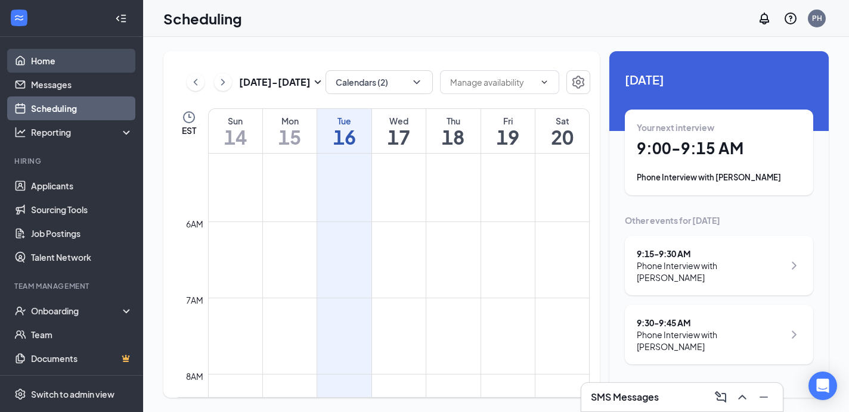
scroll to position [350, 0]
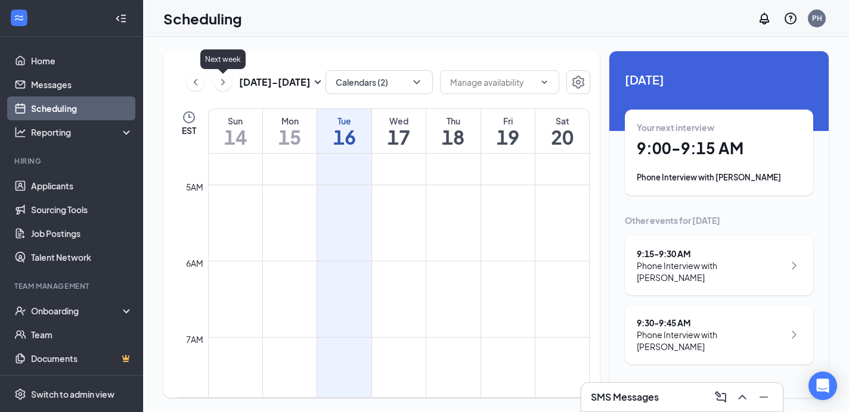
click at [223, 80] on icon "ChevronRight" at bounding box center [223, 82] width 12 height 14
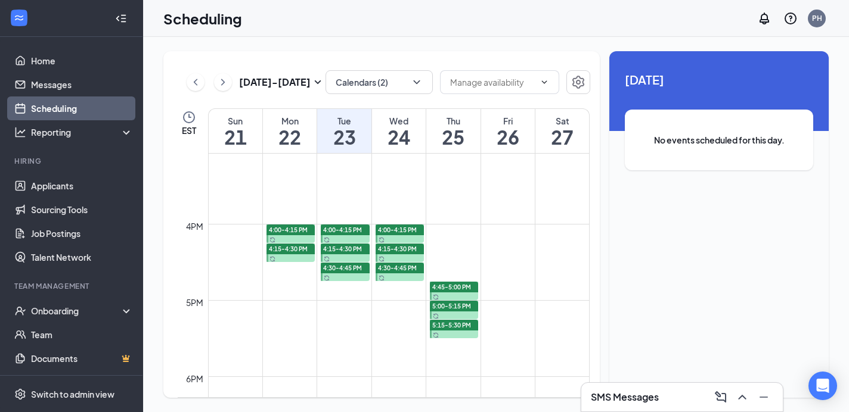
scroll to position [1180, 0]
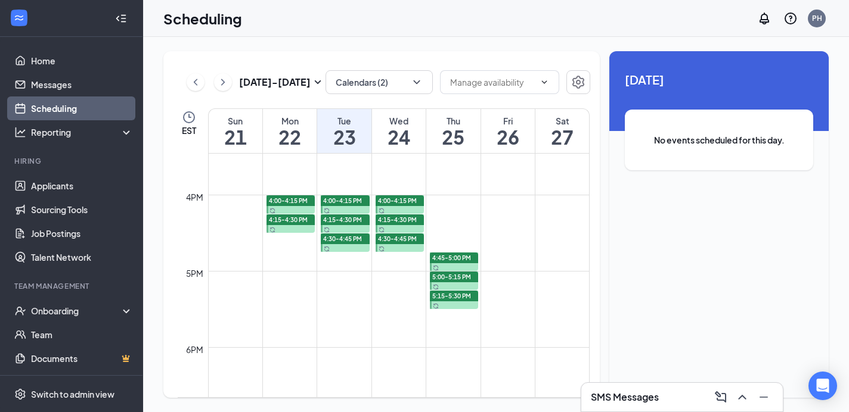
click at [339, 205] on span "4:00-4:15 PM" at bounding box center [342, 201] width 39 height 8
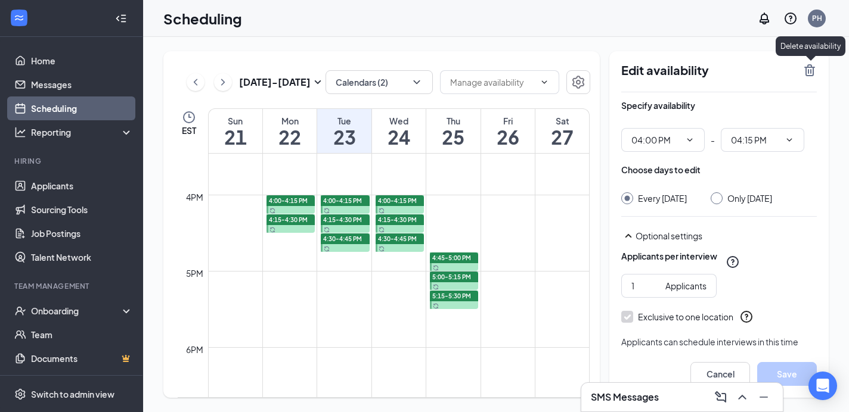
click at [808, 70] on icon "TrashOutline" at bounding box center [809, 70] width 11 height 12
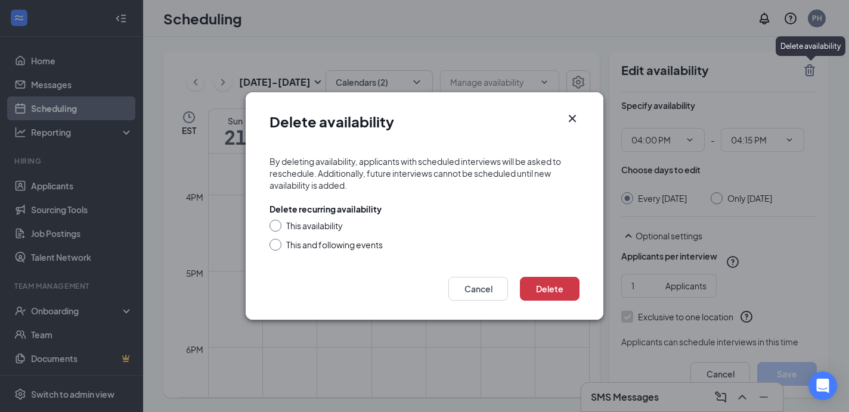
click at [278, 222] on div at bounding box center [275, 226] width 12 height 12
click at [277, 224] on input "This availability" at bounding box center [273, 224] width 8 height 8
radio input "true"
click at [546, 288] on button "Delete" at bounding box center [550, 289] width 60 height 24
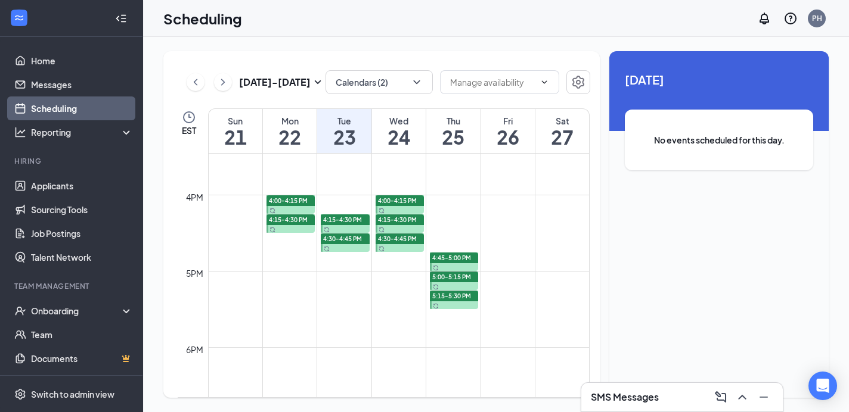
click at [341, 224] on span "4:15-4:30 PM" at bounding box center [342, 220] width 39 height 8
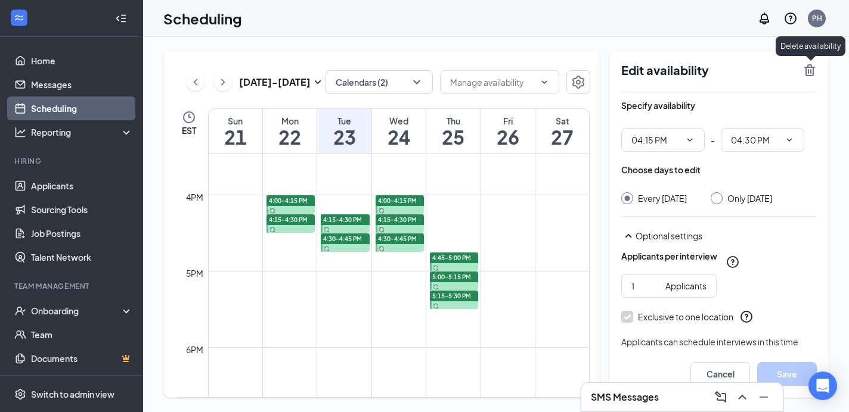
click at [806, 69] on icon "TrashOutline" at bounding box center [809, 70] width 14 height 14
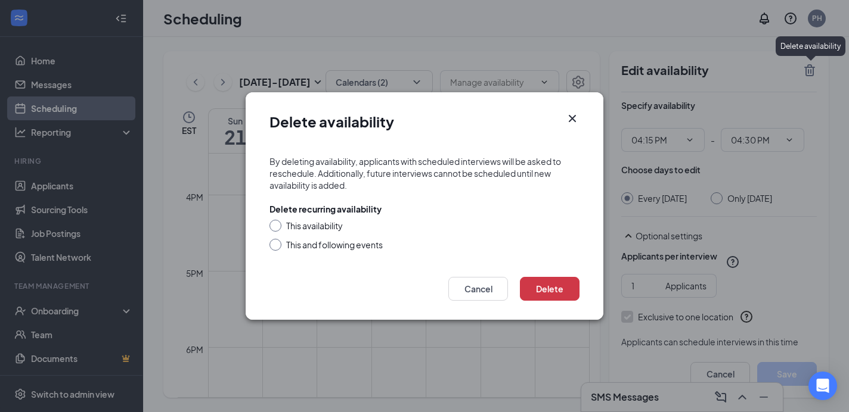
click at [276, 226] on input "This availability" at bounding box center [273, 224] width 8 height 8
radio input "true"
click at [553, 294] on button "Delete" at bounding box center [550, 289] width 60 height 24
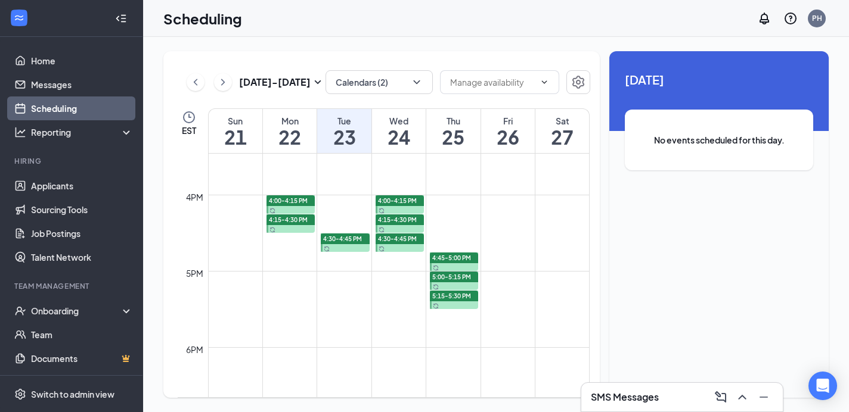
click at [350, 243] on span "4:30-4:45 PM" at bounding box center [342, 239] width 39 height 8
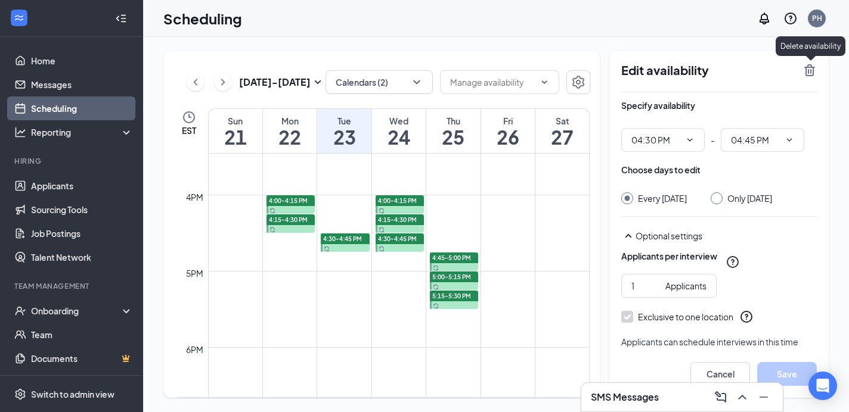
click at [814, 72] on icon "TrashOutline" at bounding box center [809, 70] width 14 height 14
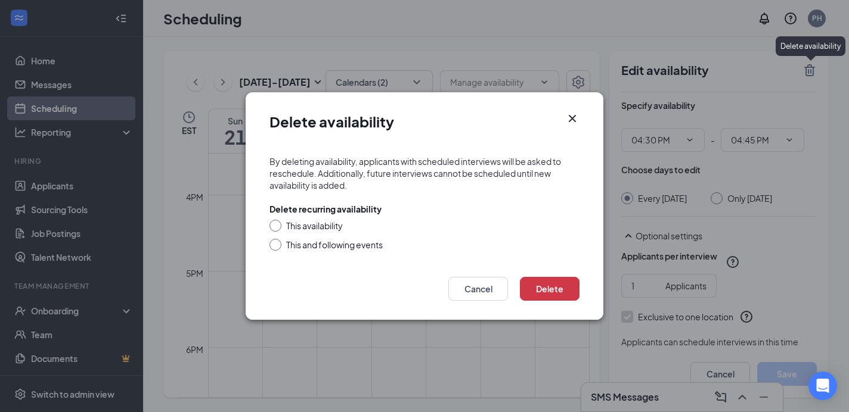
click at [271, 229] on div at bounding box center [275, 226] width 12 height 12
click at [275, 222] on input "This availability" at bounding box center [273, 224] width 8 height 8
radio input "true"
click at [555, 288] on button "Delete" at bounding box center [550, 289] width 60 height 24
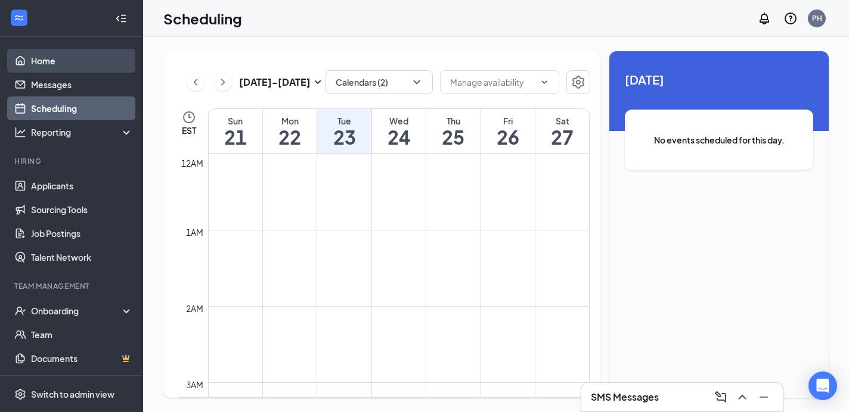
click at [44, 58] on link "Home" at bounding box center [82, 61] width 102 height 24
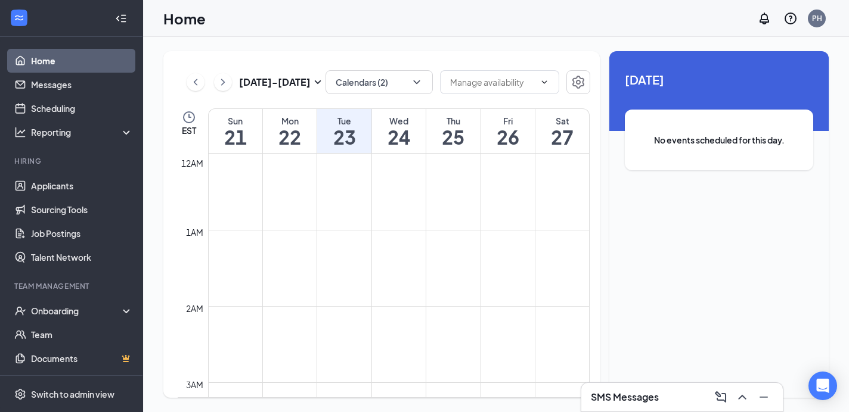
click at [38, 60] on link "Home" at bounding box center [82, 61] width 102 height 24
click at [38, 86] on link "Messages" at bounding box center [82, 85] width 102 height 24
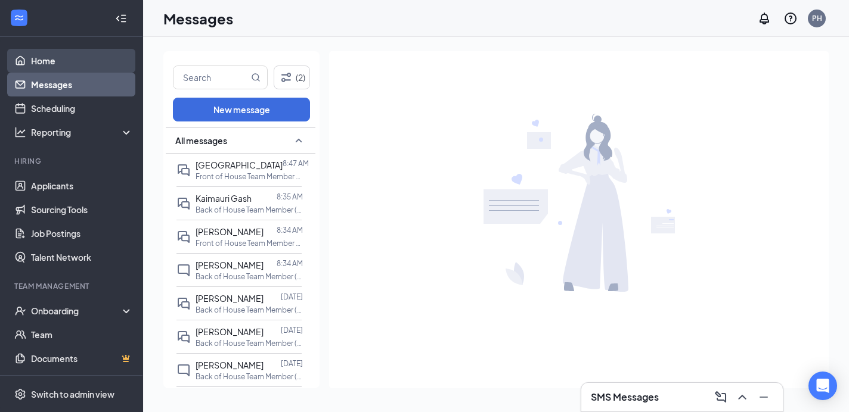
click at [42, 60] on link "Home" at bounding box center [82, 61] width 102 height 24
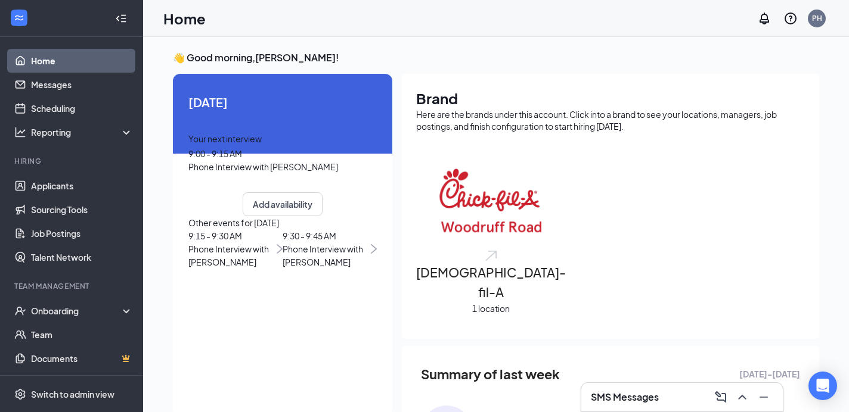
click at [242, 159] on span "9:00 - 9:15 AM" at bounding box center [215, 153] width 54 height 11
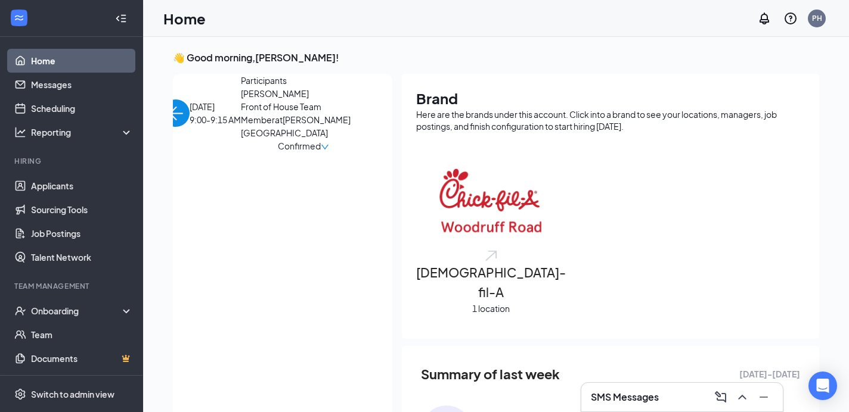
scroll to position [5, 0]
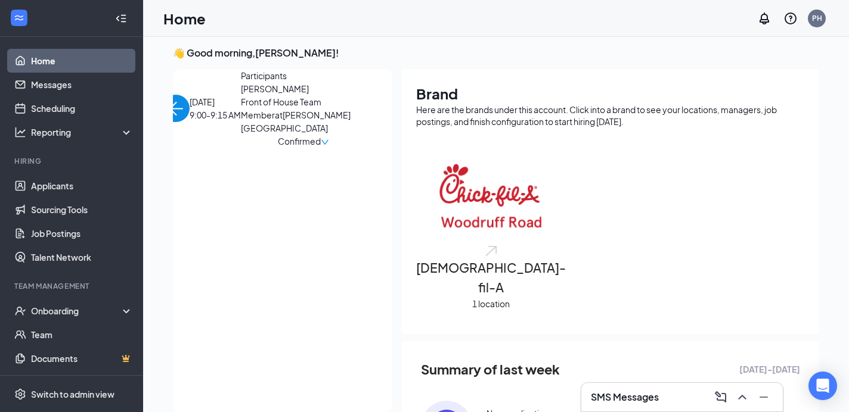
click at [241, 95] on span "[PERSON_NAME]" at bounding box center [303, 88] width 125 height 13
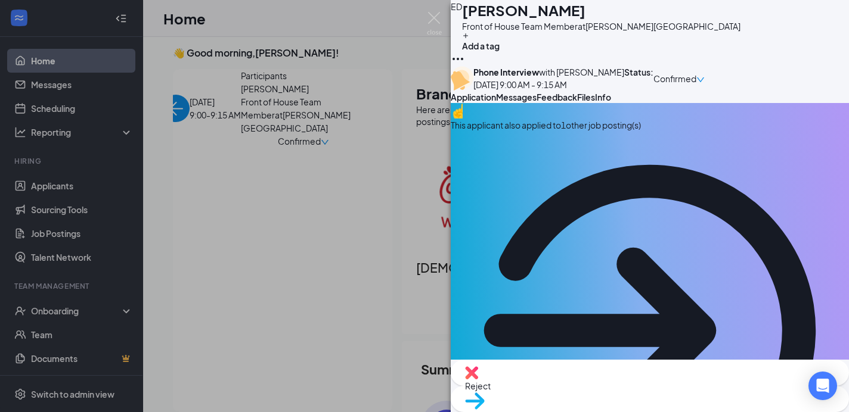
click at [577, 103] on span "Feedback" at bounding box center [556, 97] width 41 height 11
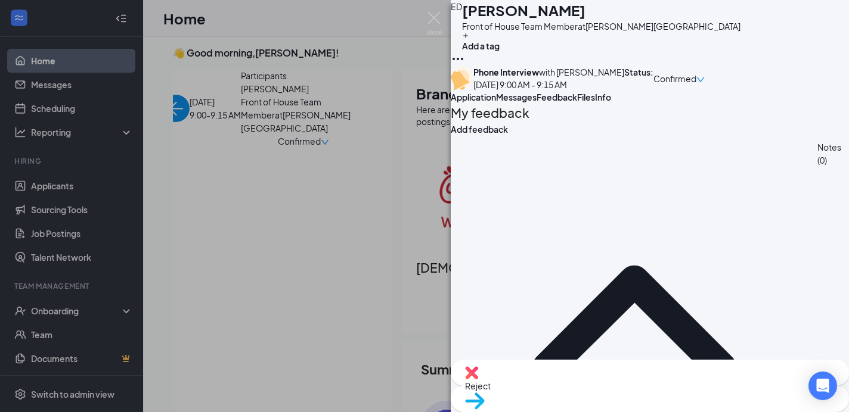
click at [495, 103] on span "Application" at bounding box center [473, 97] width 45 height 11
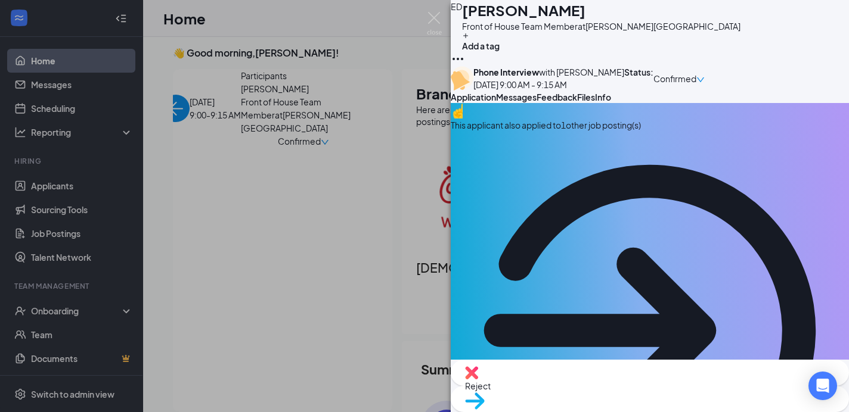
click at [577, 103] on span "Feedback" at bounding box center [556, 97] width 41 height 11
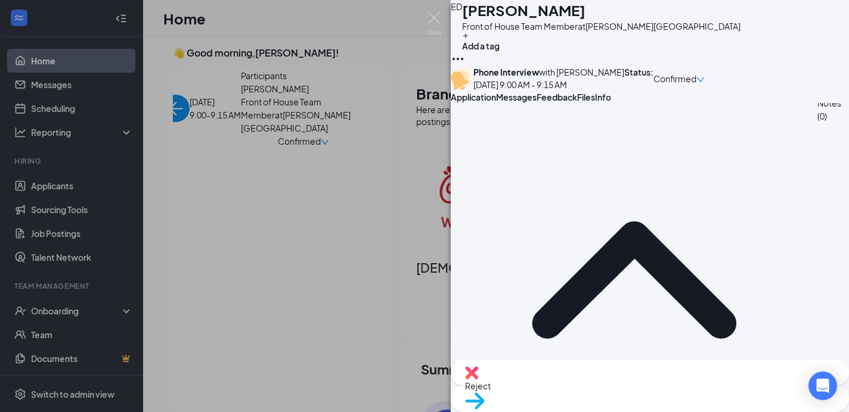
scroll to position [56, 0]
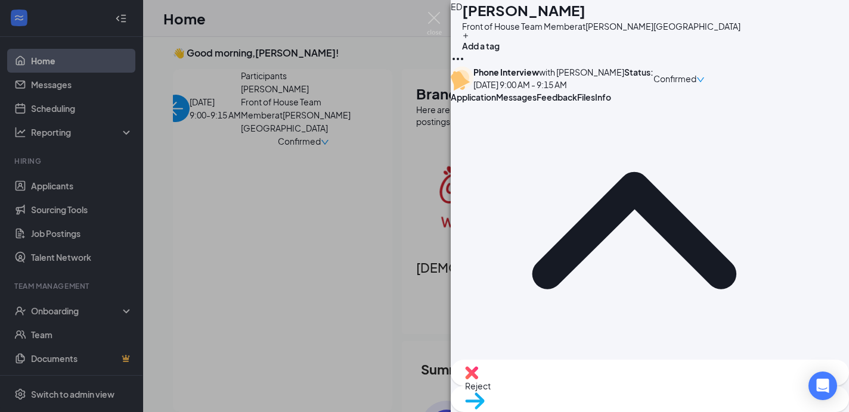
click at [488, 103] on span "Application" at bounding box center [473, 97] width 45 height 11
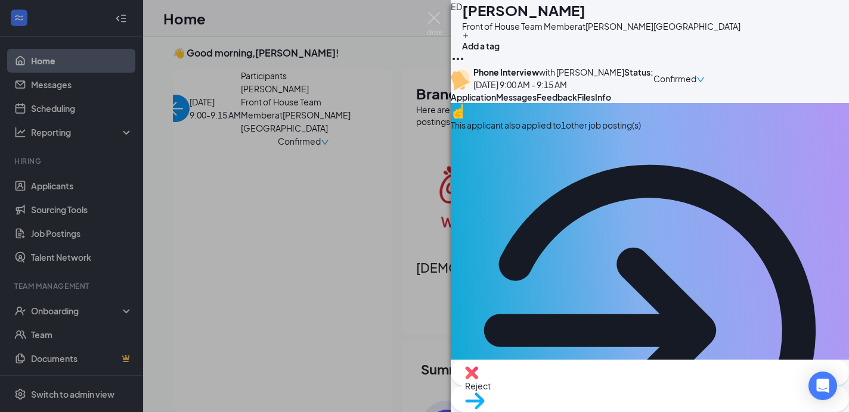
click at [577, 103] on span "Feedback" at bounding box center [556, 97] width 41 height 11
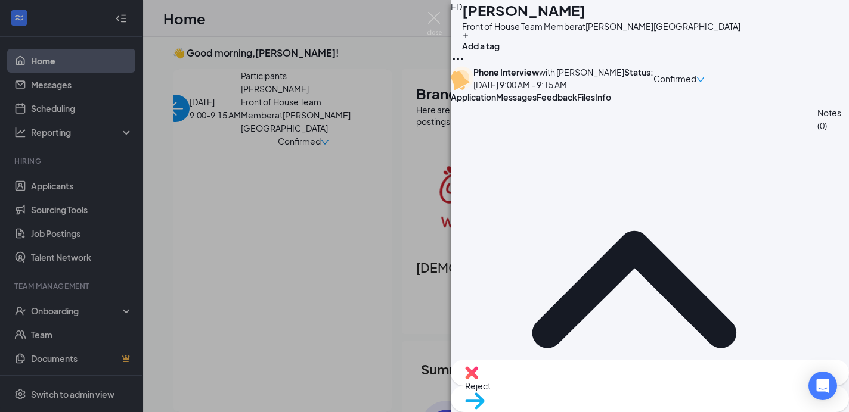
scroll to position [131, 0]
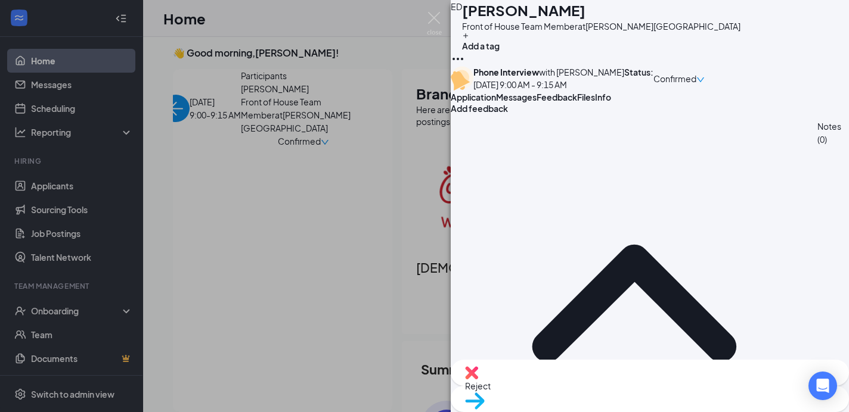
scroll to position [0, 0]
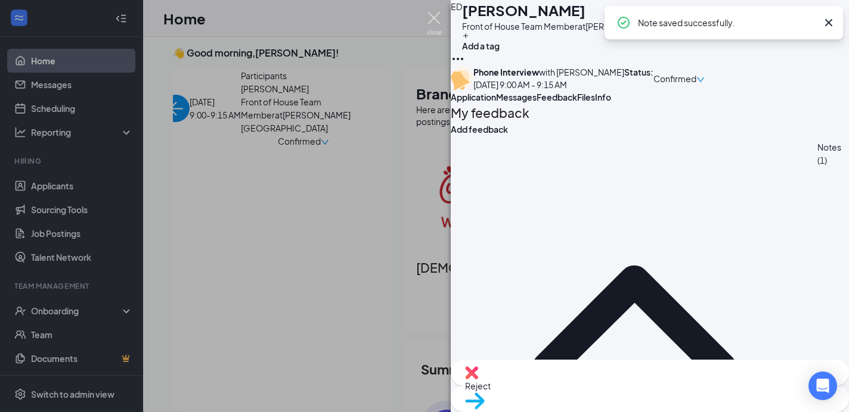
click at [432, 16] on img at bounding box center [434, 23] width 15 height 23
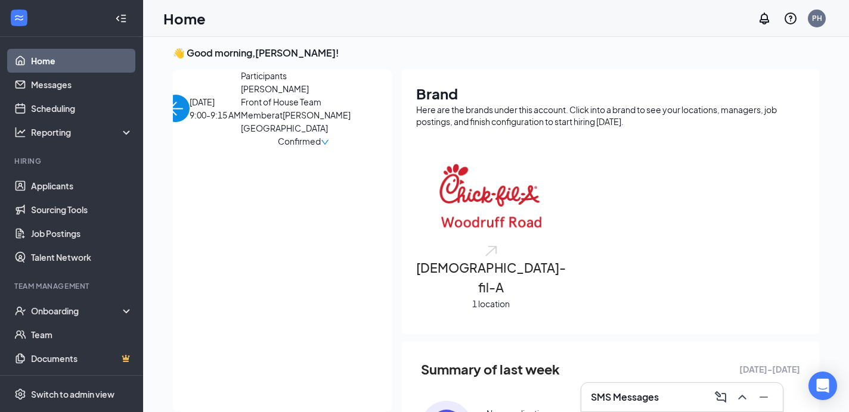
click at [187, 95] on img "back-button" at bounding box center [175, 108] width 27 height 27
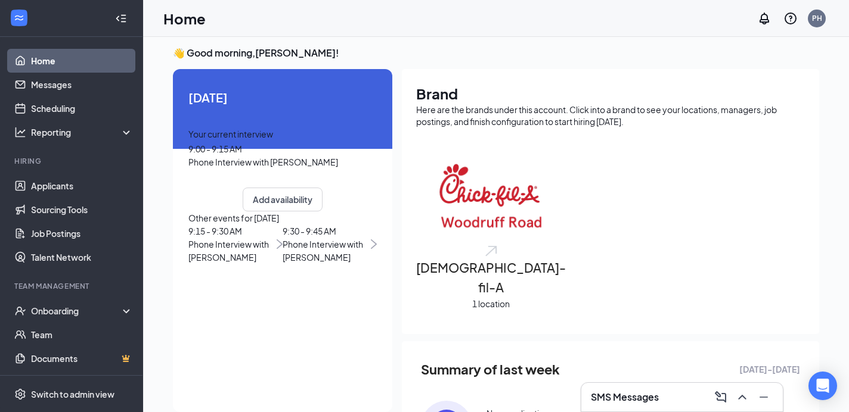
click at [260, 264] on span "Phone Interview with [PERSON_NAME]" at bounding box center [230, 251] width 85 height 26
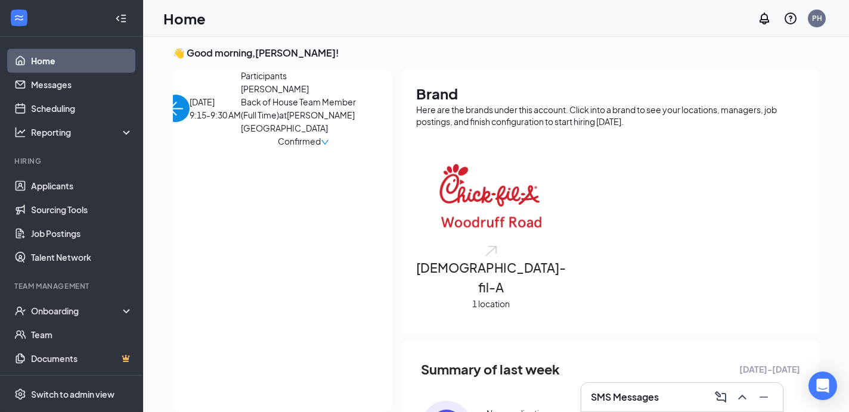
click at [241, 95] on span "[PERSON_NAME]" at bounding box center [303, 88] width 125 height 13
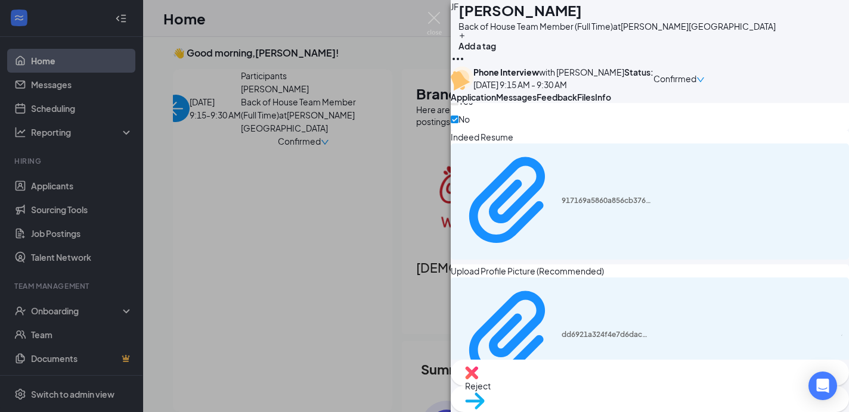
scroll to position [1129, 0]
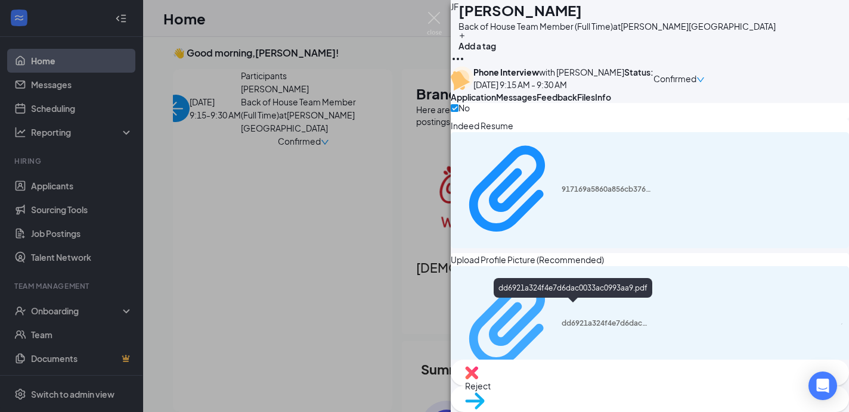
click at [582, 319] on div "dd6921a324f4e7d6dac0033ac0993aa9.pdf" at bounding box center [605, 324] width 89 height 10
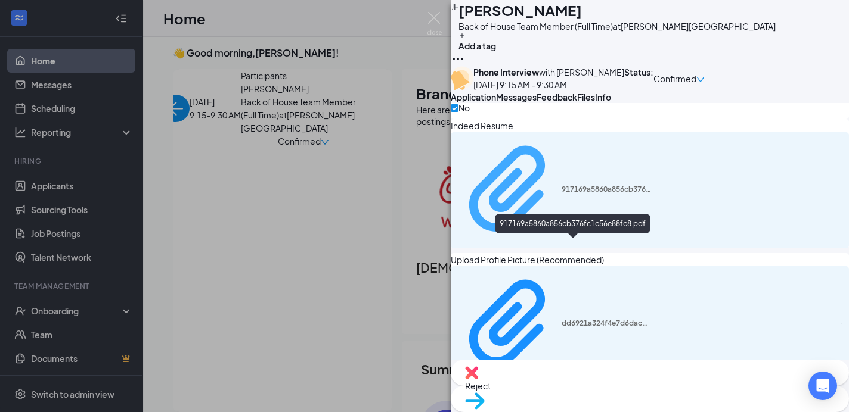
click at [561, 194] on div "917169a5860a856cb376fc1c56e88fc8.pdf" at bounding box center [605, 190] width 89 height 10
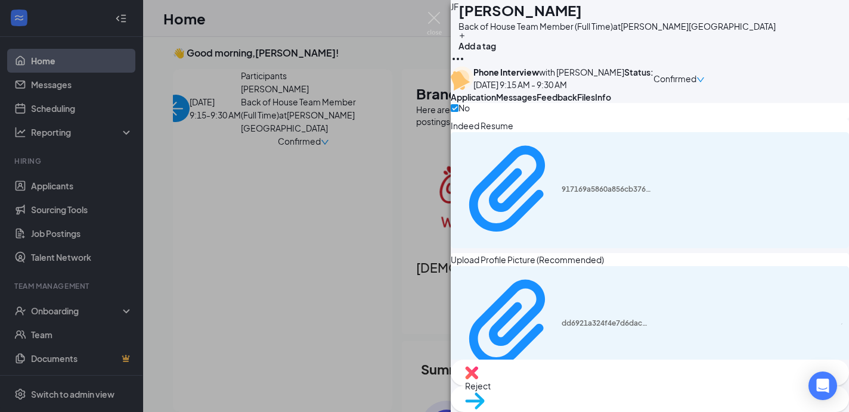
scroll to position [1151, 0]
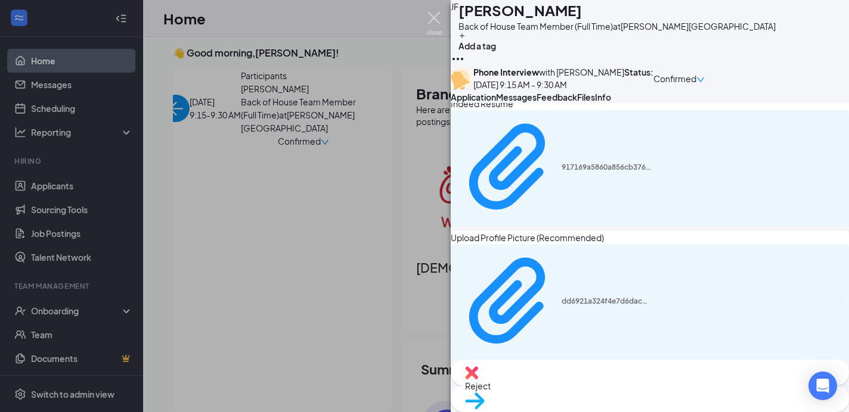
click at [435, 17] on img at bounding box center [434, 23] width 15 height 23
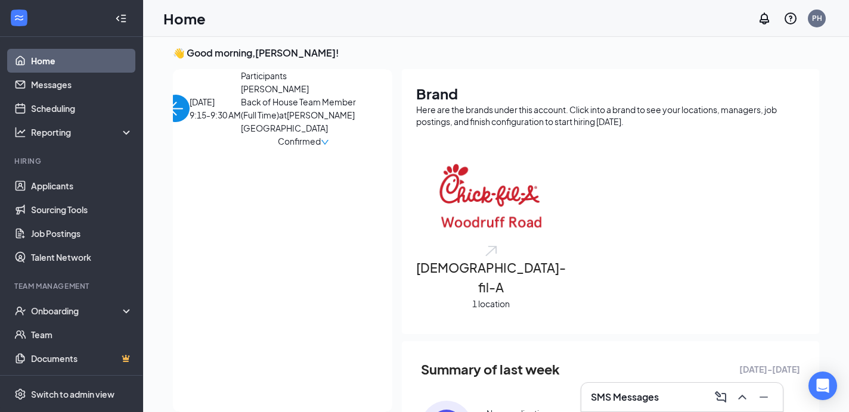
click at [190, 106] on img "back-button" at bounding box center [175, 108] width 27 height 27
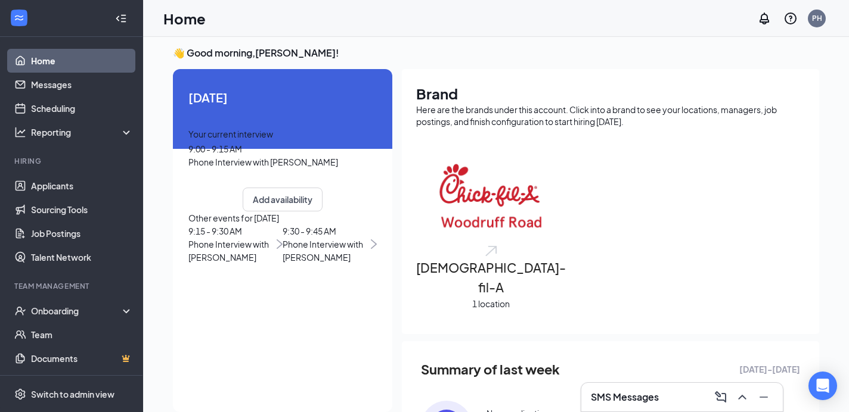
scroll to position [11, 0]
click at [283, 238] on span "9:30 - 9:45 AM" at bounding box center [325, 231] width 85 height 13
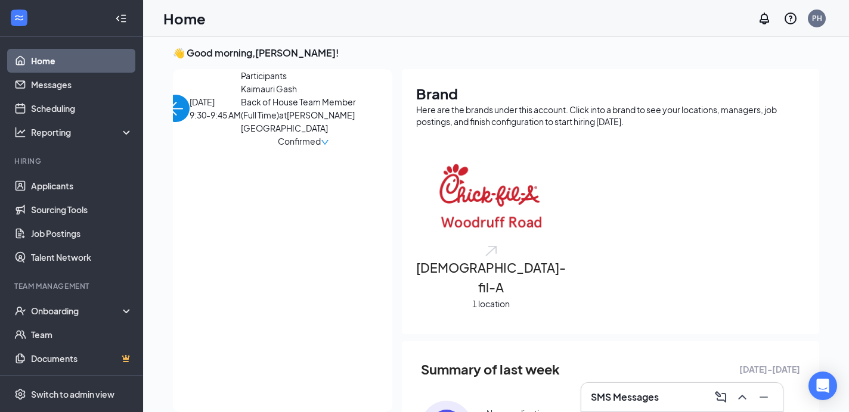
scroll to position [0, 0]
click at [241, 95] on span "Kaimauri Gash" at bounding box center [303, 88] width 125 height 13
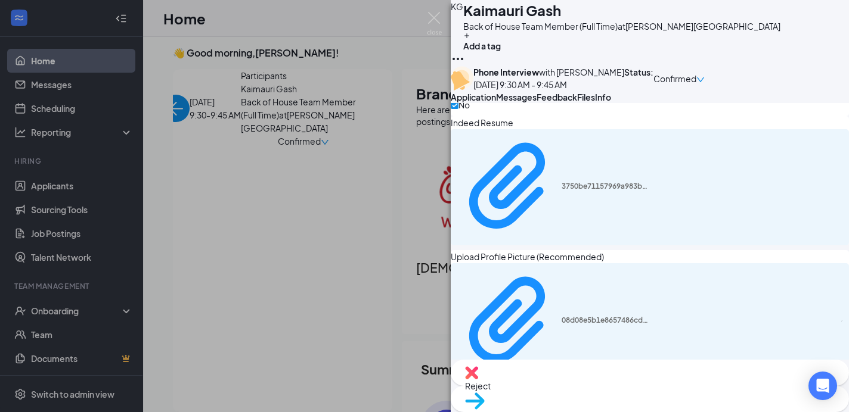
scroll to position [1105, 0]
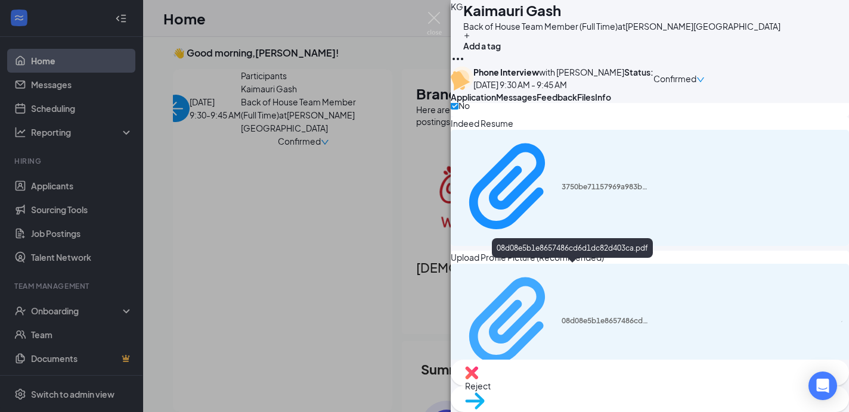
click at [589, 317] on div "08d08e5b1e8657486cd6d1dc82d403ca.pdf" at bounding box center [605, 322] width 89 height 10
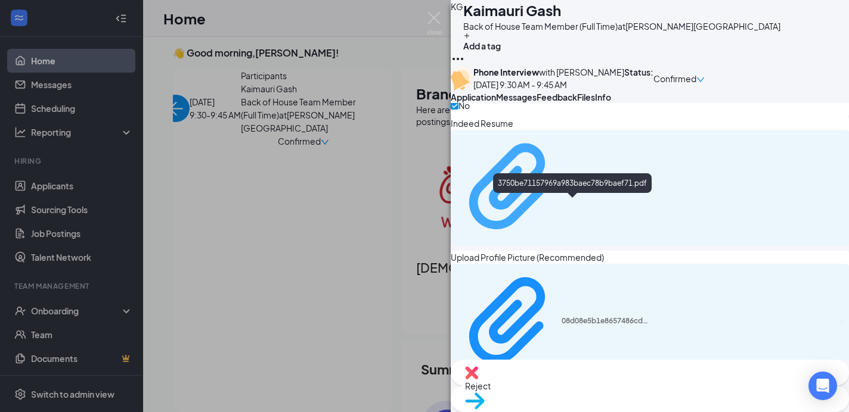
click at [561, 192] on div "3750be71157969a983baec78b9baef71.pdf" at bounding box center [605, 187] width 89 height 10
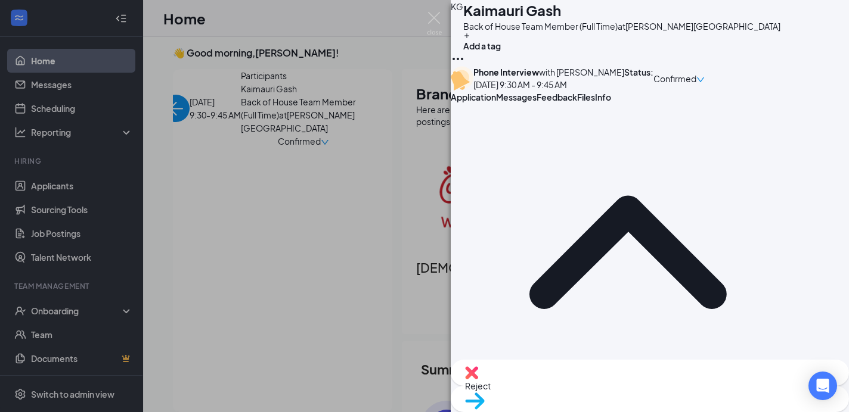
scroll to position [0, 0]
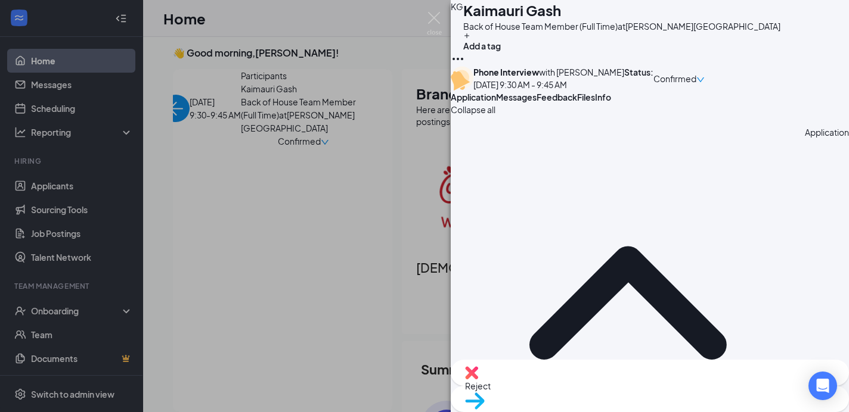
click at [577, 103] on span "Feedback" at bounding box center [556, 97] width 41 height 11
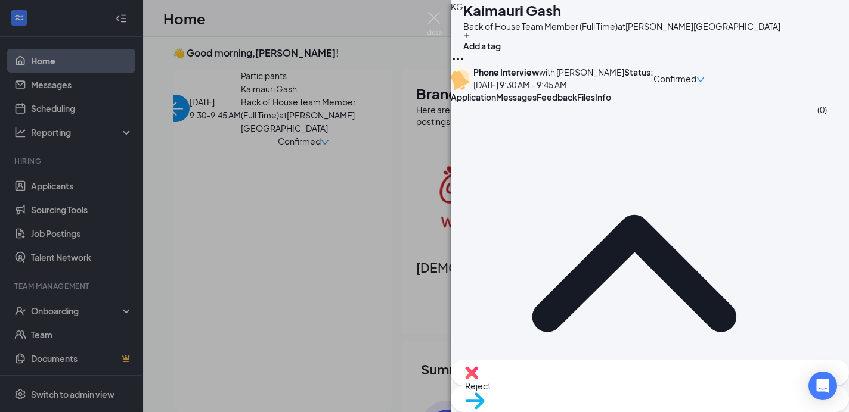
scroll to position [81, 0]
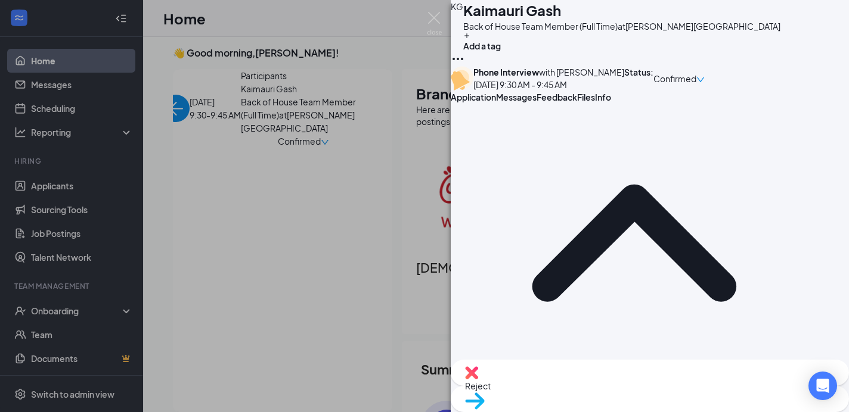
click at [496, 103] on span "Application" at bounding box center [473, 97] width 45 height 11
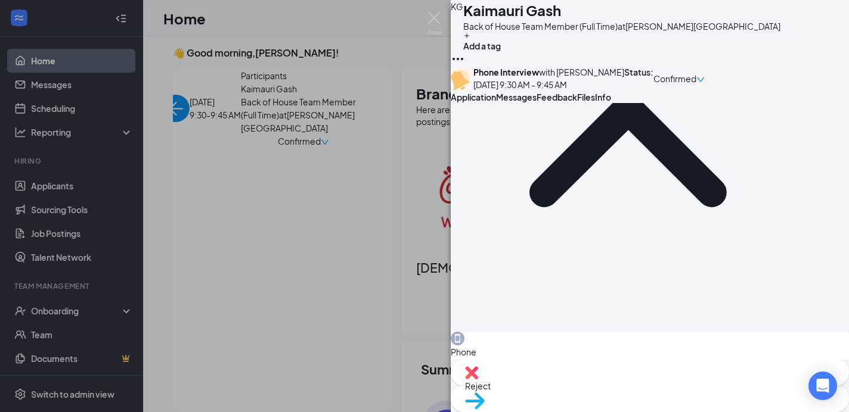
scroll to position [151, 0]
click at [577, 103] on span "Feedback" at bounding box center [556, 97] width 41 height 11
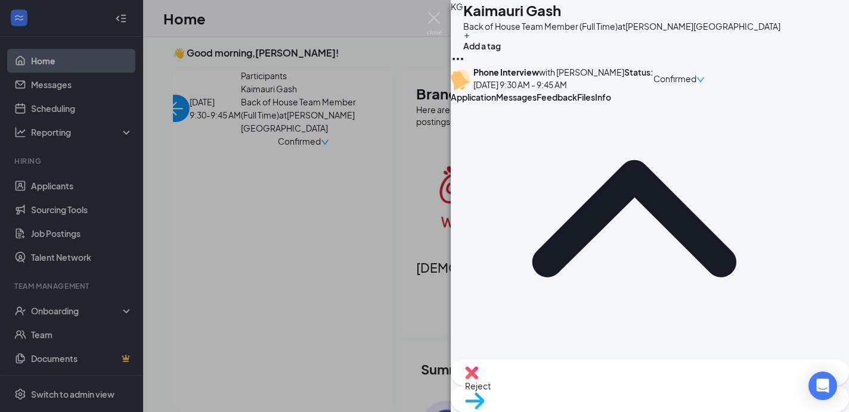
scroll to position [106, 0]
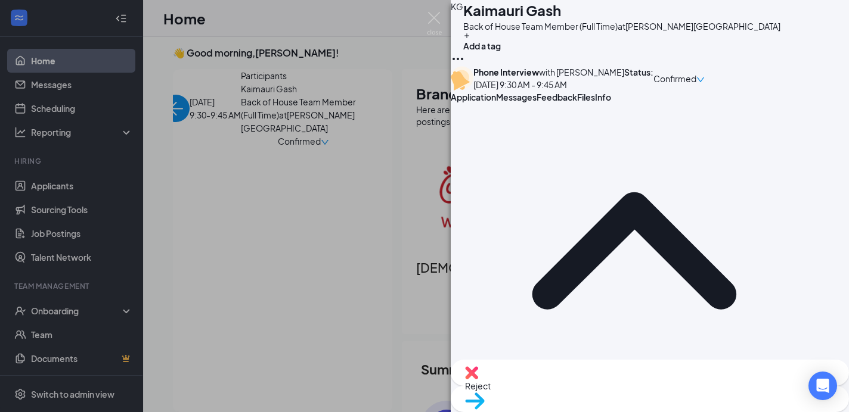
scroll to position [14, 0]
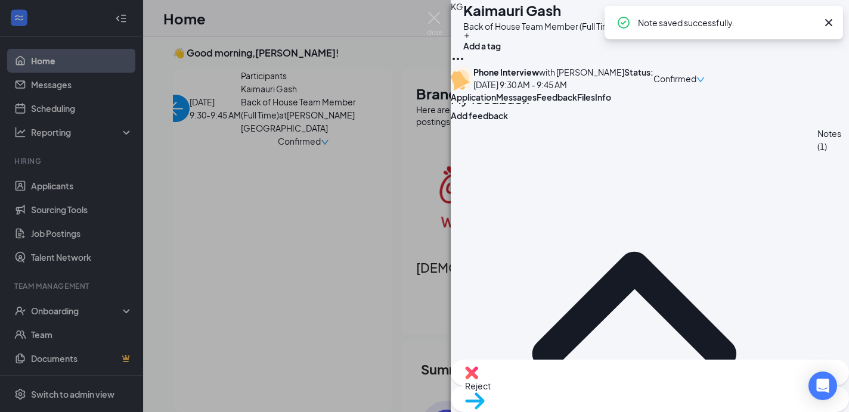
click at [693, 410] on span "Move to stage" at bounding box center [650, 416] width 370 height 13
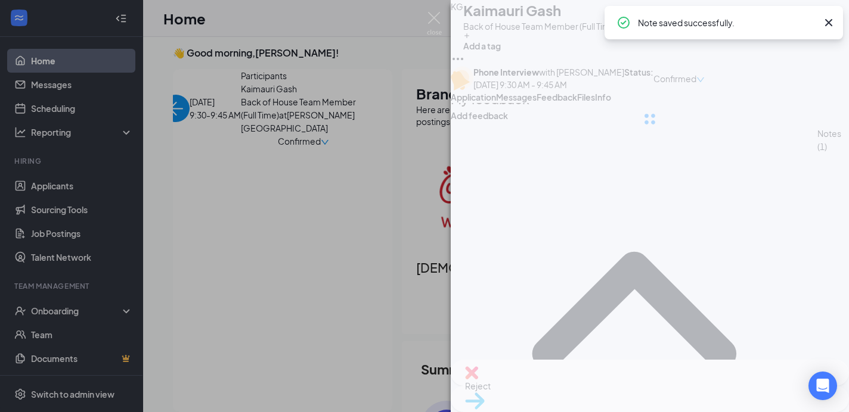
type input "Onsite Interview (next stage)"
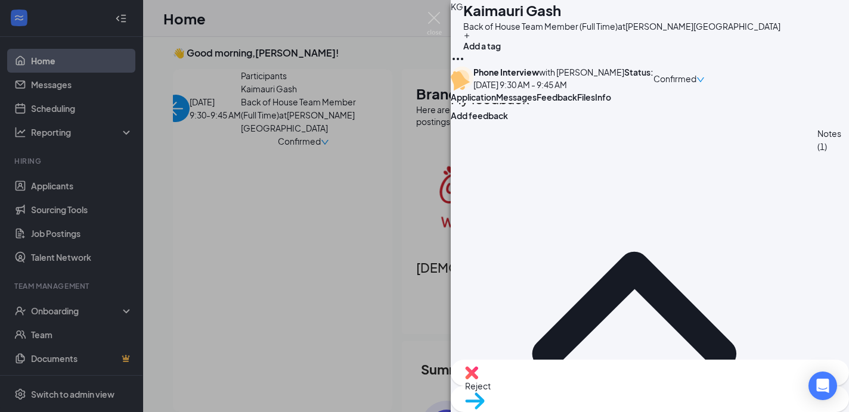
click at [435, 18] on img at bounding box center [434, 23] width 15 height 23
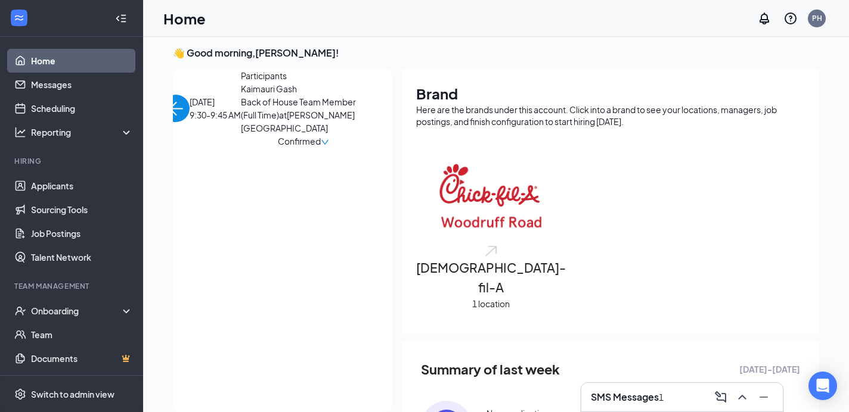
click at [186, 98] on img "back-button" at bounding box center [175, 108] width 27 height 27
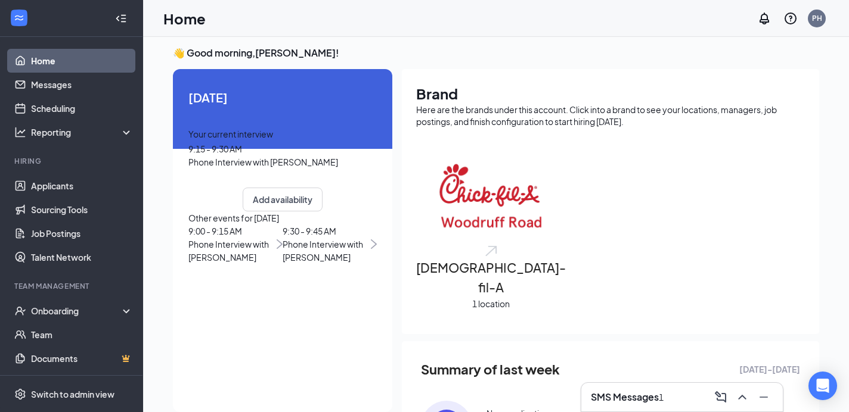
click at [217, 154] on span "9:15 - 9:30 AM" at bounding box center [215, 149] width 54 height 11
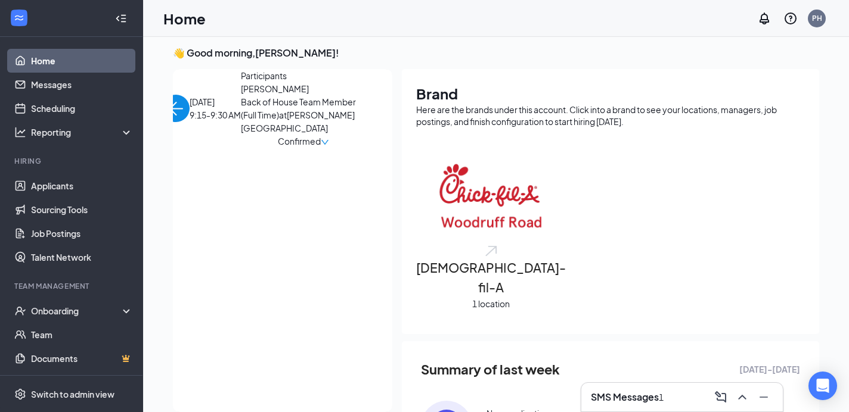
click at [241, 95] on span "[PERSON_NAME]" at bounding box center [303, 88] width 125 height 13
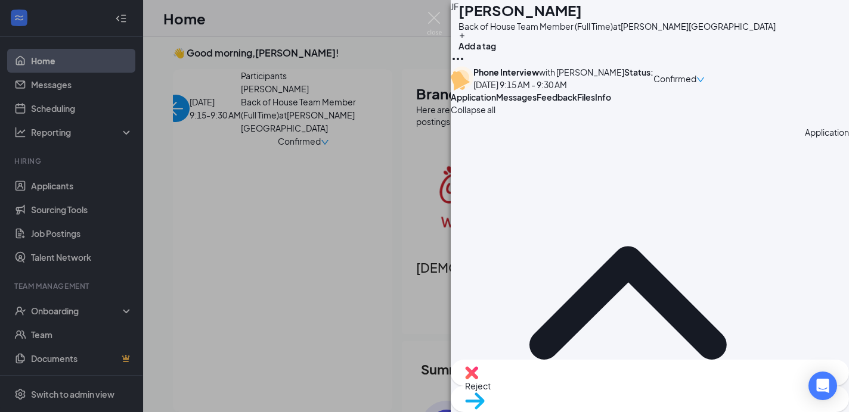
click at [577, 103] on span "Feedback" at bounding box center [556, 97] width 41 height 11
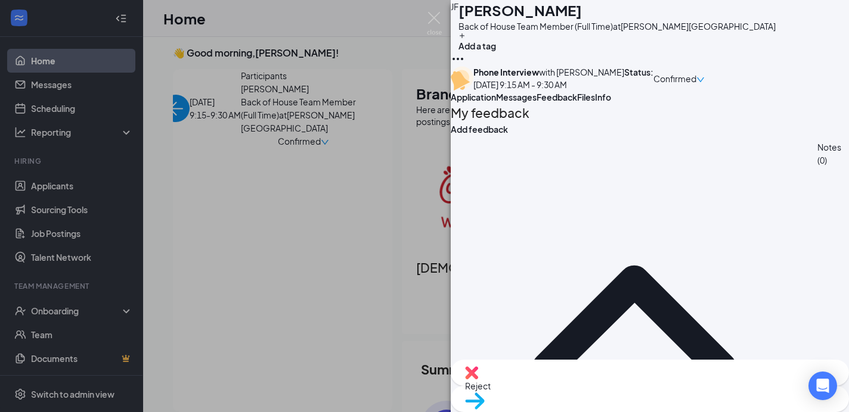
click at [496, 103] on span "Application" at bounding box center [473, 97] width 45 height 11
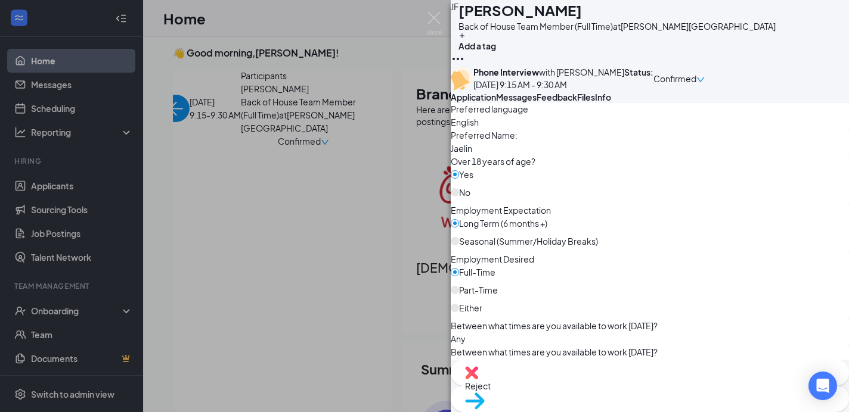
scroll to position [563, 0]
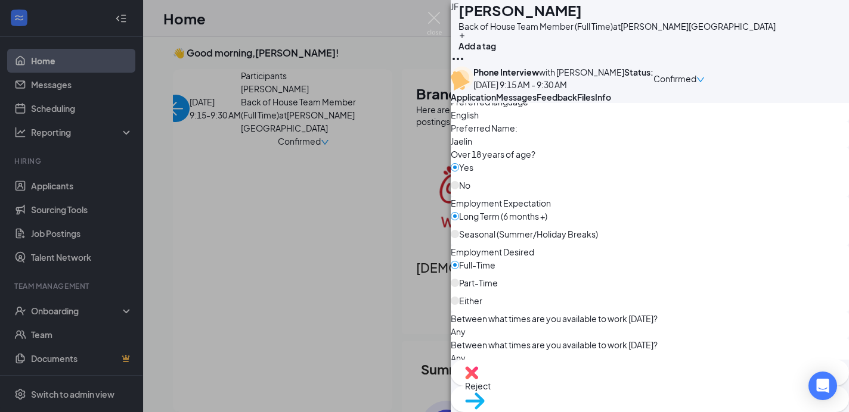
click at [577, 103] on span "Feedback" at bounding box center [556, 97] width 41 height 11
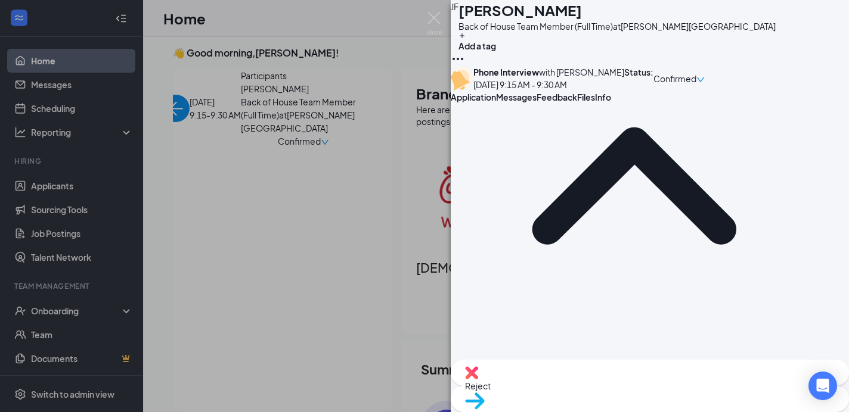
scroll to position [169, 0]
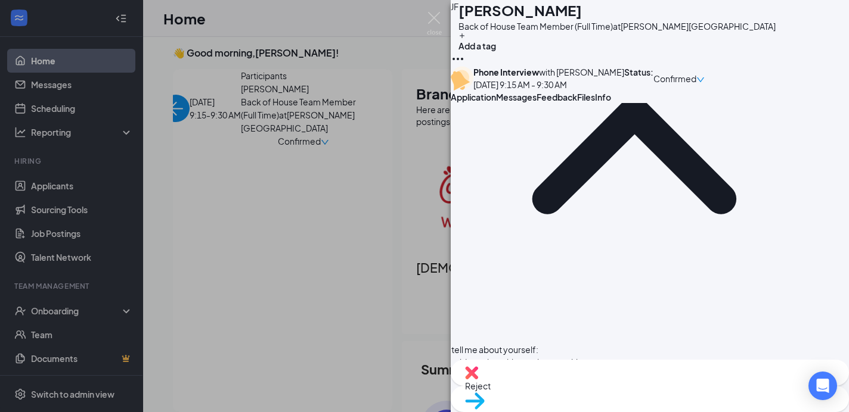
click at [492, 103] on span "Application" at bounding box center [473, 97] width 45 height 11
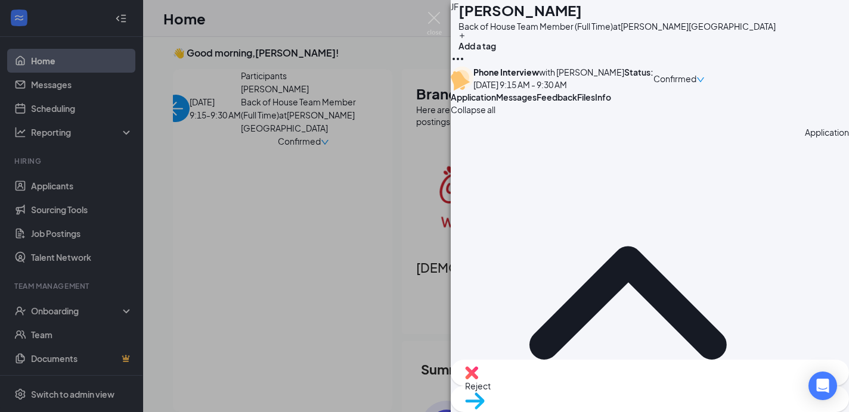
click at [577, 103] on span "Feedback" at bounding box center [556, 97] width 41 height 11
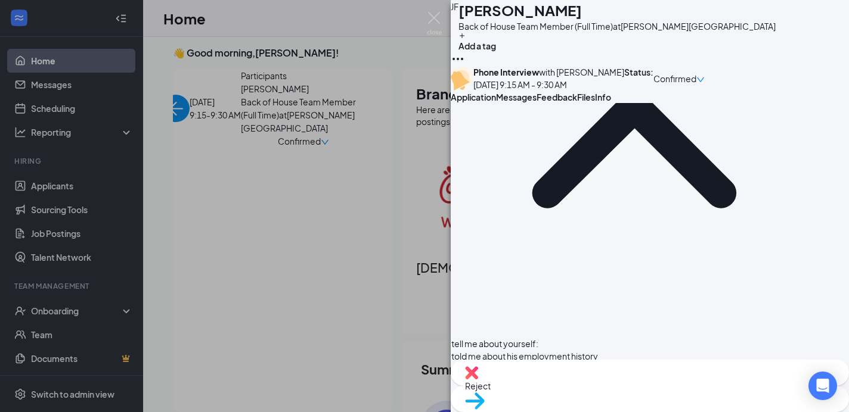
scroll to position [194, 0]
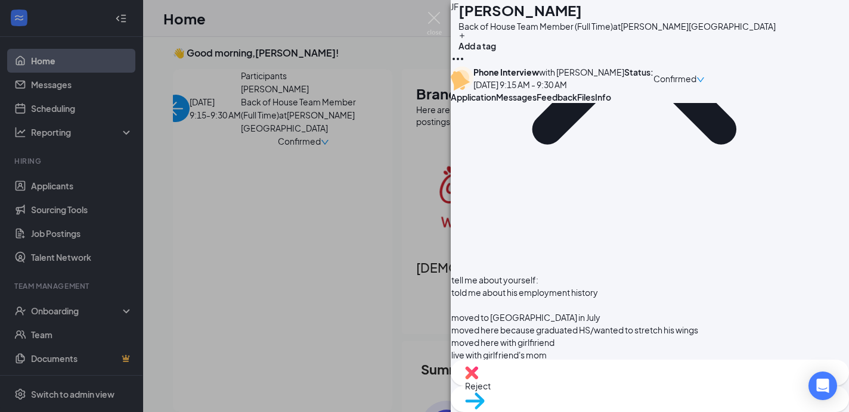
scroll to position [269, 0]
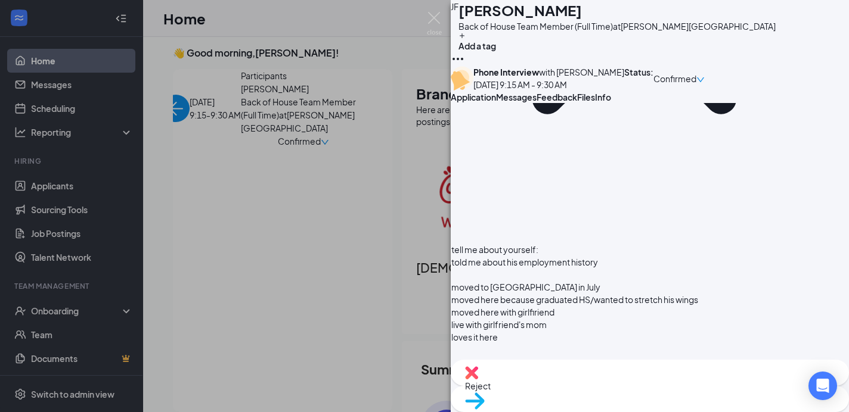
drag, startPoint x: 541, startPoint y: 307, endPoint x: 601, endPoint y: 310, distance: 60.3
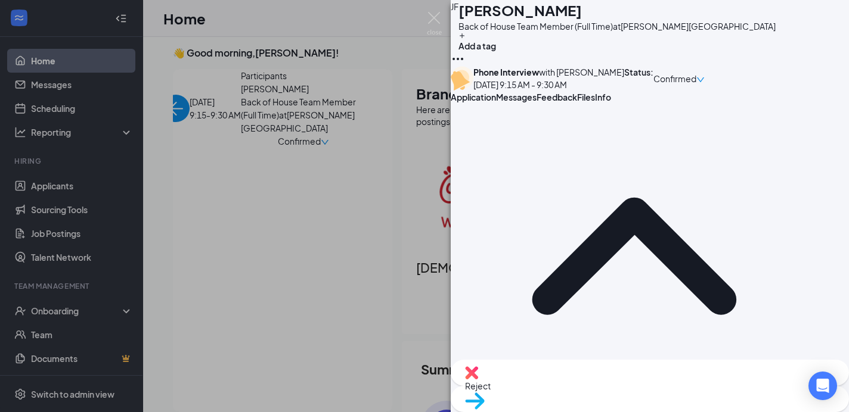
scroll to position [0, 0]
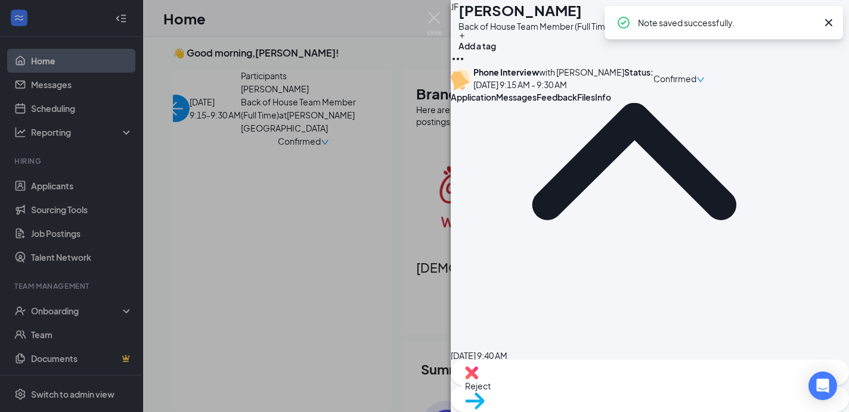
scroll to position [448, 0]
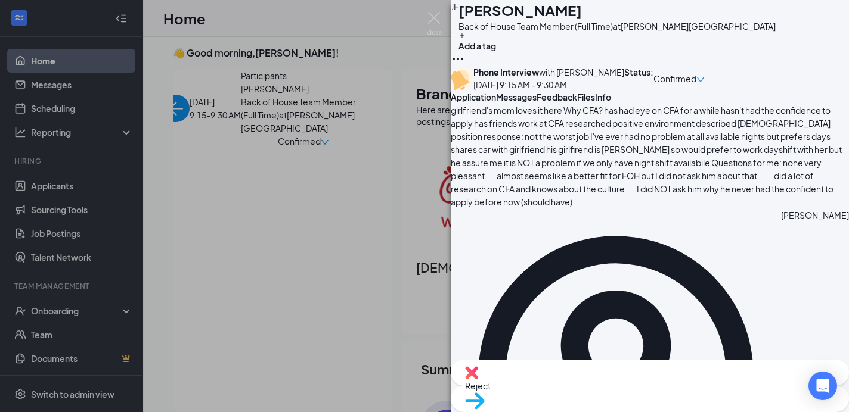
click at [698, 398] on div "Move to stage" at bounding box center [650, 399] width 398 height 26
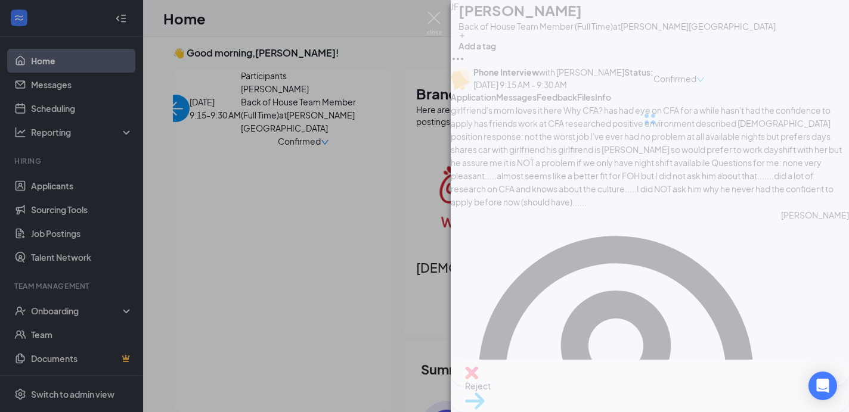
type input "Onsite Interview (next stage)"
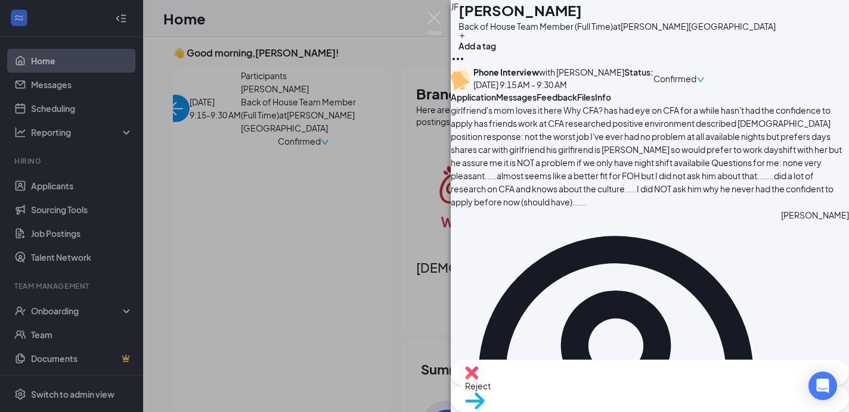
click at [433, 15] on img at bounding box center [434, 23] width 15 height 23
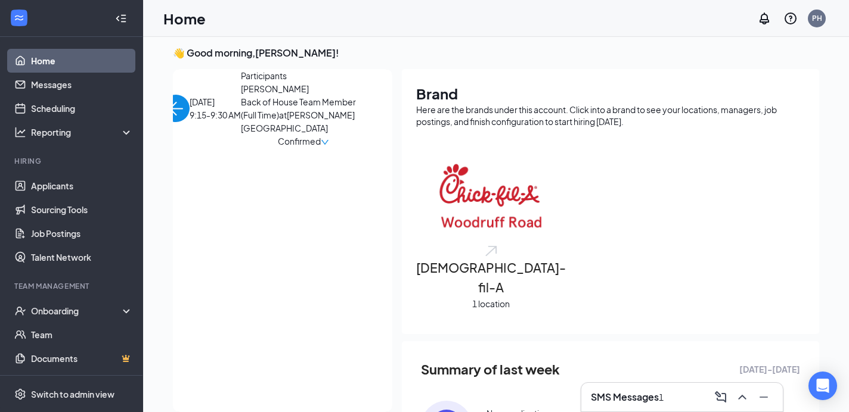
click at [595, 402] on h3 "SMS Messages" at bounding box center [625, 397] width 68 height 13
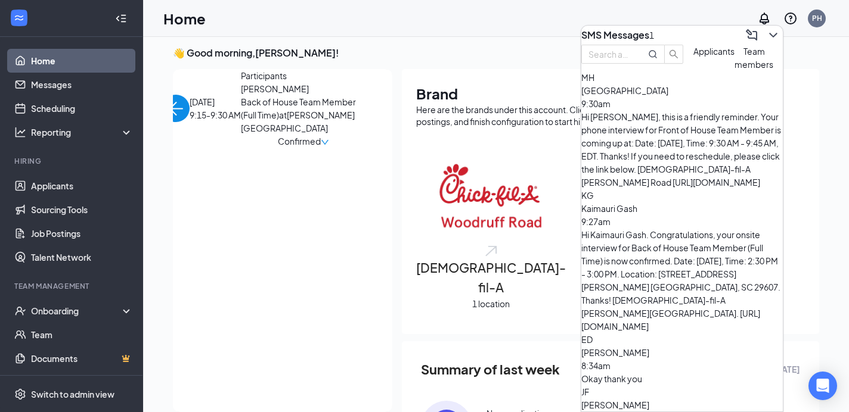
click at [688, 142] on div "Hi Madison, this is a friendly reminder. Your phone interview for Front of Hous…" at bounding box center [681, 149] width 201 height 79
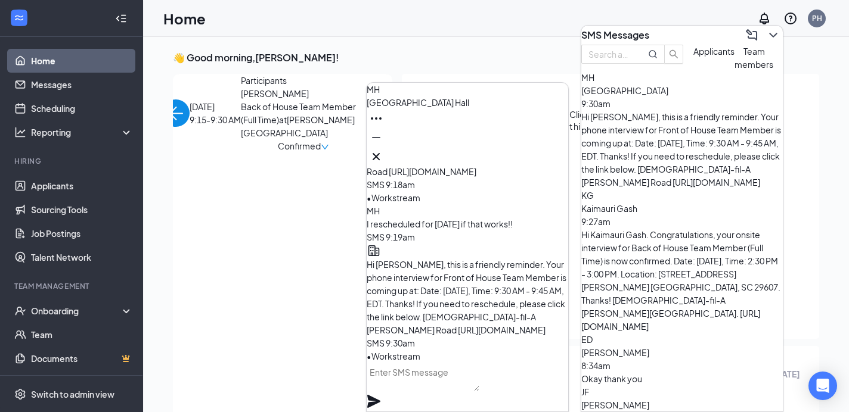
click at [401, 391] on textarea at bounding box center [423, 377] width 113 height 29
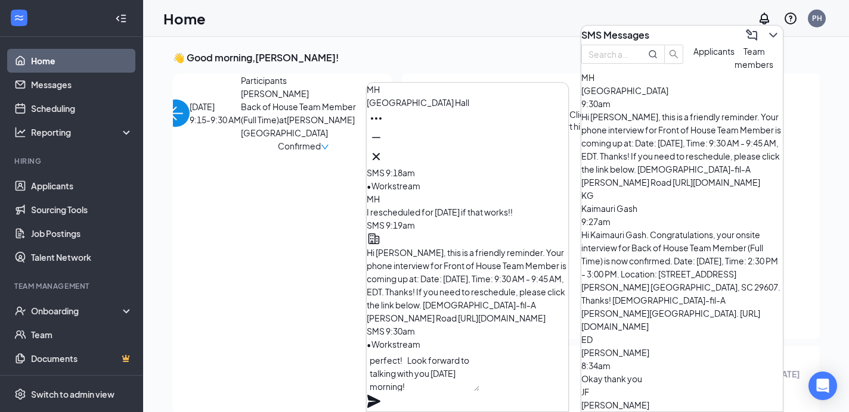
type textarea "perfect! Look forward to talking with you tomorrow morning!"
click at [381, 395] on icon "Plane" at bounding box center [374, 402] width 14 height 14
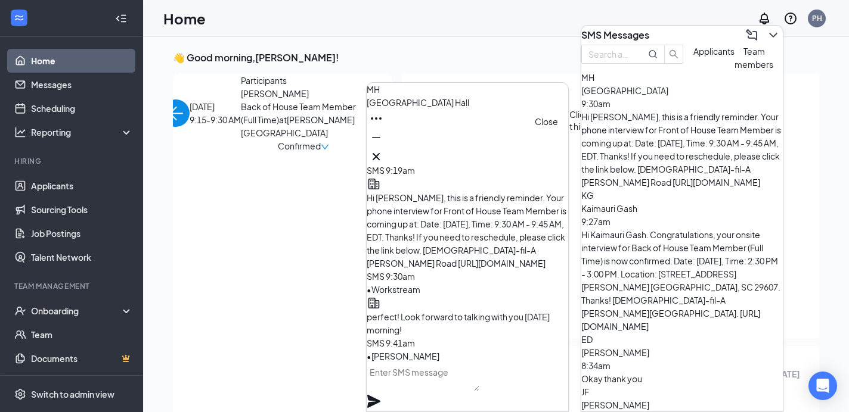
click at [383, 153] on icon "Cross" at bounding box center [376, 157] width 14 height 14
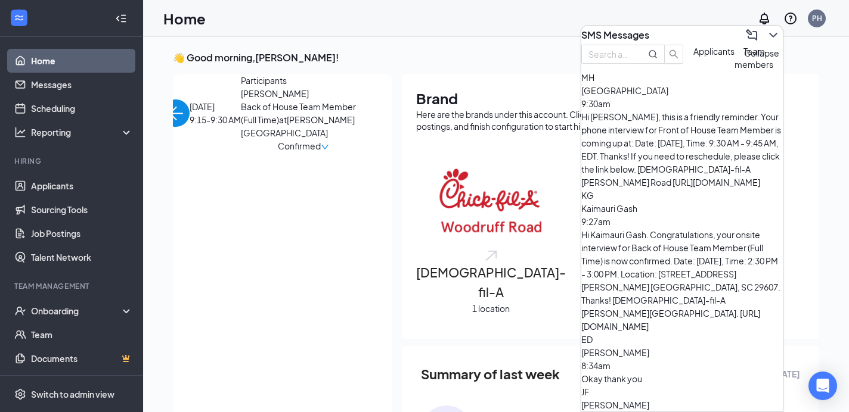
click at [767, 30] on icon "ChevronDown" at bounding box center [773, 35] width 14 height 14
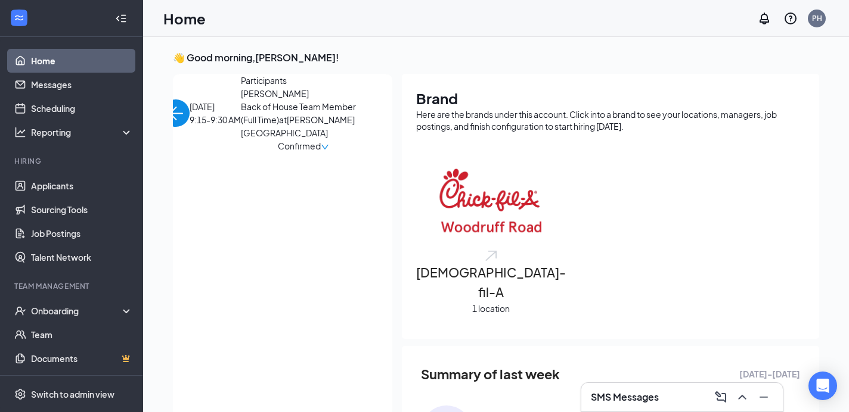
click at [188, 107] on img "back-button" at bounding box center [175, 113] width 27 height 27
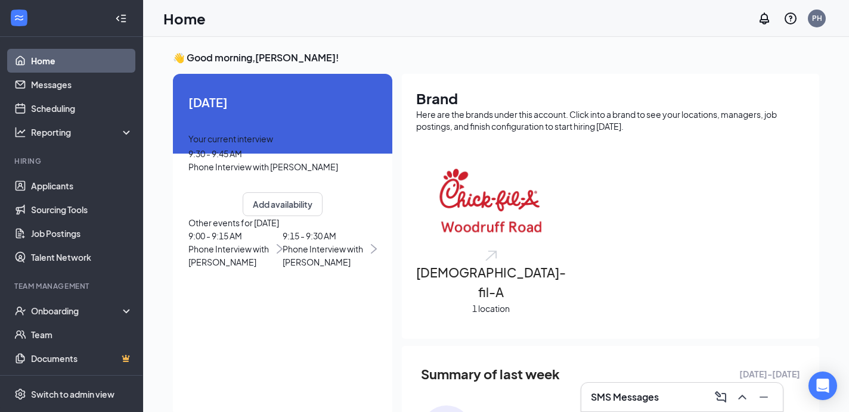
click at [238, 269] on span "Phone Interview with [PERSON_NAME]" at bounding box center [230, 256] width 85 height 26
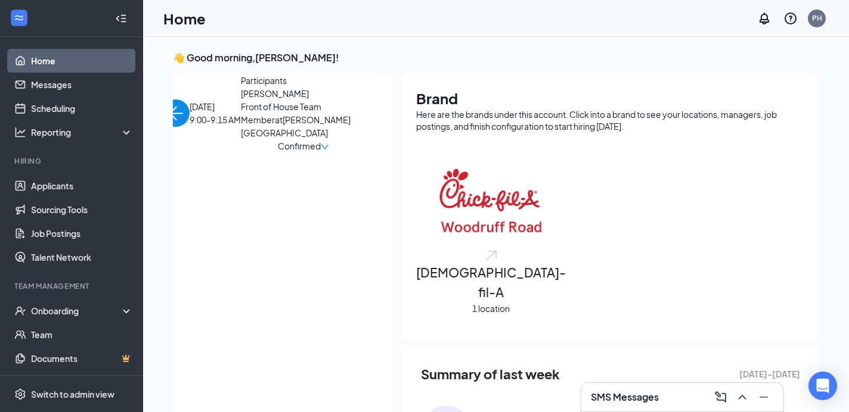
scroll to position [5, 0]
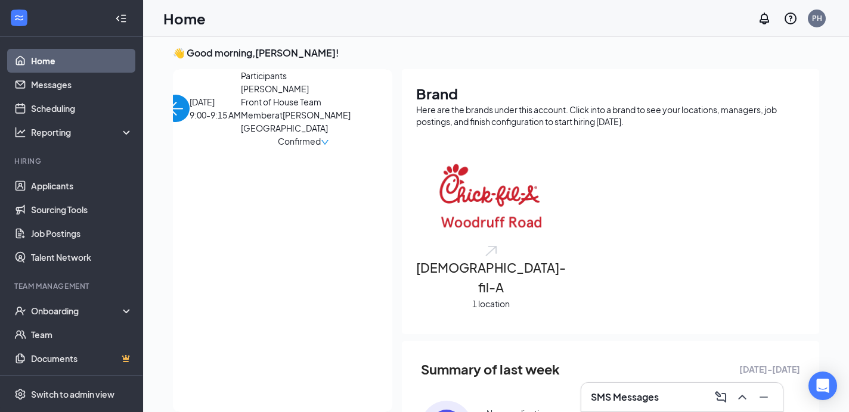
click at [241, 95] on span "[PERSON_NAME]" at bounding box center [303, 88] width 125 height 13
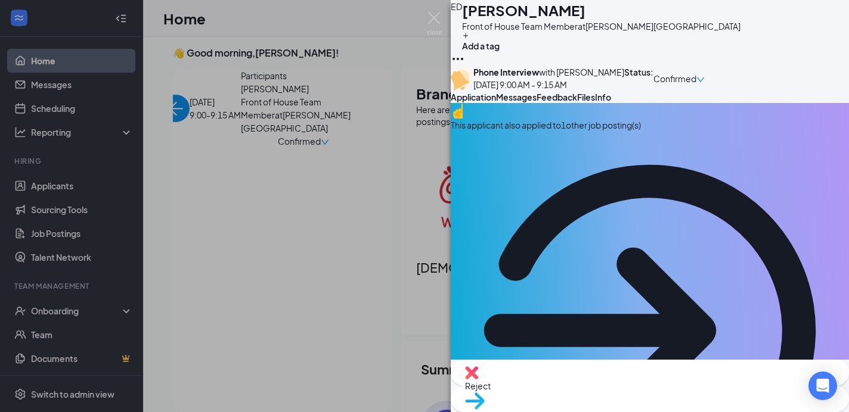
click at [589, 386] on span "Reject" at bounding box center [650, 386] width 370 height 13
type textarea "see notes from interview"
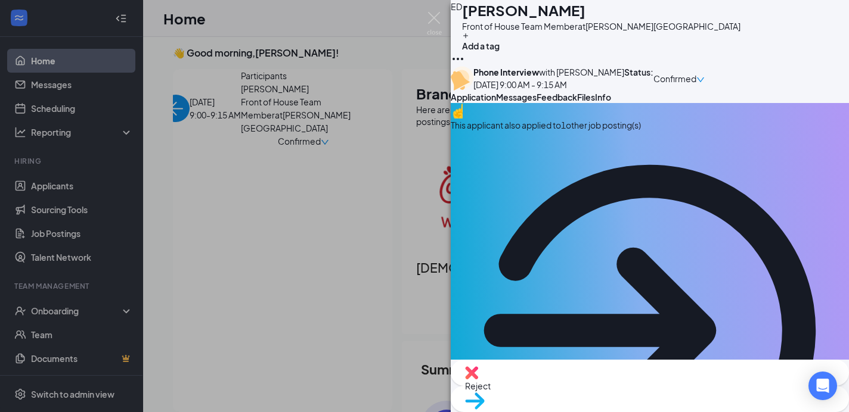
checkbox input "true"
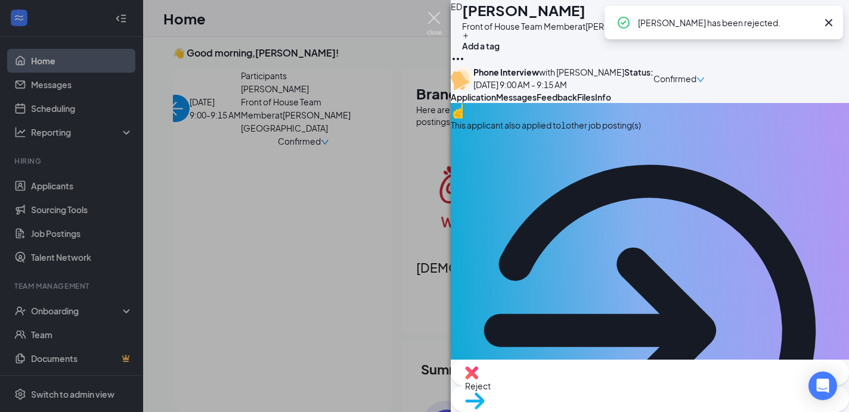
click at [434, 18] on img at bounding box center [434, 23] width 15 height 23
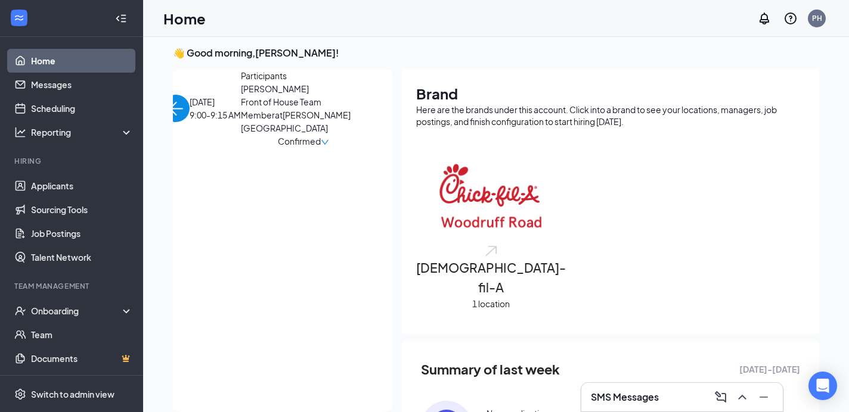
click at [190, 98] on img "back-button" at bounding box center [175, 108] width 27 height 27
